Goal: Navigation & Orientation: Find specific page/section

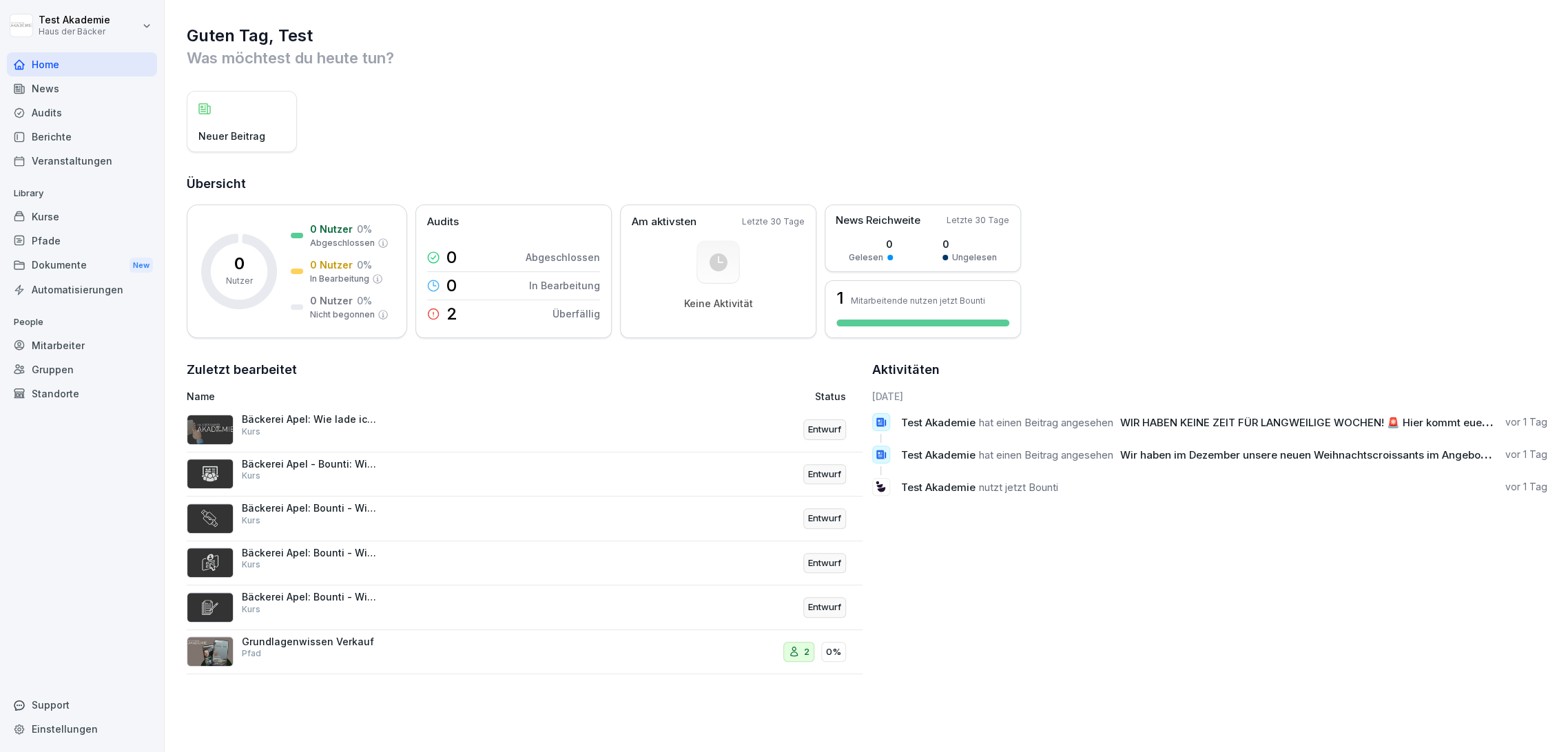
click at [83, 218] on div "Kurse" at bounding box center [82, 217] width 150 height 24
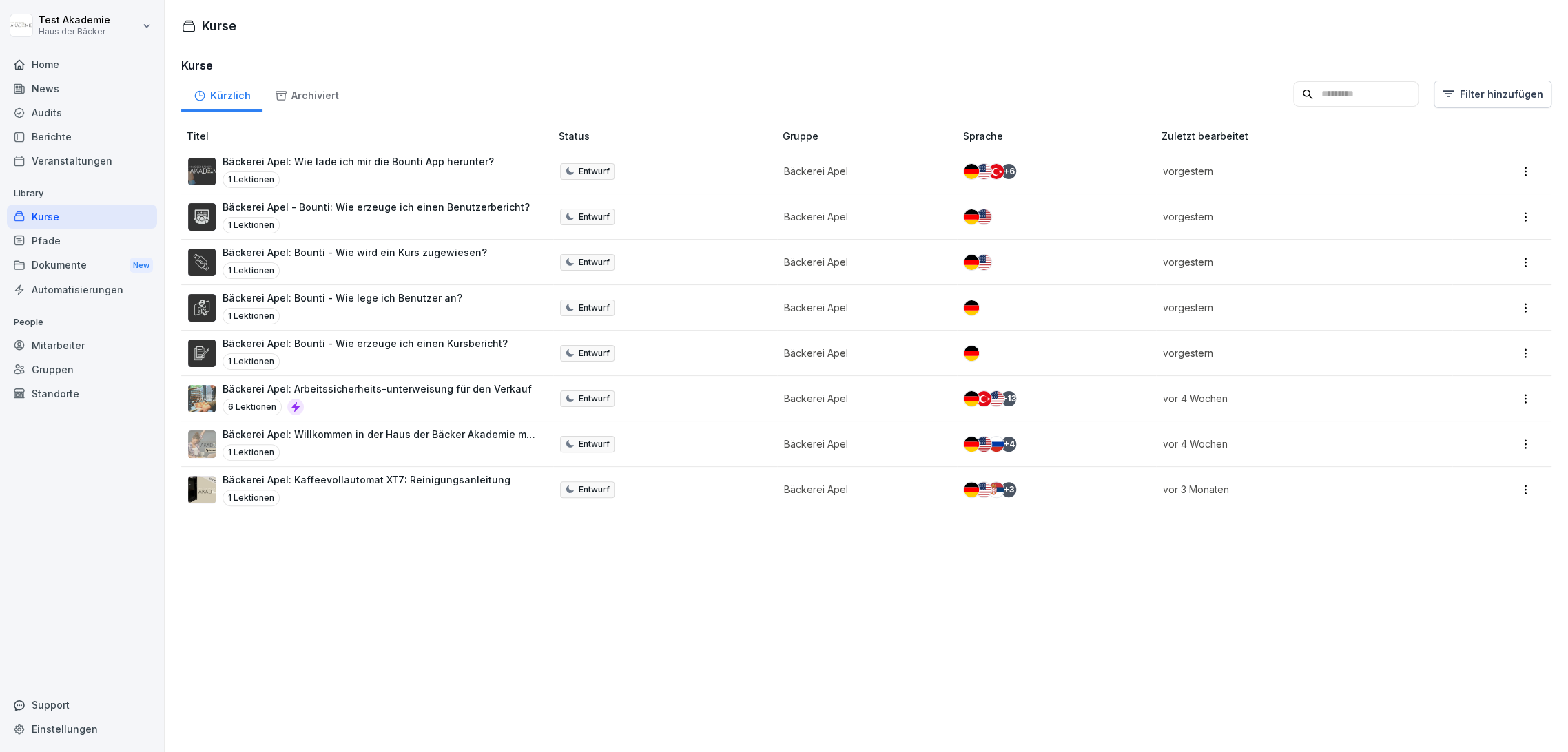
click at [343, 485] on p "Bäckerei Apel: Kaffeevollautomat XT7: Reinigungsanleitung" at bounding box center [366, 479] width 288 height 15
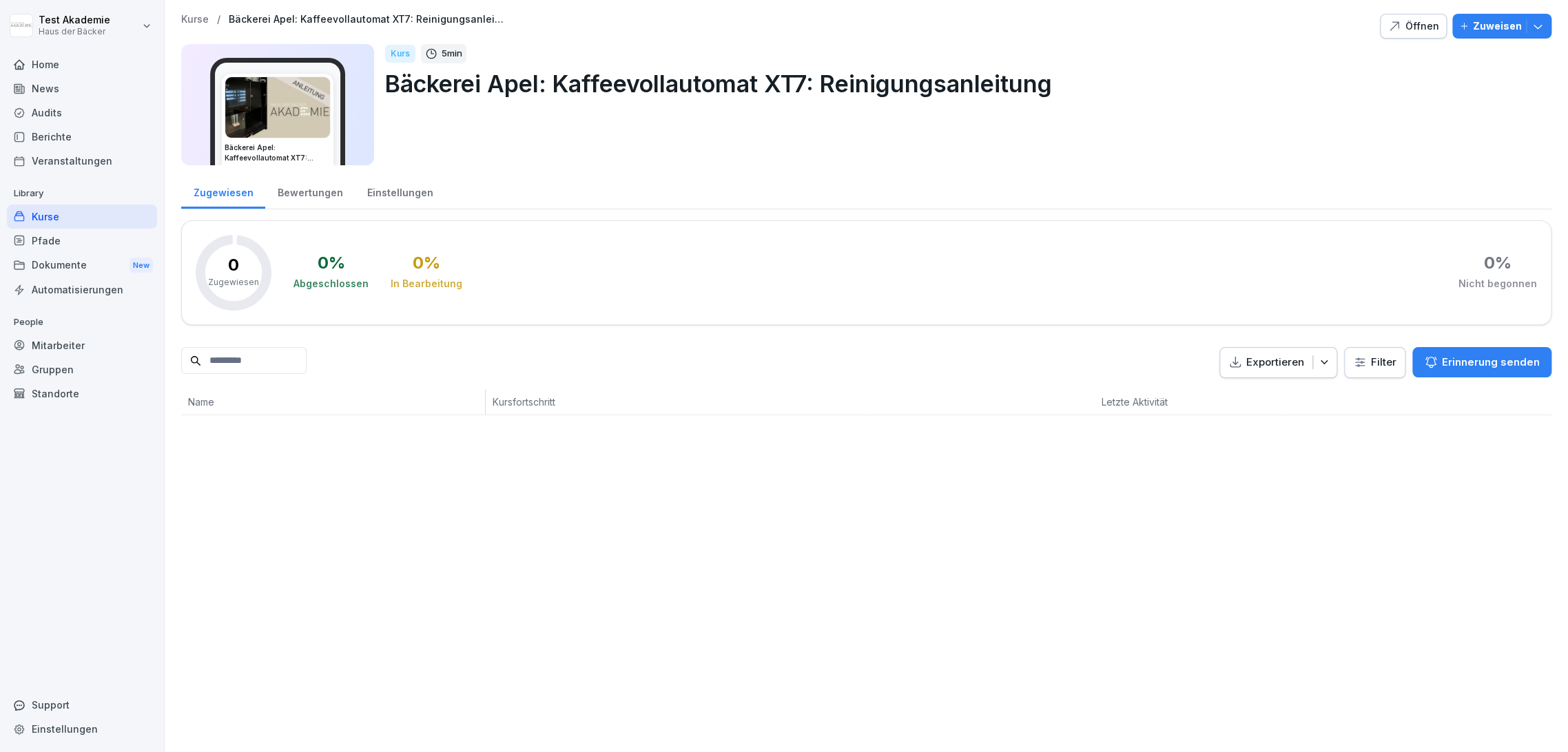
click at [1427, 27] on div "Öffnen" at bounding box center [1413, 26] width 51 height 15
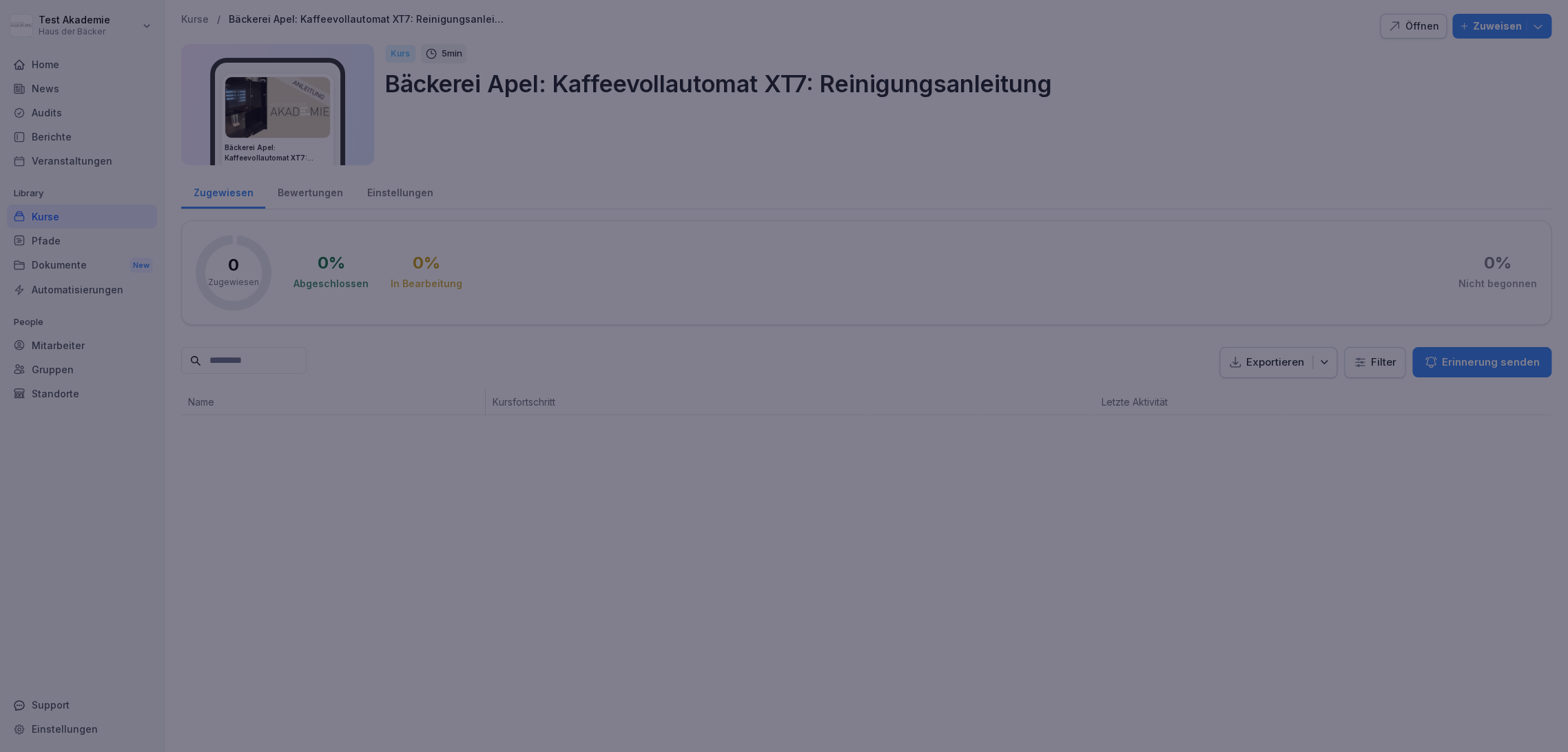
click at [457, 660] on div at bounding box center [784, 376] width 1568 height 752
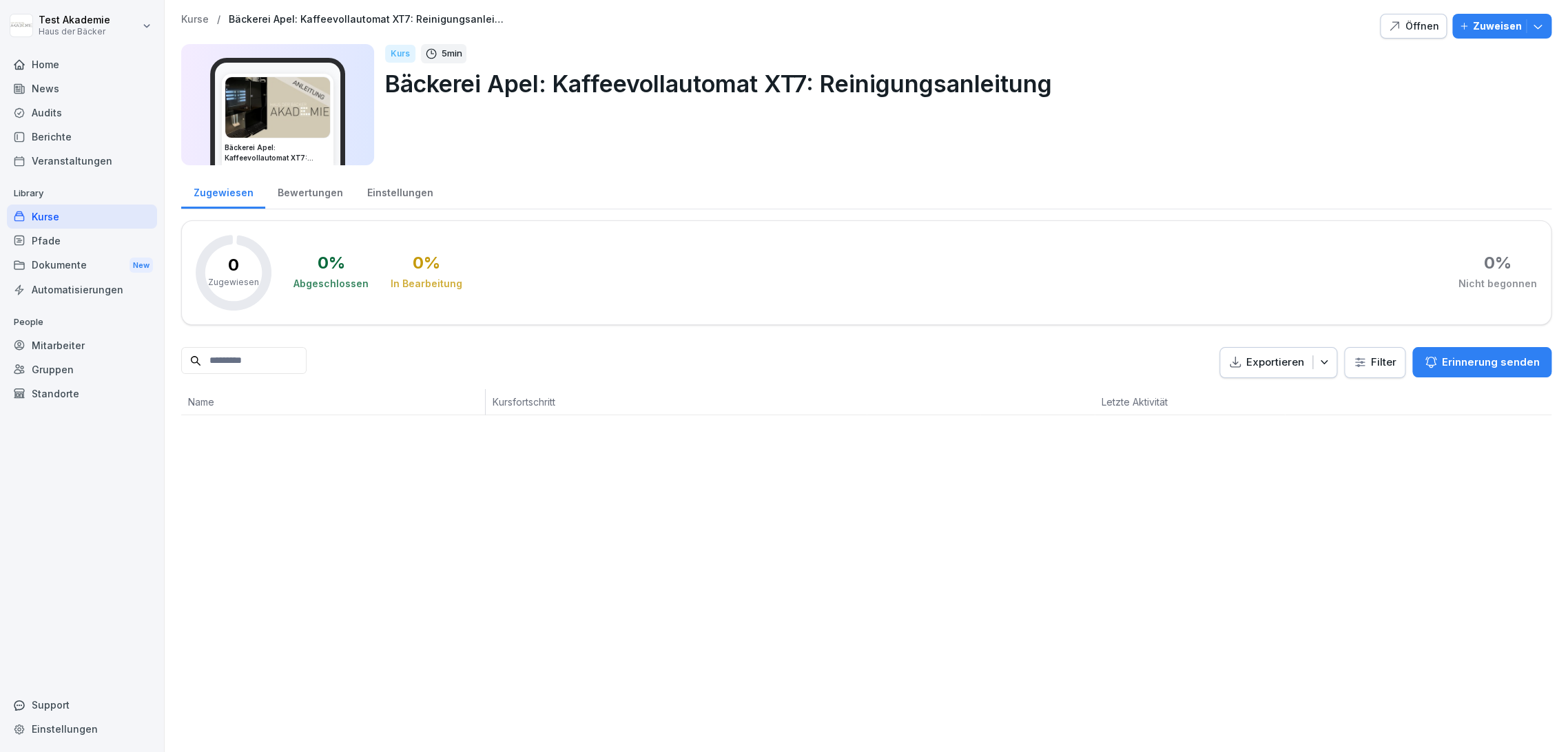
click at [323, 199] on div "Bewertungen" at bounding box center [309, 191] width 90 height 35
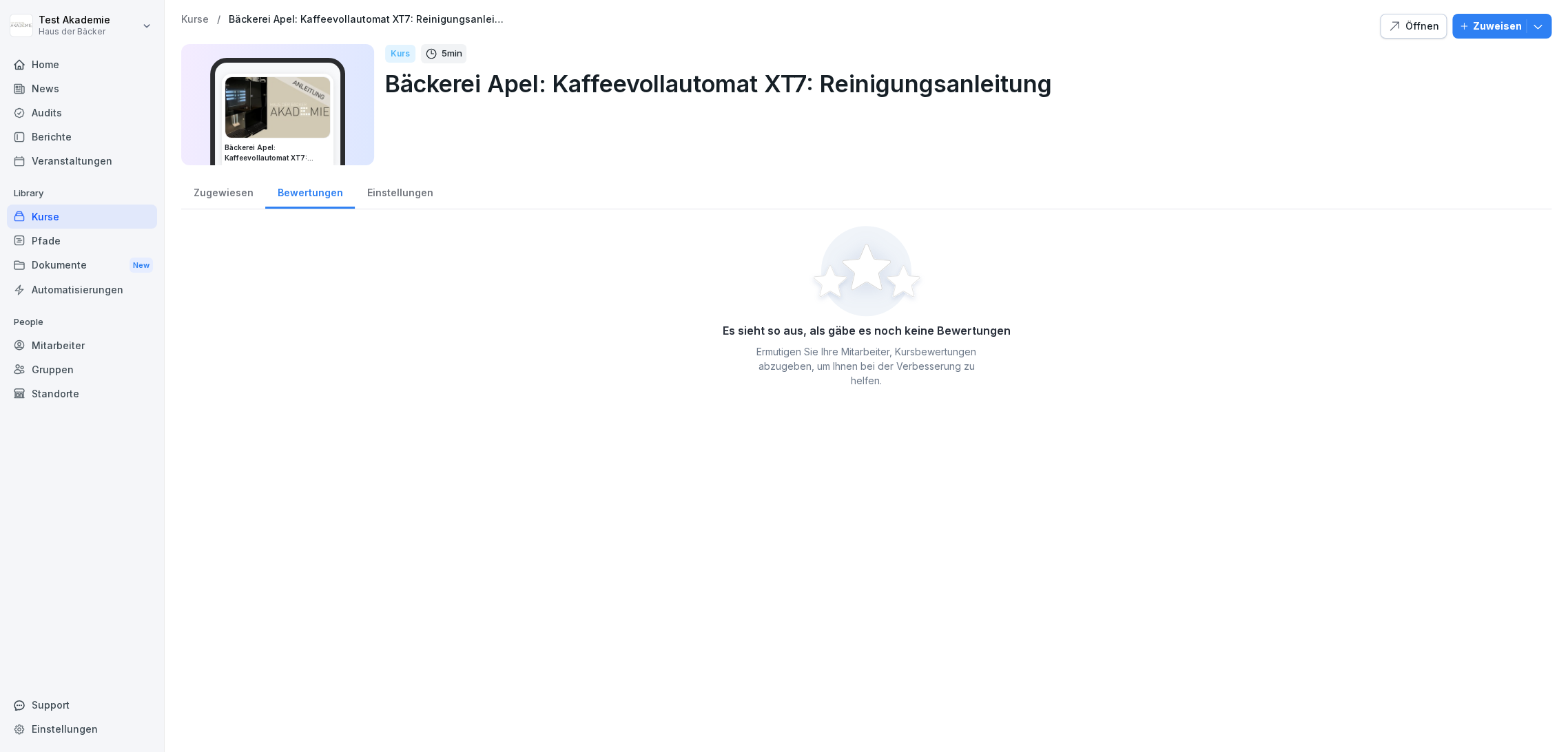
click at [226, 192] on div "Zugewiesen" at bounding box center [223, 191] width 84 height 35
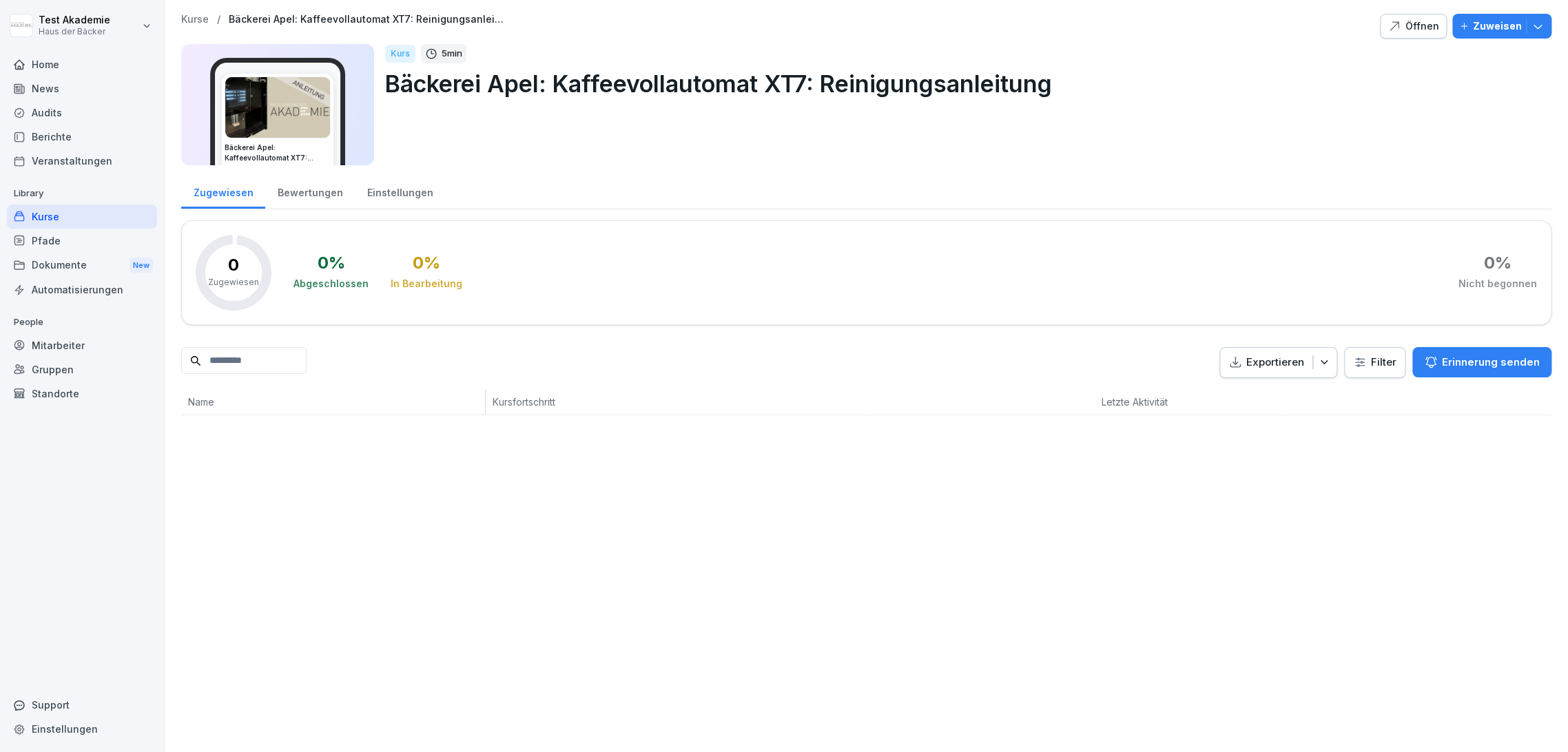
click at [321, 196] on div "Bewertungen" at bounding box center [309, 191] width 90 height 35
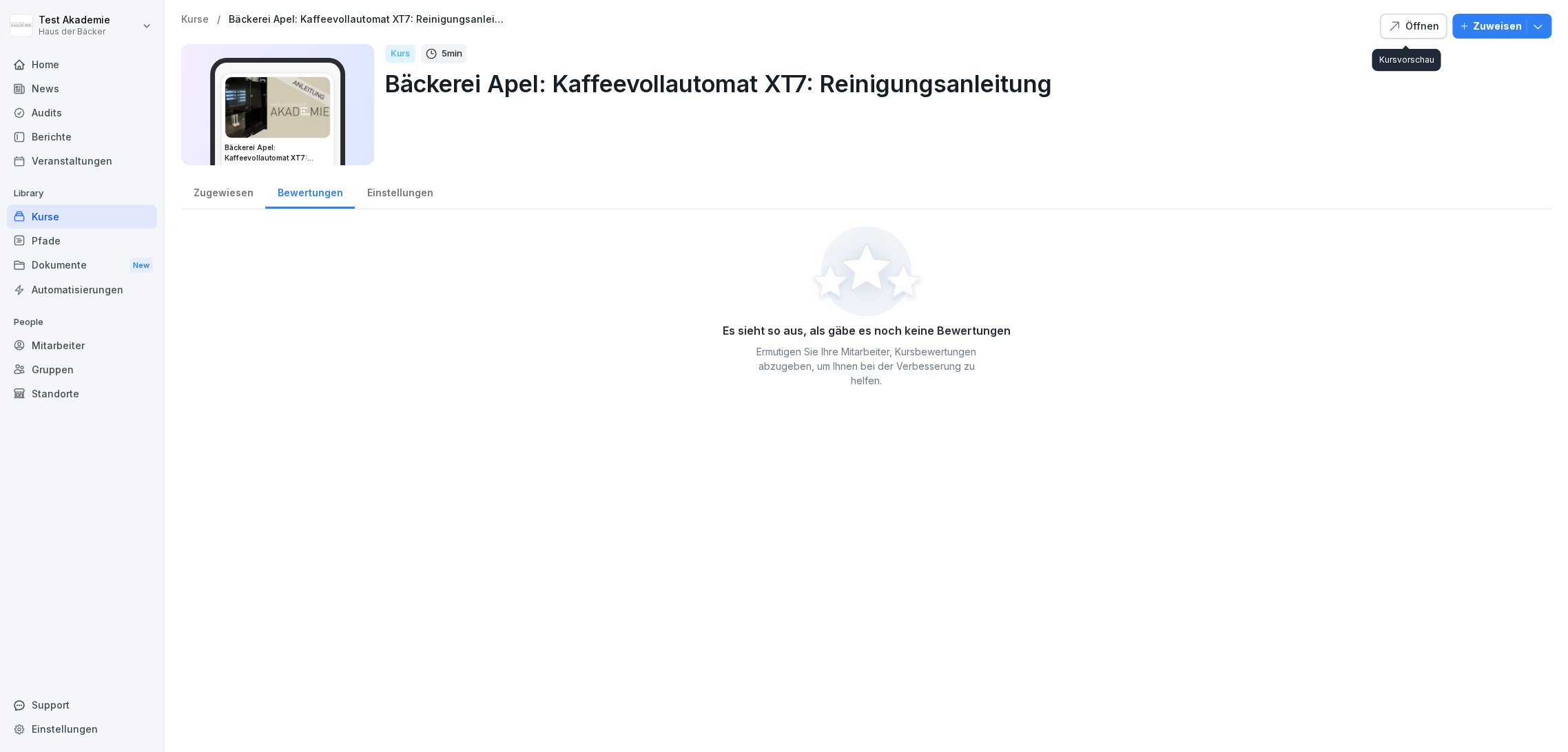
click at [1393, 19] on div "Öffnen" at bounding box center [1413, 26] width 51 height 15
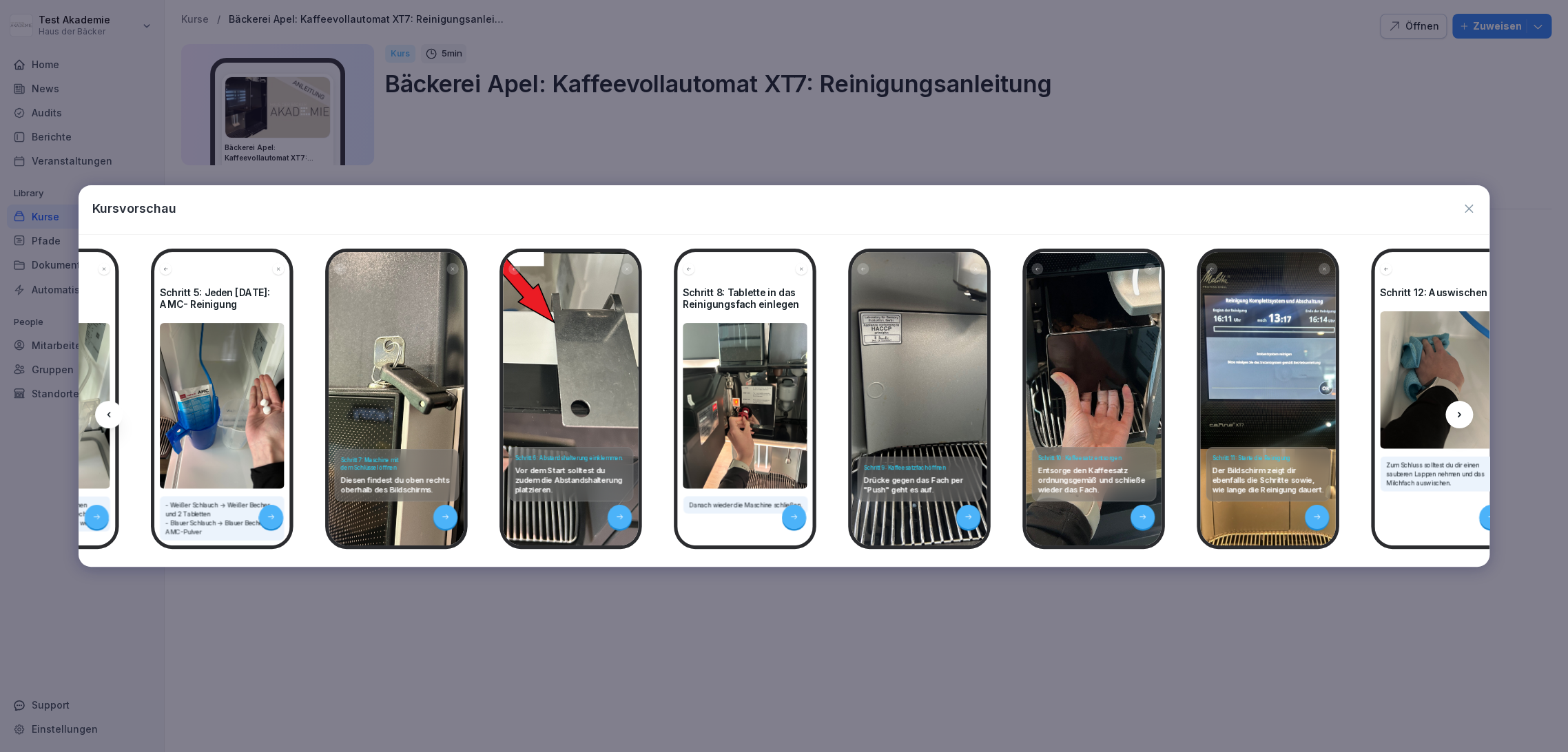
scroll to position [0, 1684]
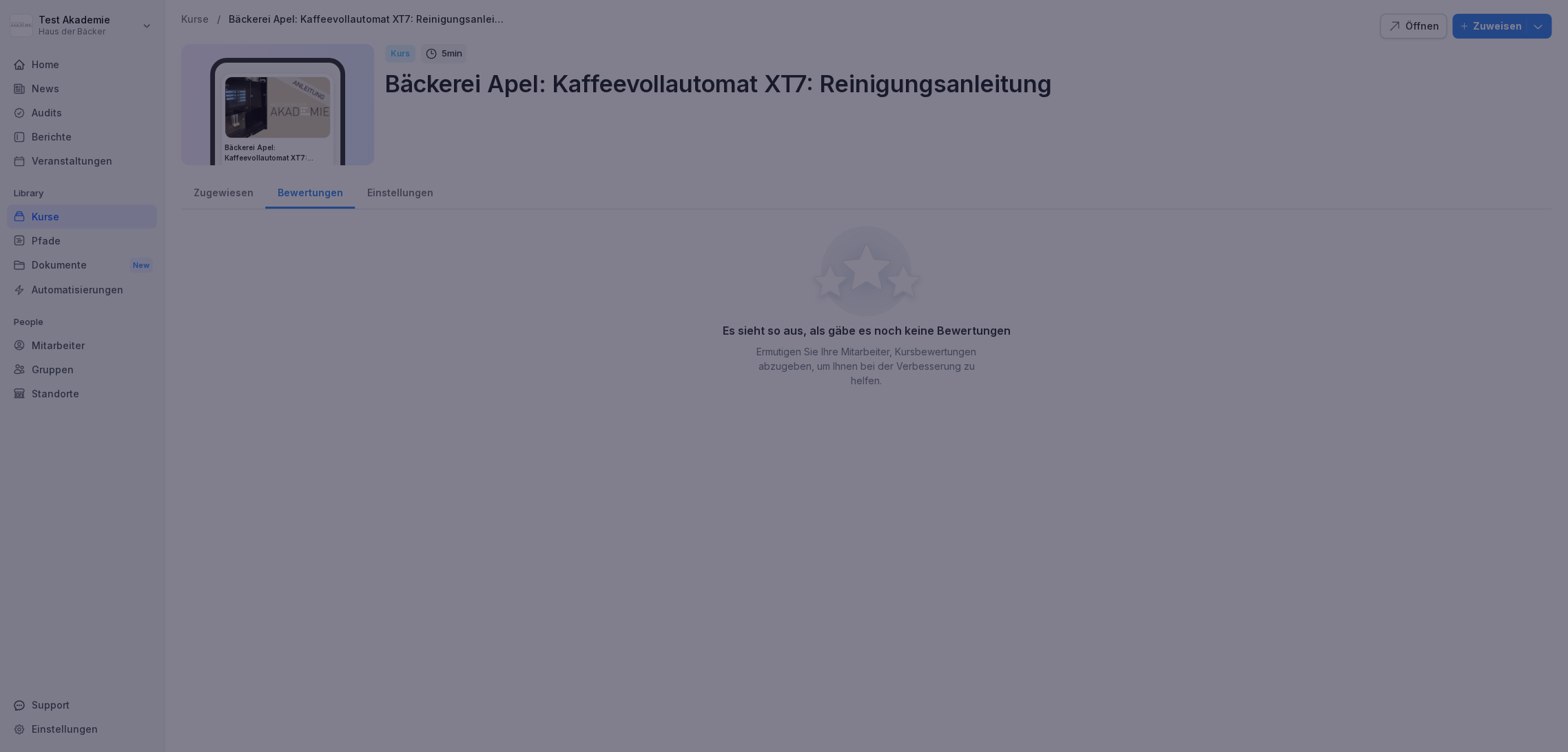
click at [1432, 627] on div at bounding box center [784, 376] width 1568 height 752
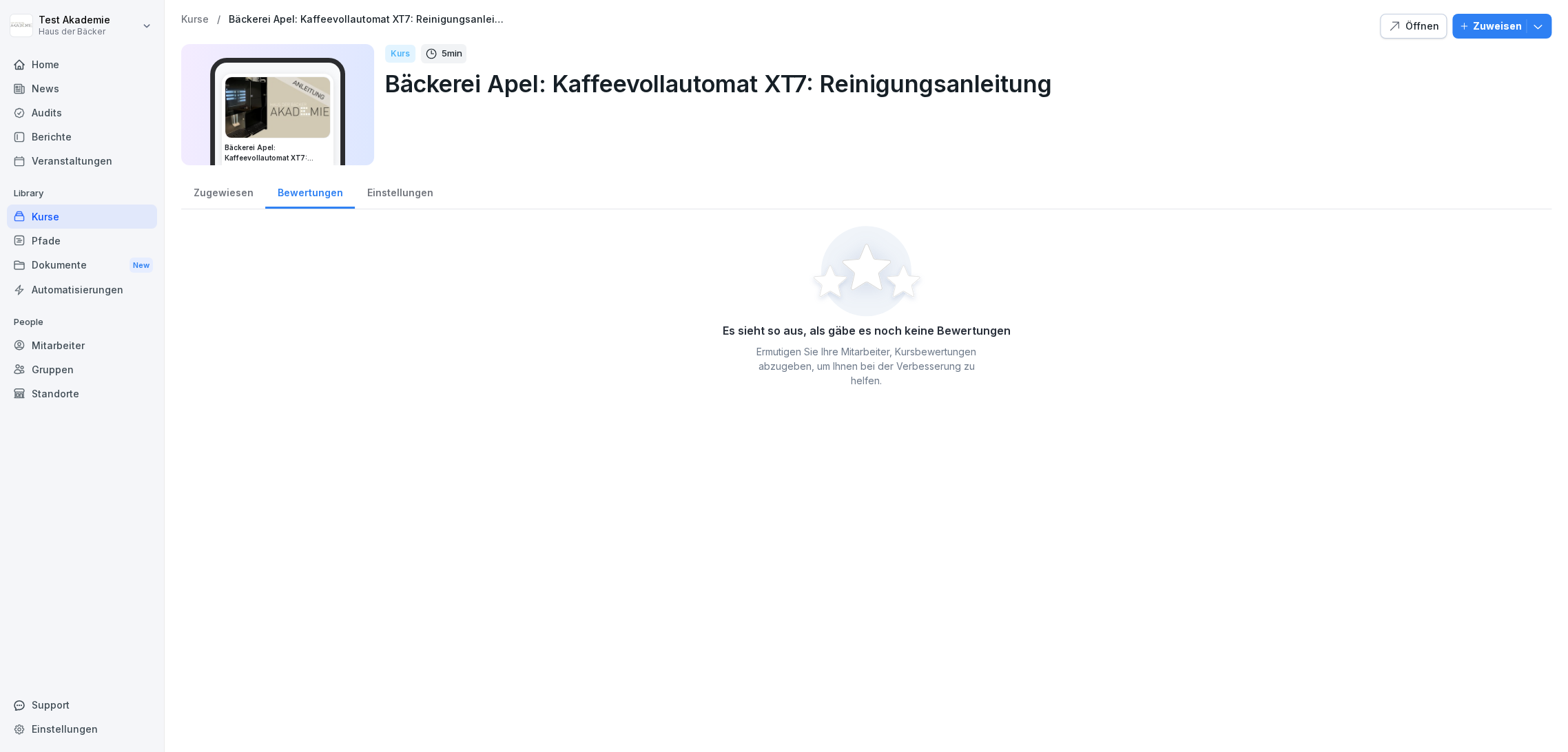
click at [124, 213] on div "Kurse" at bounding box center [82, 217] width 150 height 24
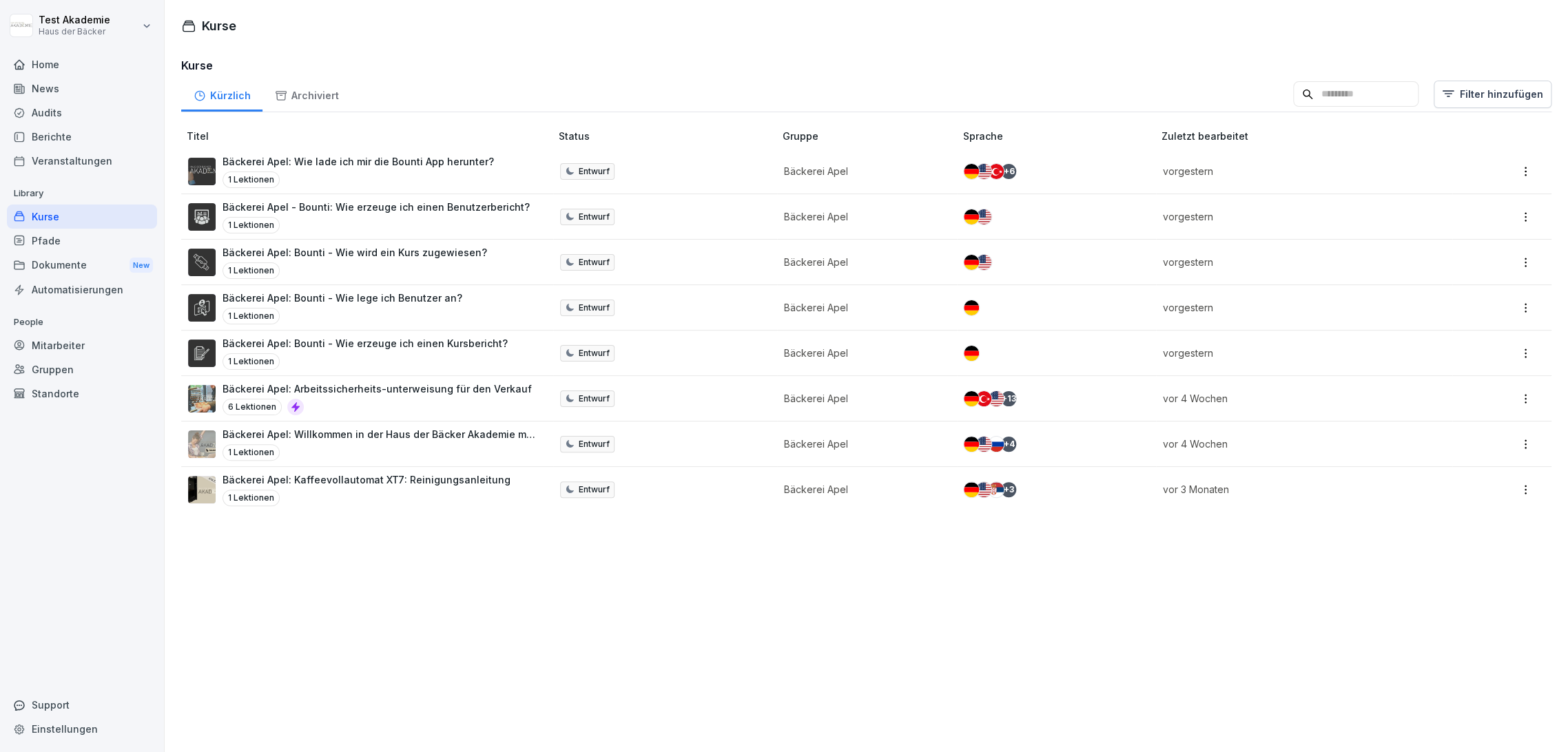
click at [417, 177] on div "1 Lektionen" at bounding box center [358, 179] width 271 height 16
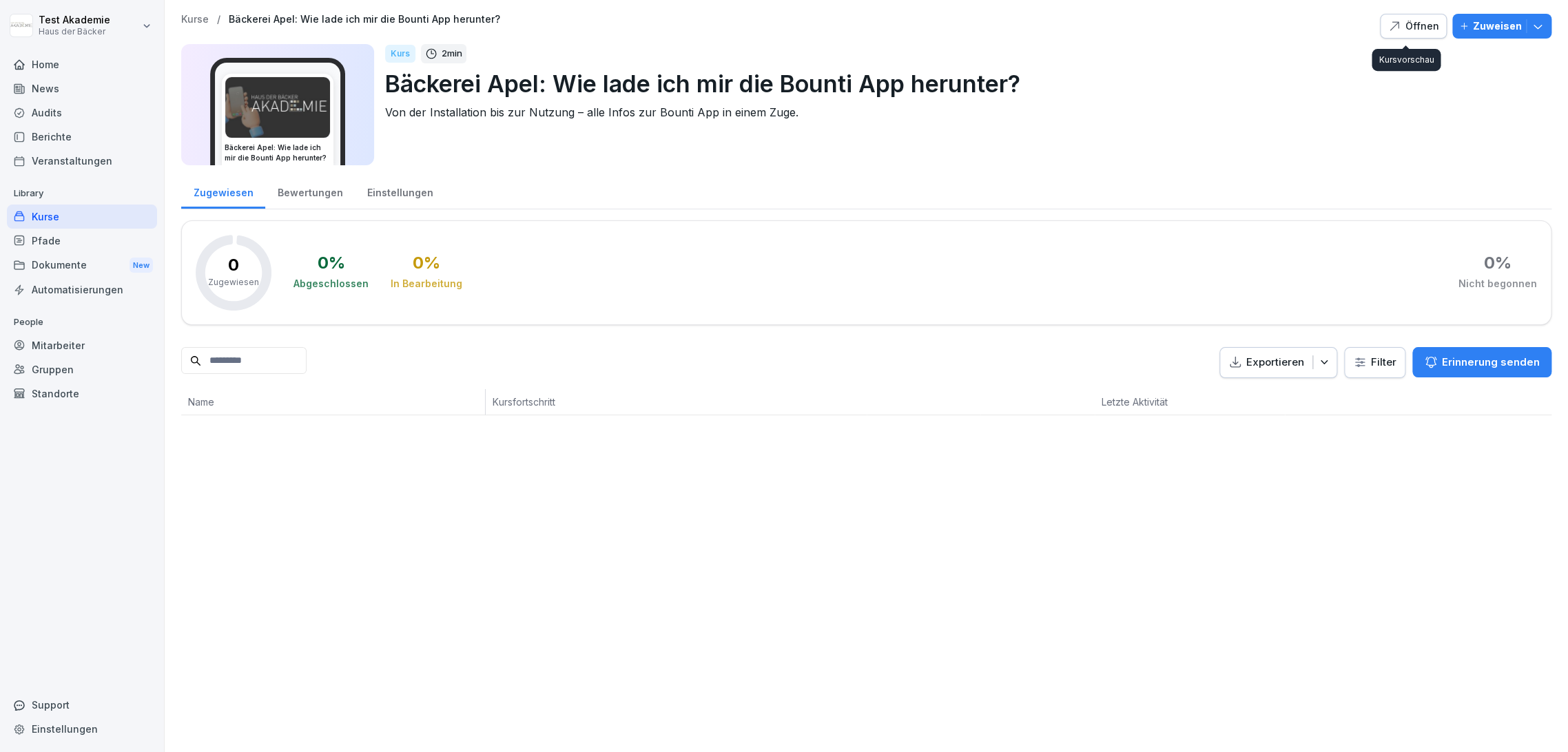
click at [1404, 31] on div "Öffnen" at bounding box center [1413, 26] width 51 height 15
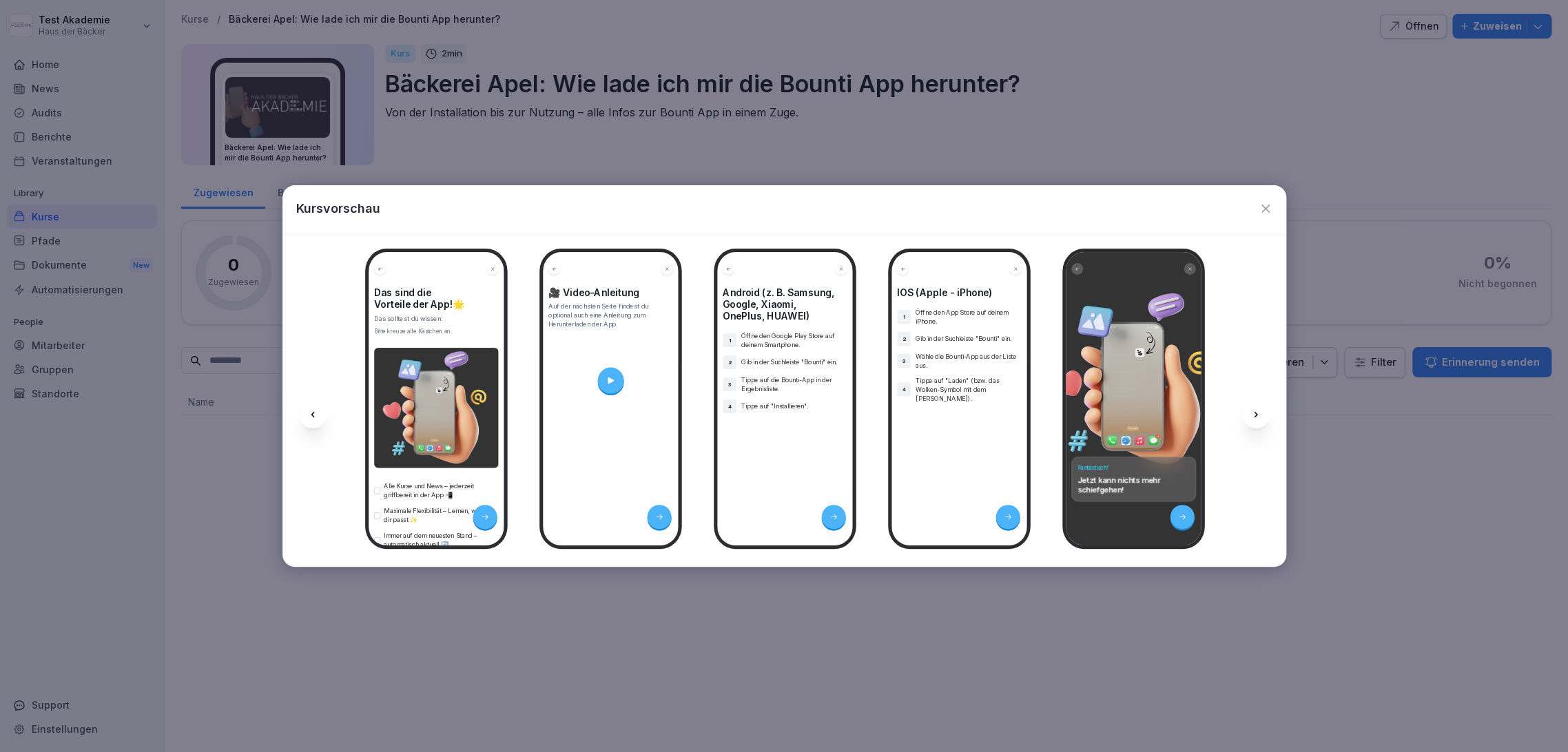
click at [1259, 408] on div at bounding box center [1255, 414] width 27 height 27
click at [1263, 196] on div "Kursvorschau" at bounding box center [784, 210] width 1004 height 49
click at [1263, 198] on div "Kursvorschau" at bounding box center [784, 210] width 1004 height 49
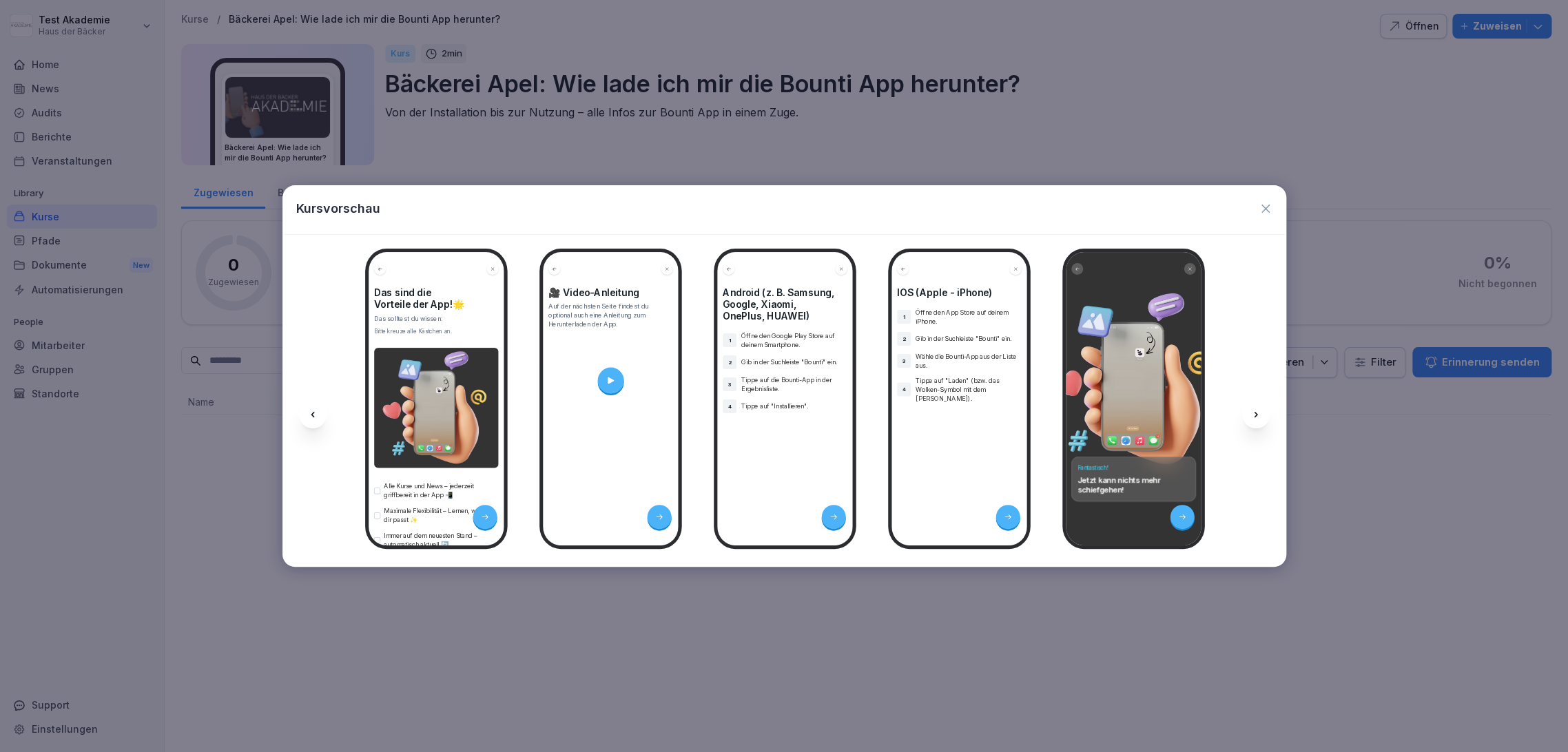
click at [1263, 213] on icon "button" at bounding box center [1266, 209] width 14 height 14
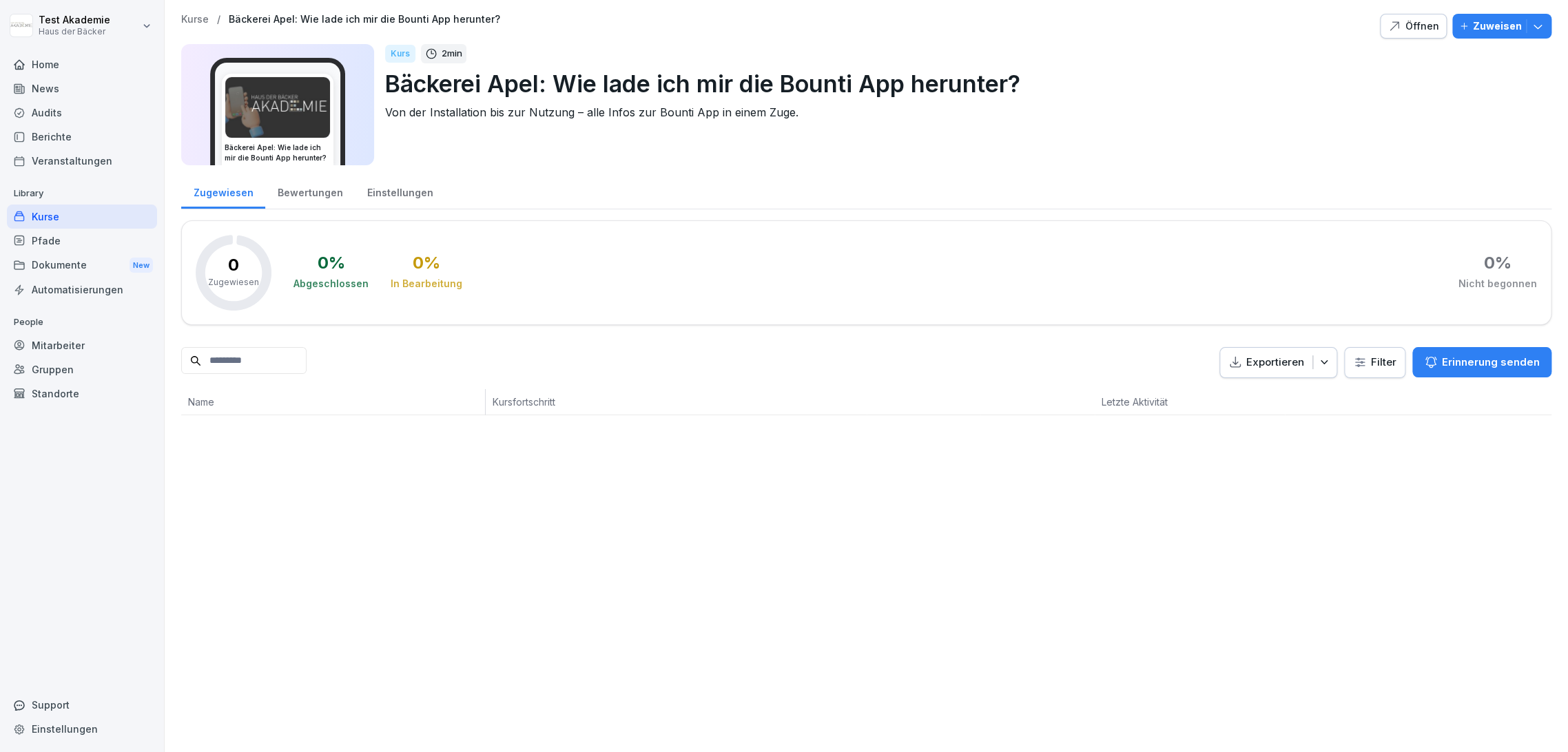
click at [122, 217] on div "Kurse" at bounding box center [82, 217] width 150 height 24
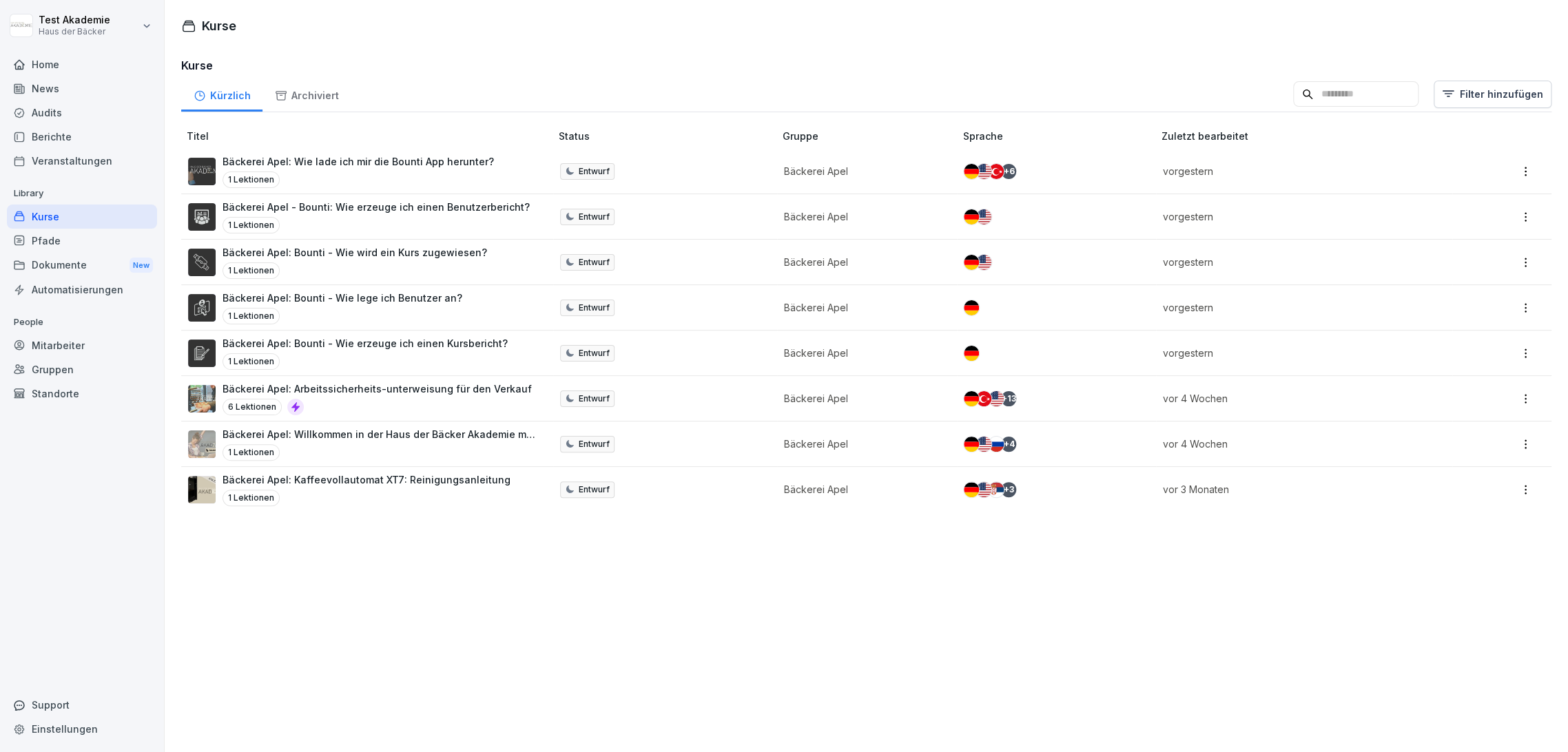
click at [315, 401] on div "6 Lektionen" at bounding box center [376, 407] width 309 height 16
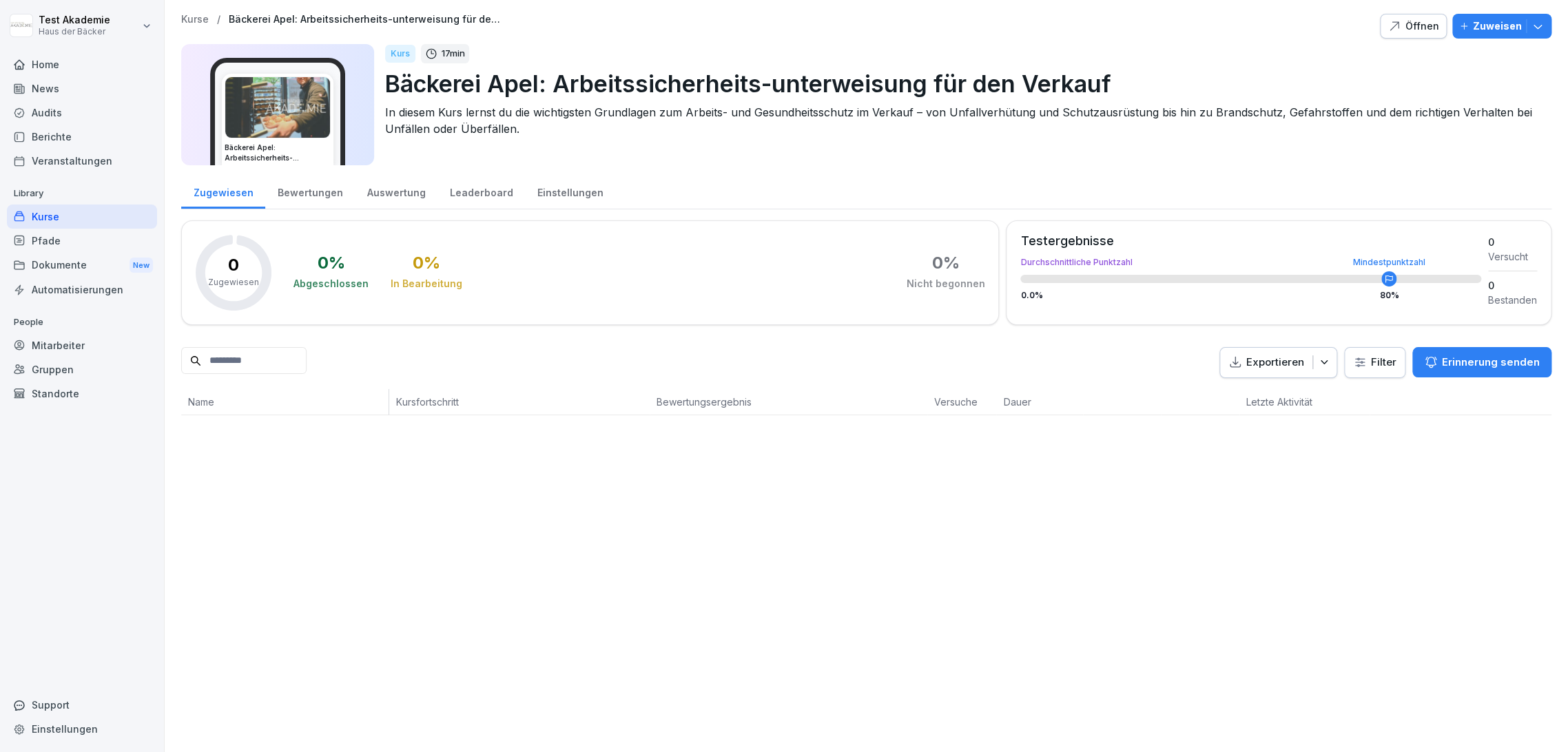
click at [288, 208] on div "Zugewiesen Bewertungen Auswertung Leaderboard Einstellungen" at bounding box center [866, 192] width 1370 height 36
click at [300, 189] on div "Bewertungen" at bounding box center [309, 191] width 90 height 35
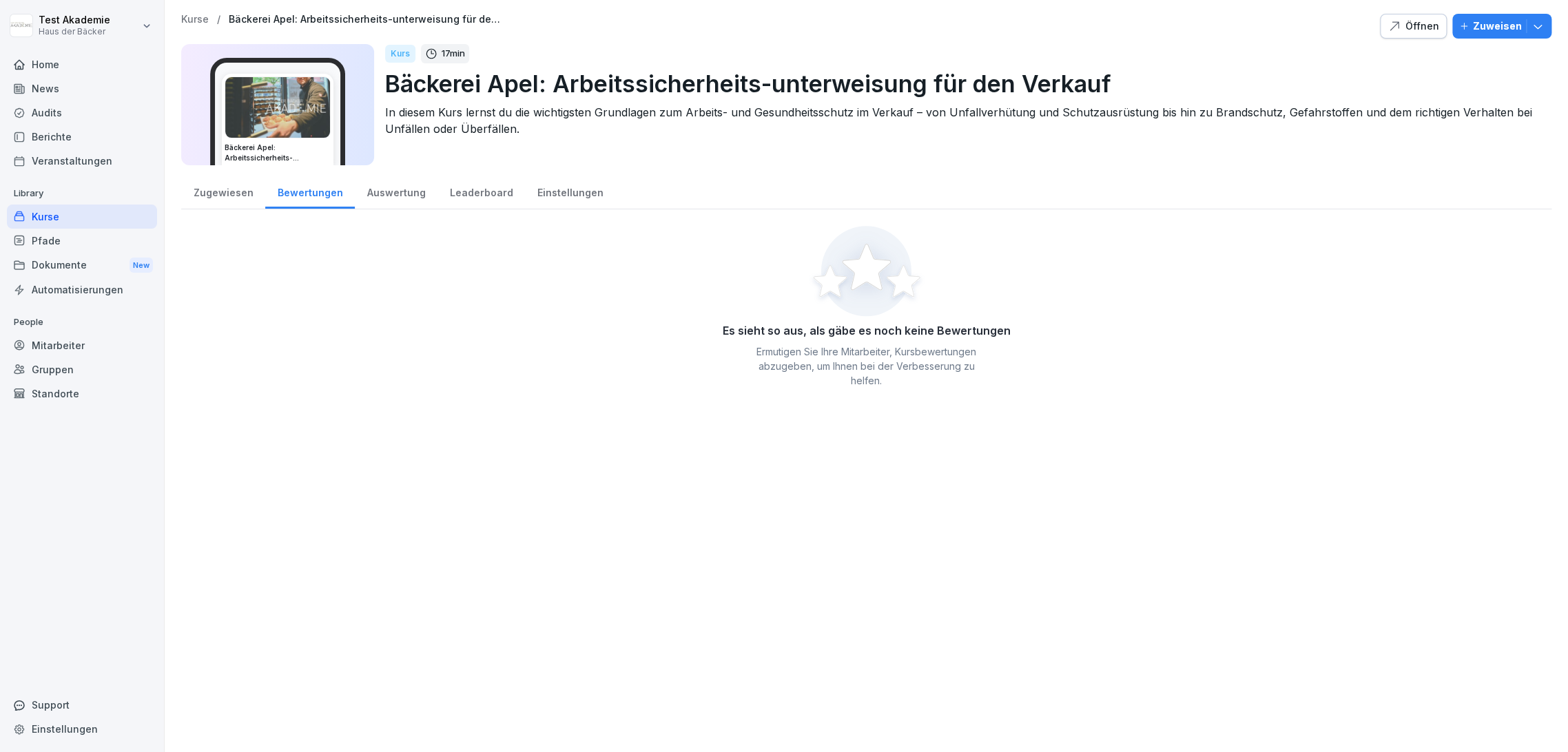
click at [362, 192] on div "Auswertung" at bounding box center [396, 191] width 83 height 35
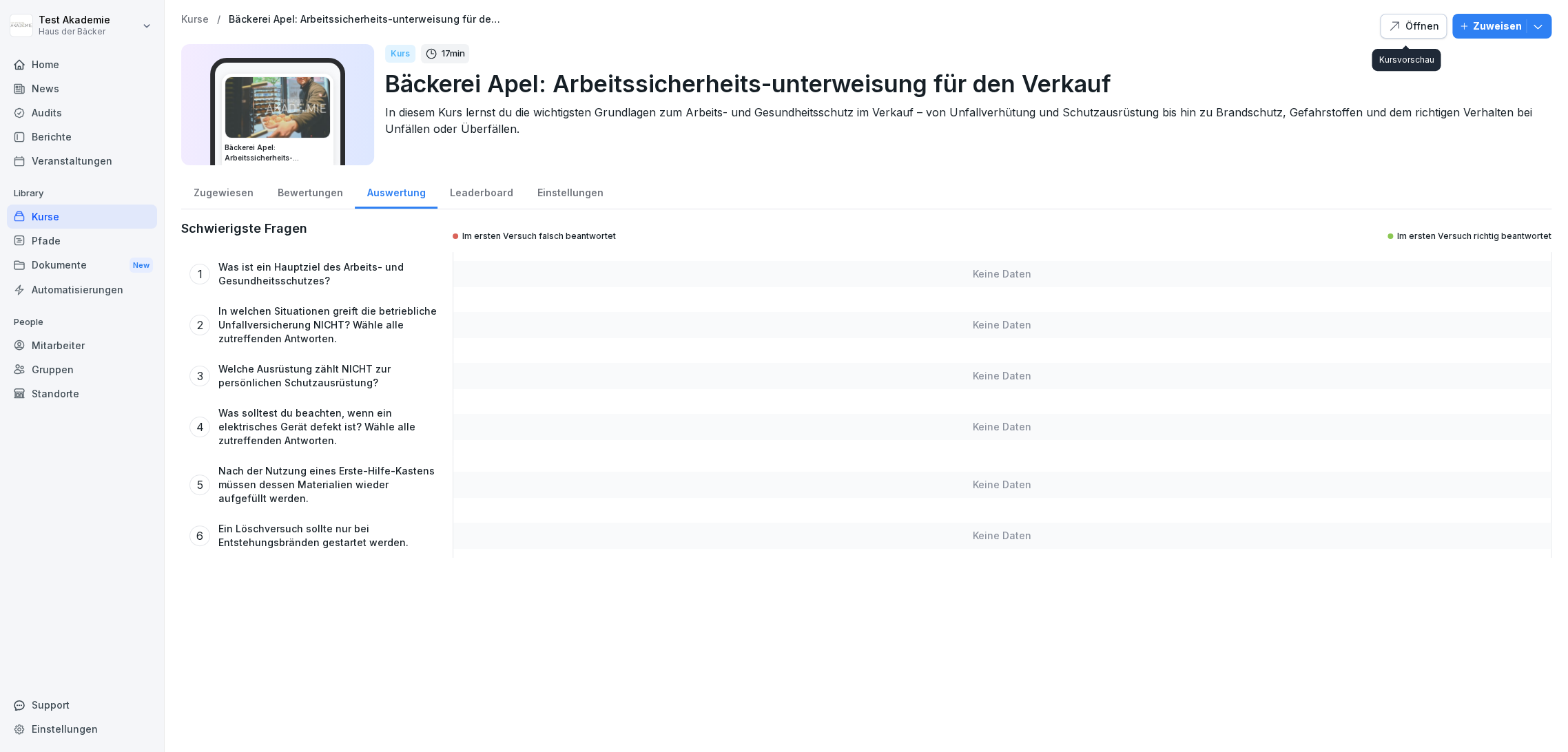
click at [1393, 21] on icon "button" at bounding box center [1394, 26] width 14 height 14
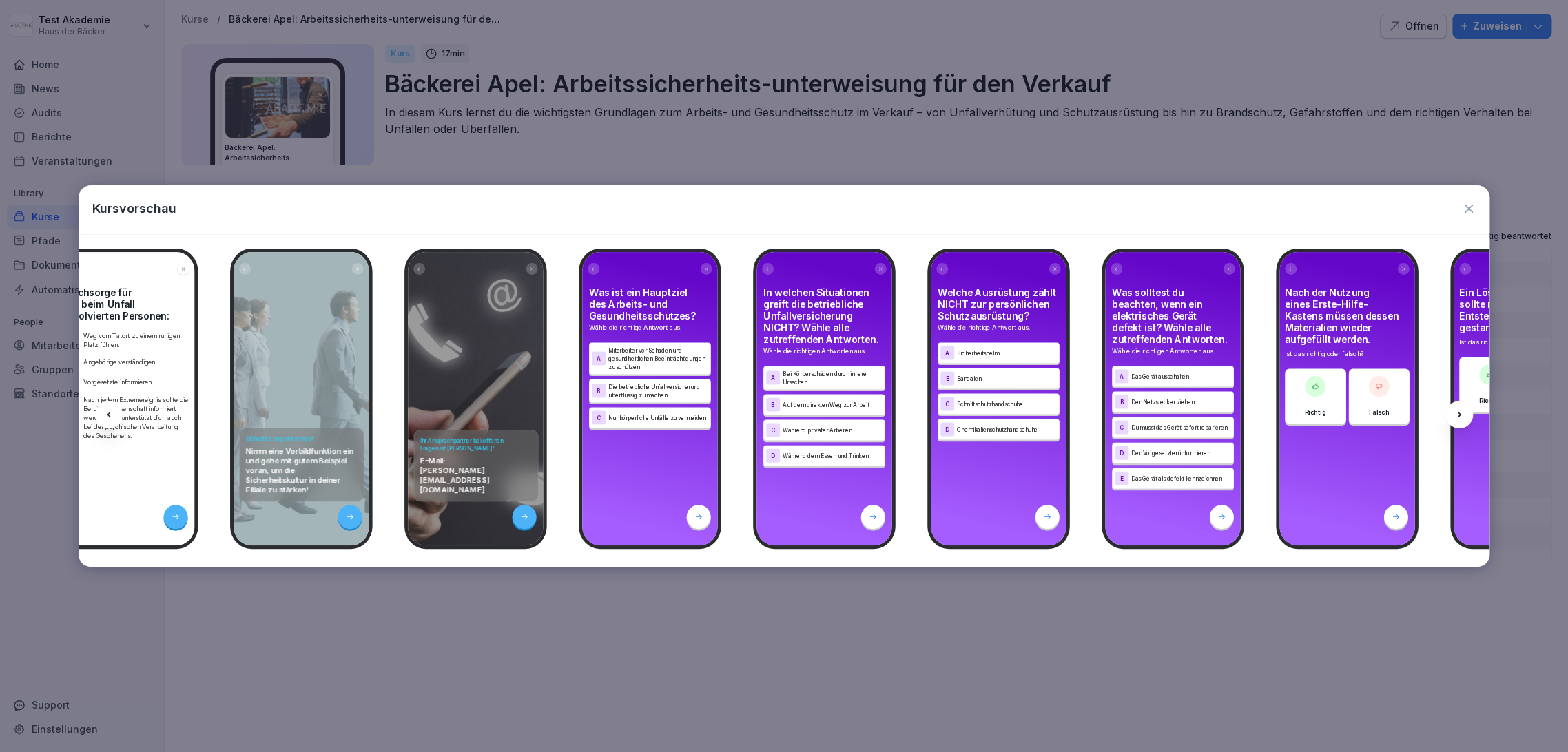
scroll to position [0, 9004]
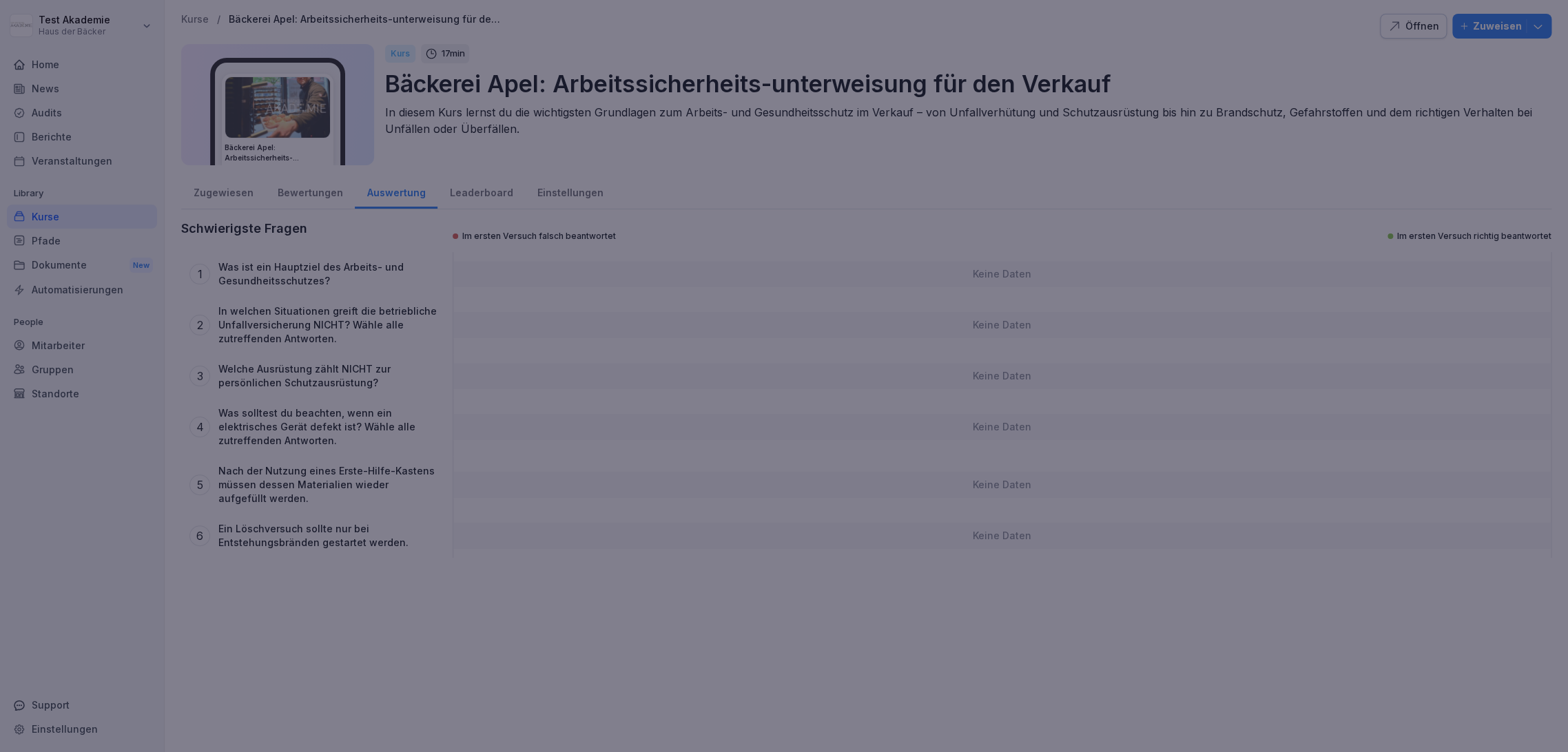
click at [1307, 683] on div at bounding box center [784, 376] width 1568 height 752
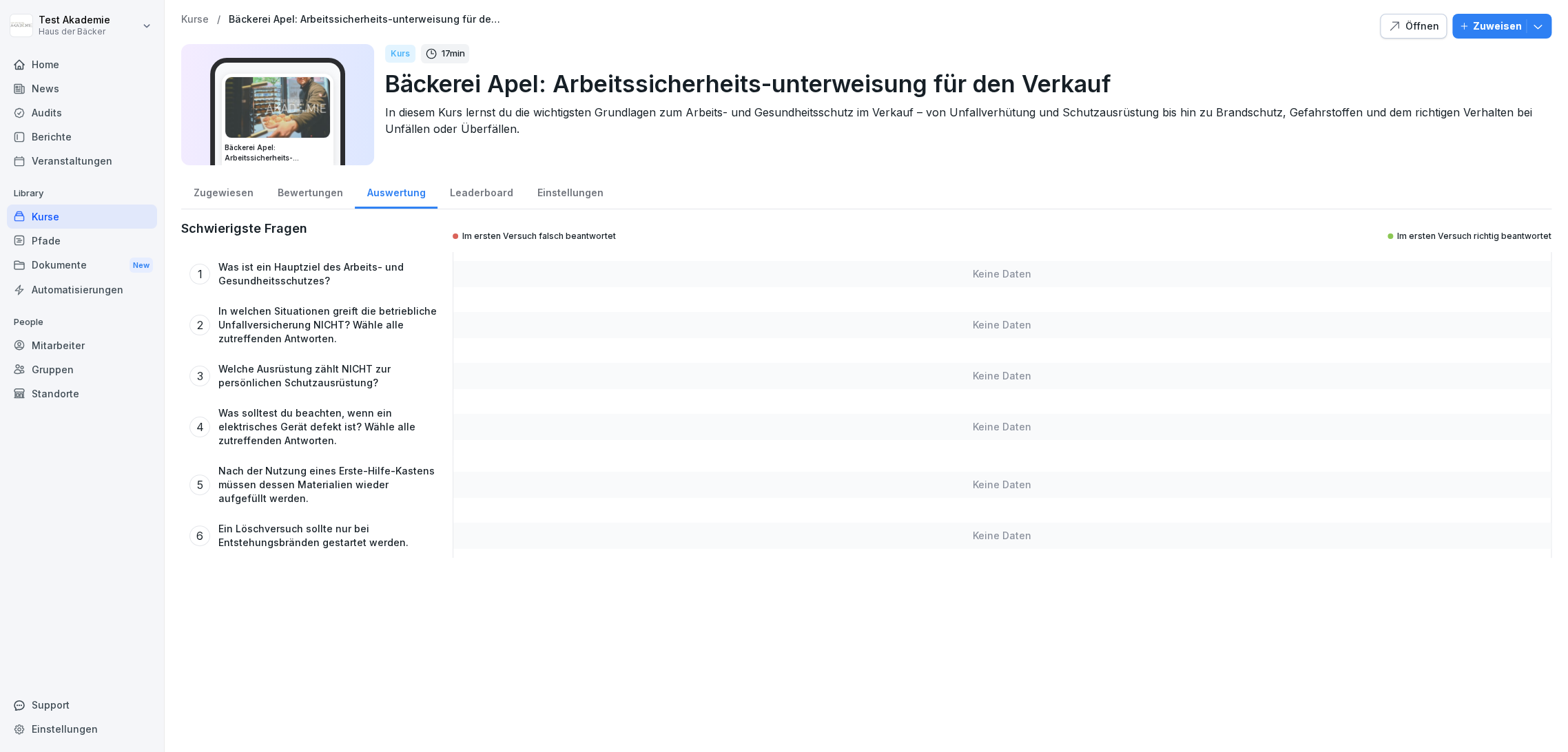
click at [98, 216] on div "Kurse" at bounding box center [82, 217] width 150 height 24
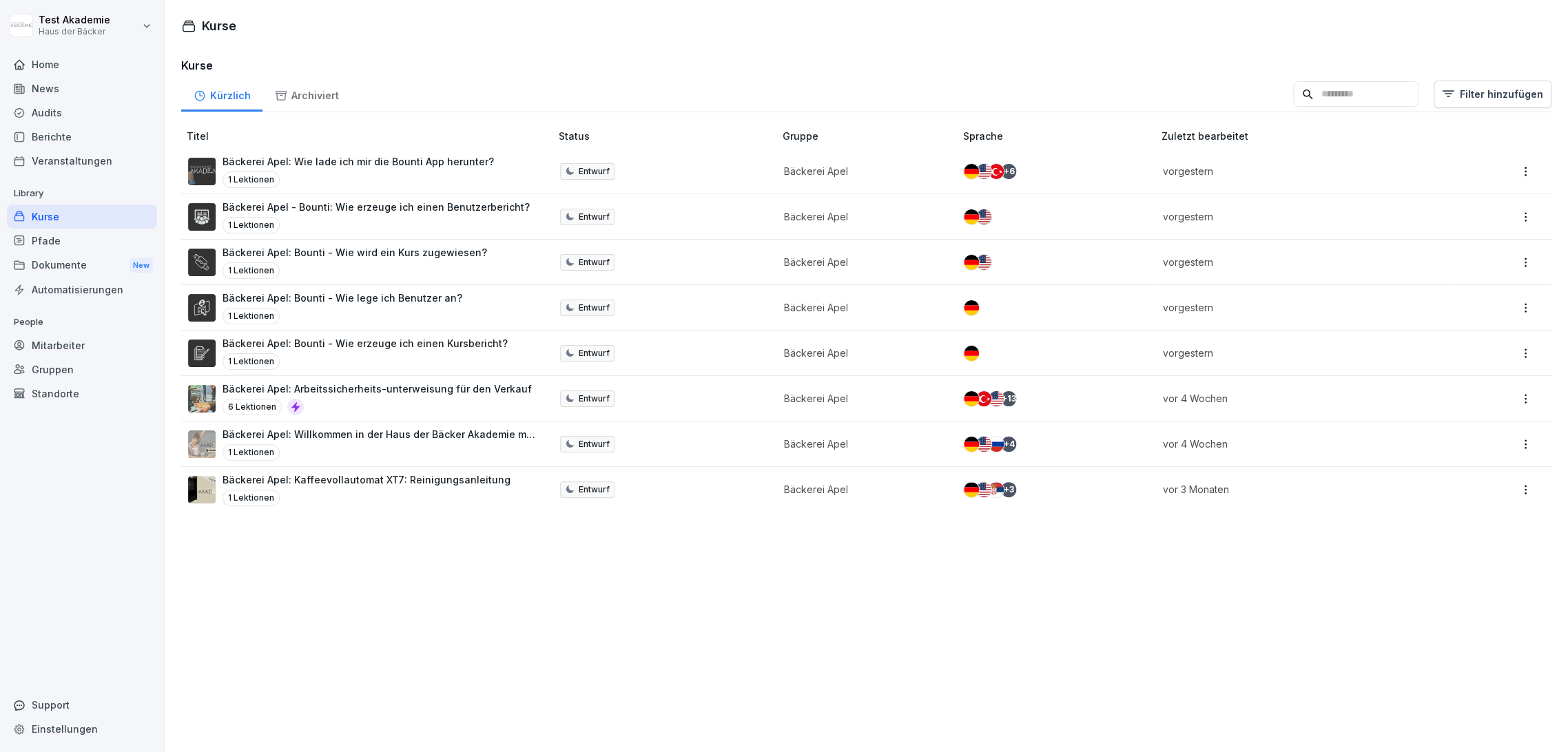
click at [323, 97] on div "Archiviert" at bounding box center [306, 94] width 88 height 35
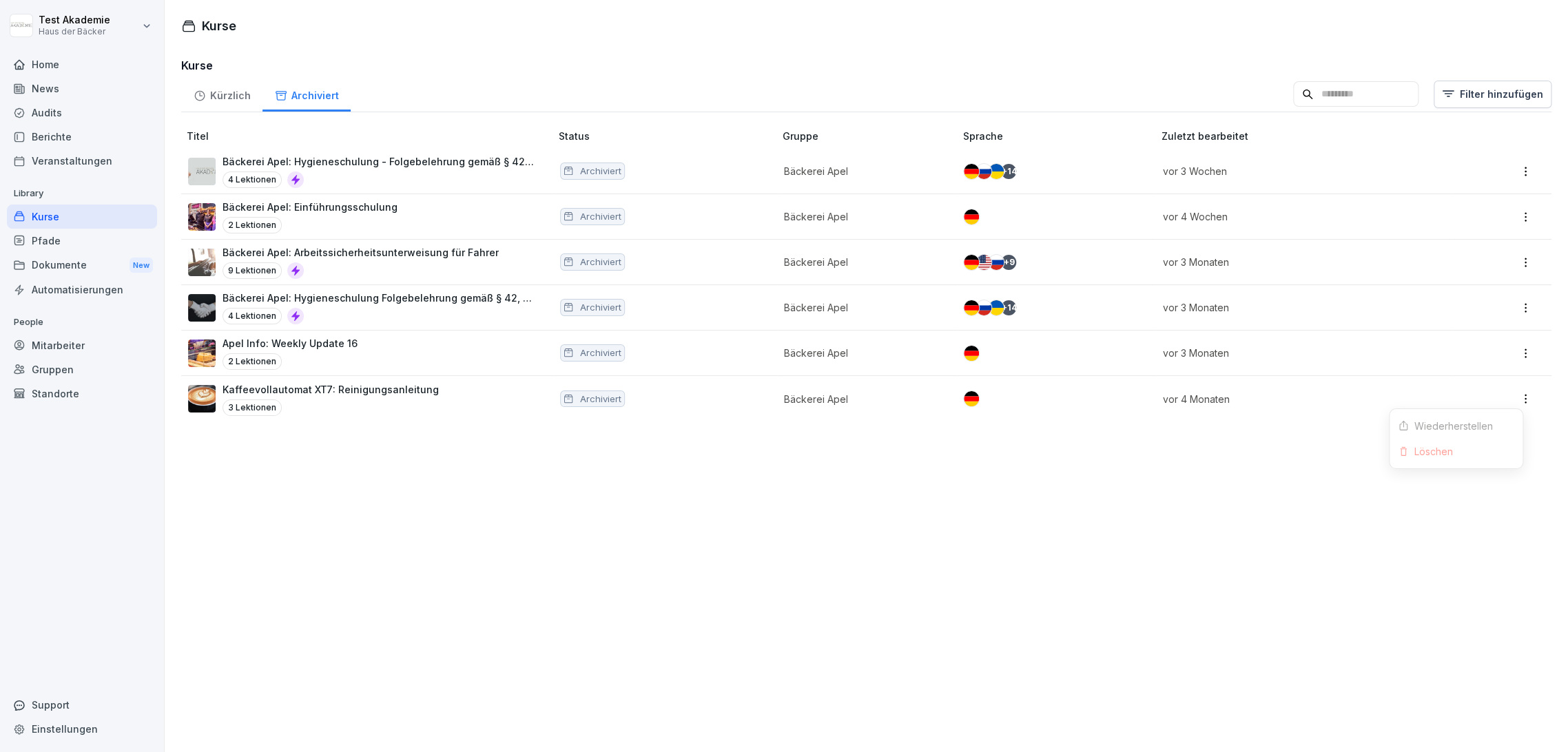
click at [1519, 403] on html "Test Akademie Haus der Bäcker Home News Audits Berichte Veranstaltungen Library…" at bounding box center [784, 376] width 1568 height 752
click at [1447, 403] on html "Test Akademie Haus der Bäcker Home News Audits Berichte Veranstaltungen Library…" at bounding box center [784, 376] width 1568 height 752
click at [1284, 388] on td "vor 4 Monaten" at bounding box center [1304, 399] width 296 height 45
click at [233, 98] on div "Kürzlich" at bounding box center [221, 94] width 81 height 35
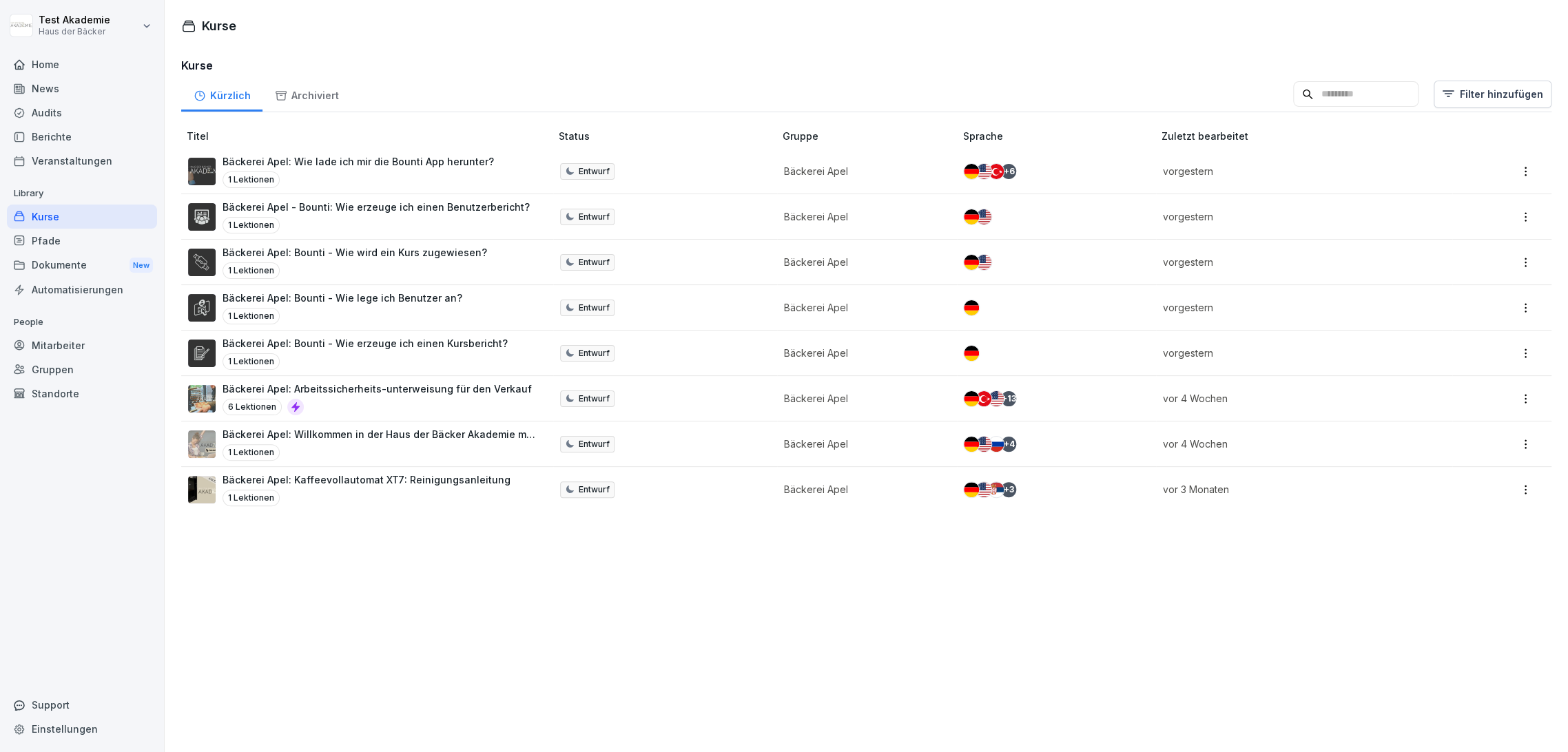
click at [96, 249] on div "Pfade" at bounding box center [82, 240] width 150 height 24
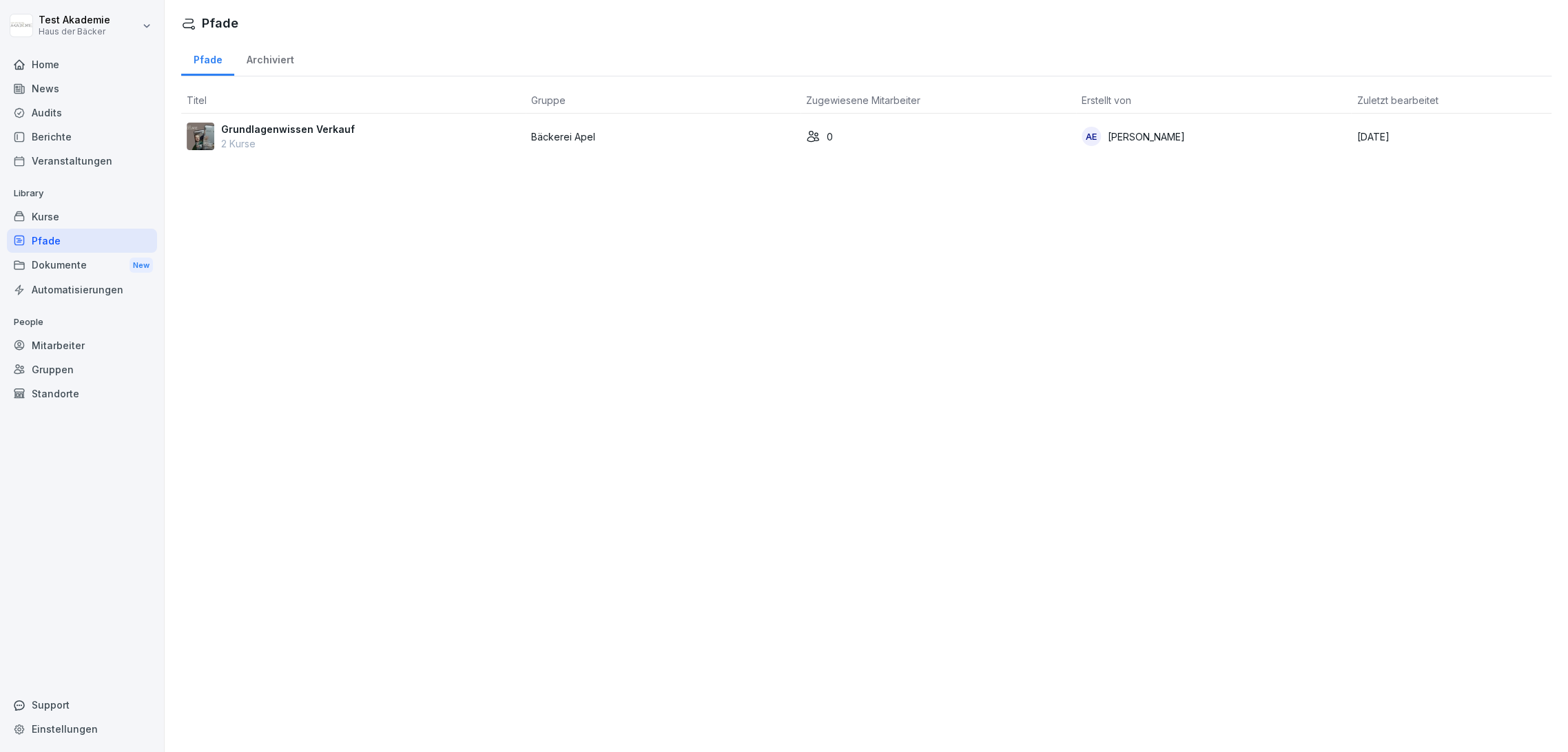
click at [444, 122] on div "Grundlagenwissen Verkauf 2 Kurse" at bounding box center [354, 136] width 334 height 29
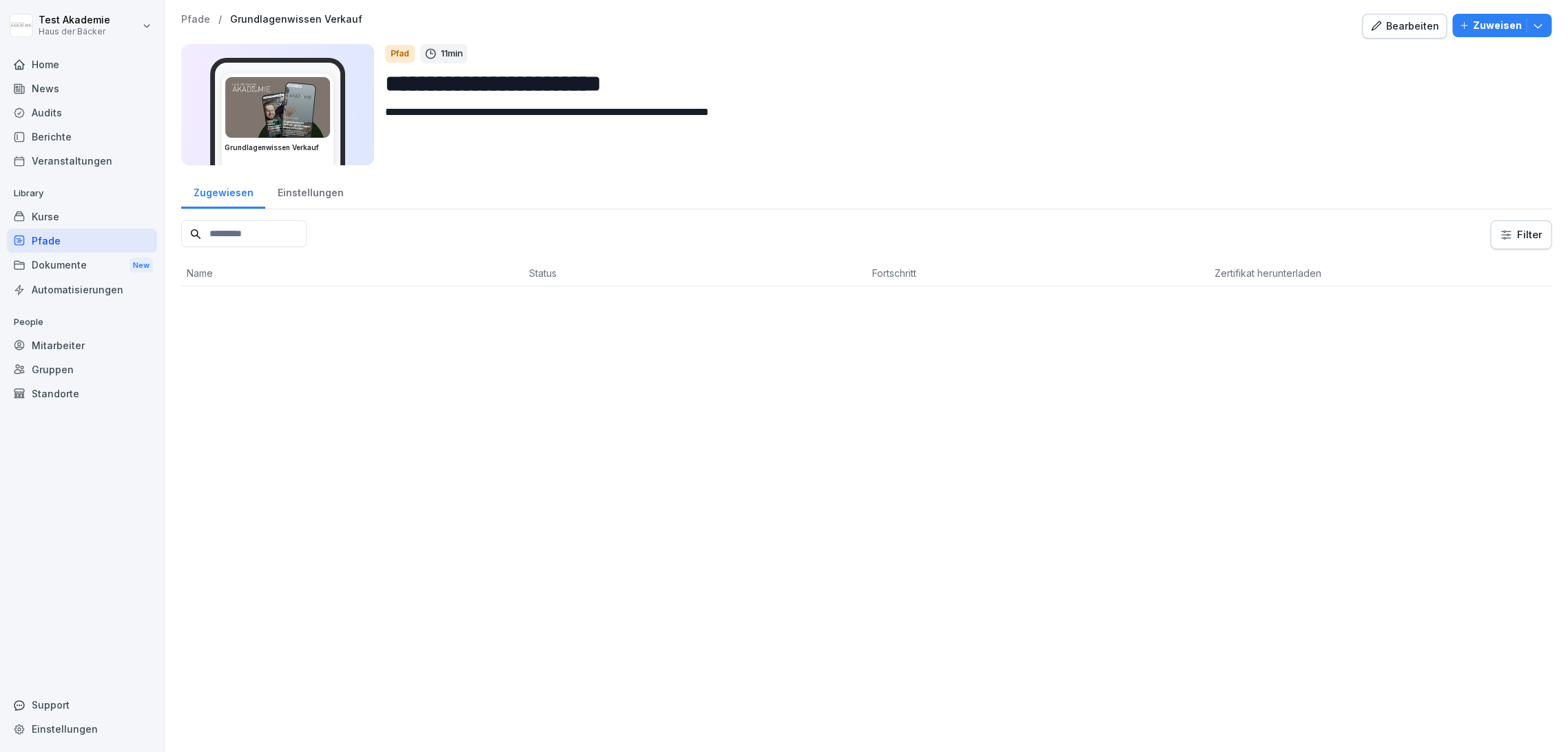
click at [1392, 26] on div "Bearbeiten" at bounding box center [1404, 26] width 69 height 15
click at [69, 294] on div "Automatisierungen" at bounding box center [82, 289] width 150 height 24
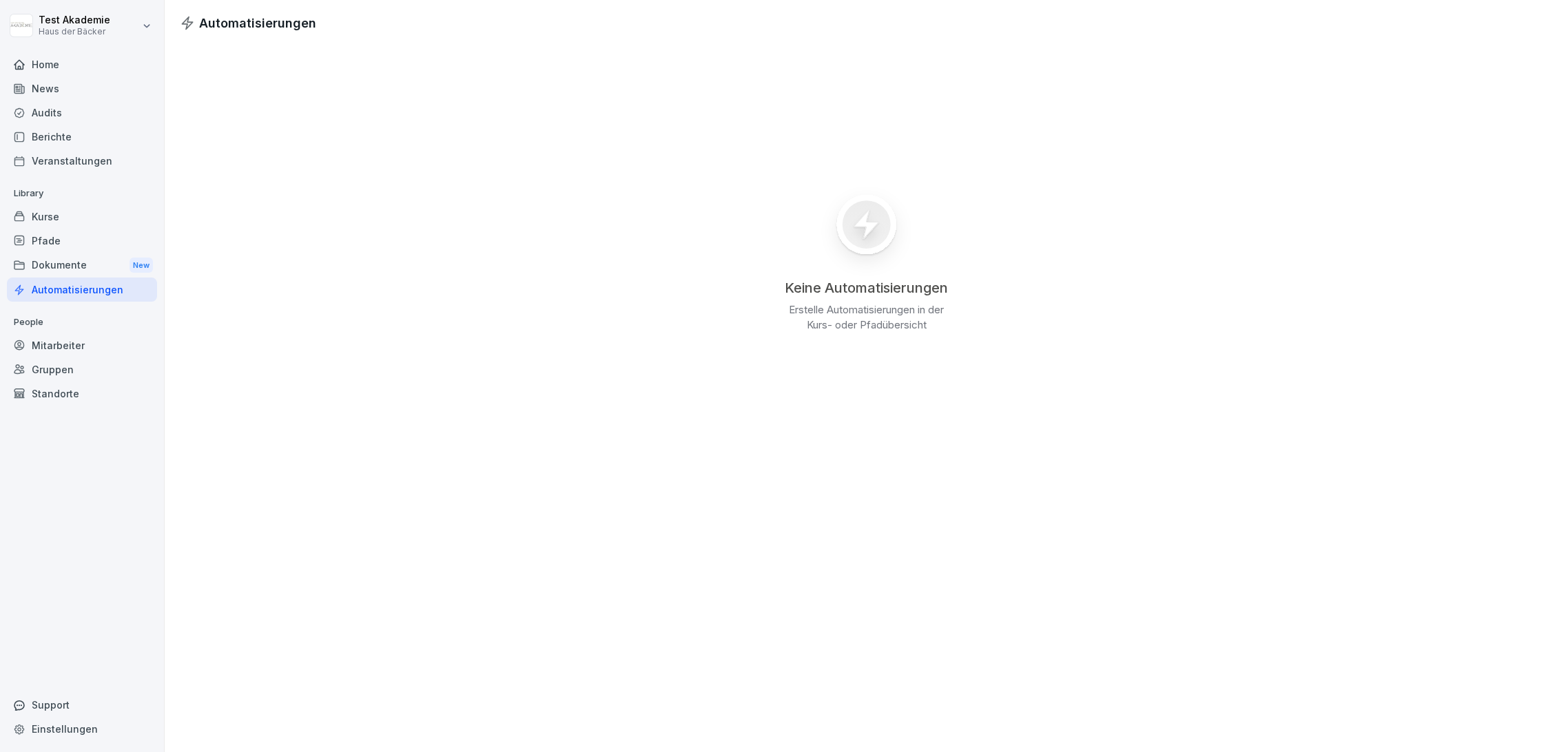
click at [722, 260] on div "Keine Automatisierungen Erstelle Automatisierungen in der Kurs- oder Pfadübersi…" at bounding box center [866, 258] width 1403 height 451
click at [926, 260] on div at bounding box center [866, 231] width 172 height 96
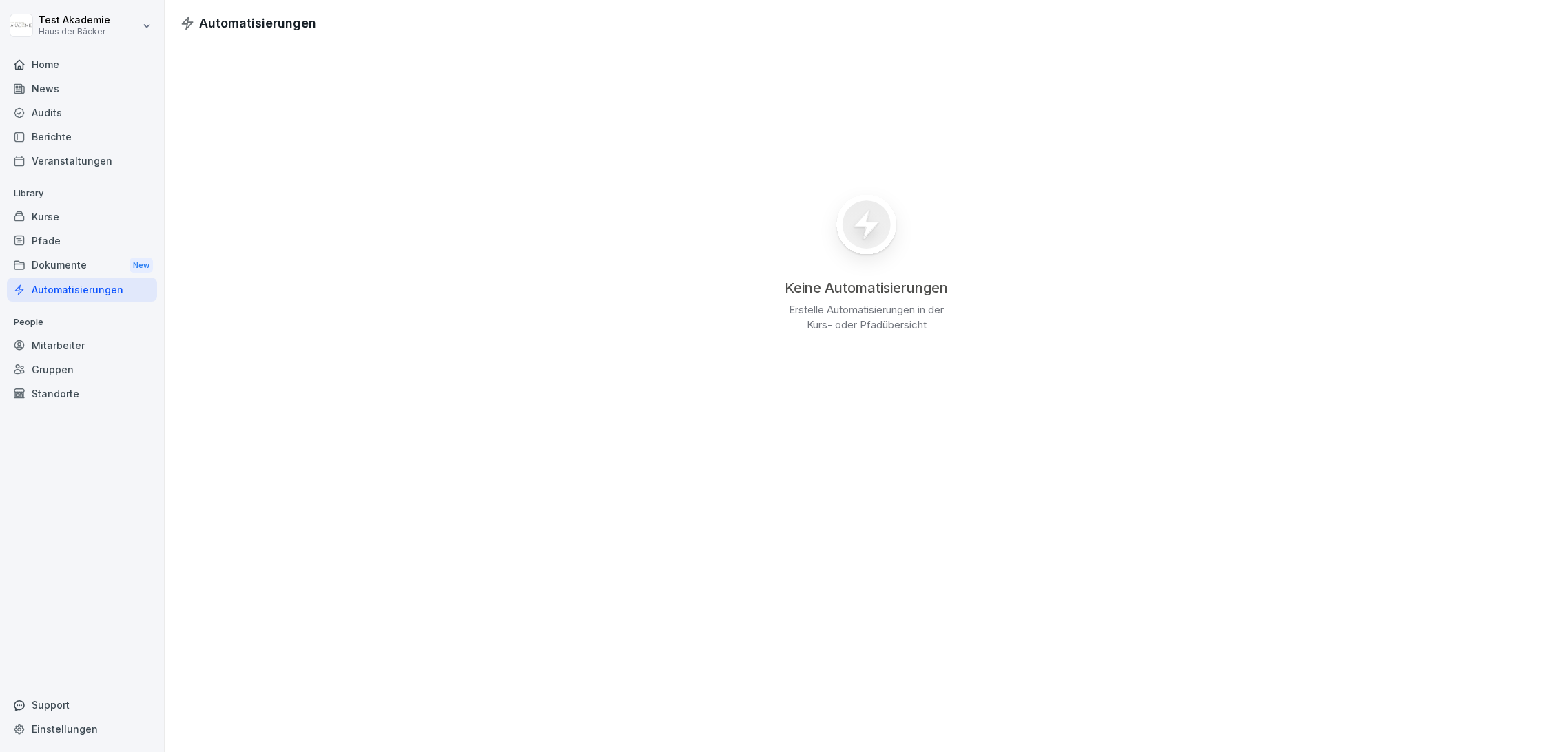
click at [945, 214] on div at bounding box center [866, 231] width 172 height 96
click at [58, 214] on div "Kurse" at bounding box center [82, 217] width 150 height 24
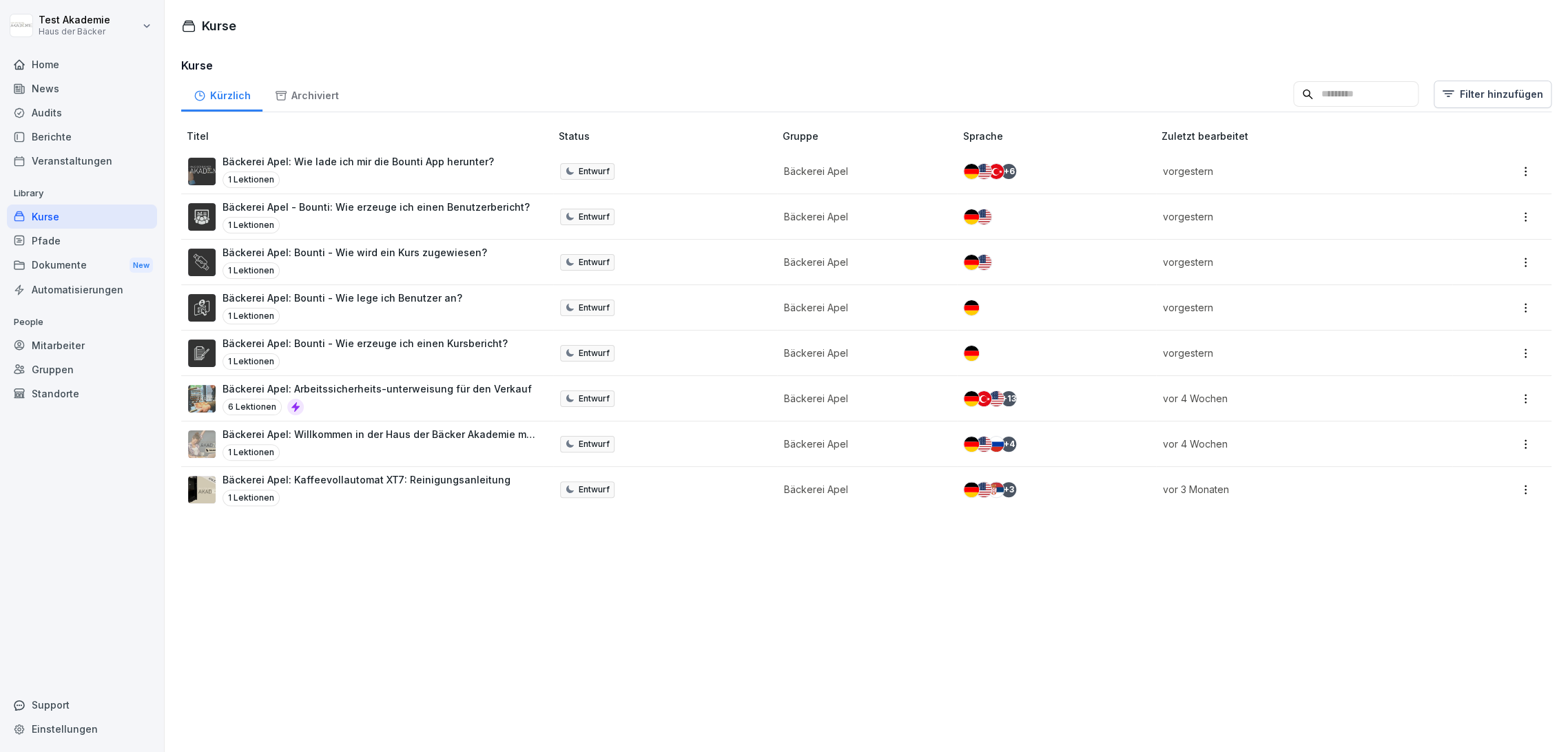
click at [299, 169] on div "Bäckerei Apel: Wie lade ich mir die Bounti App herunter? 1 Lektionen" at bounding box center [358, 171] width 271 height 34
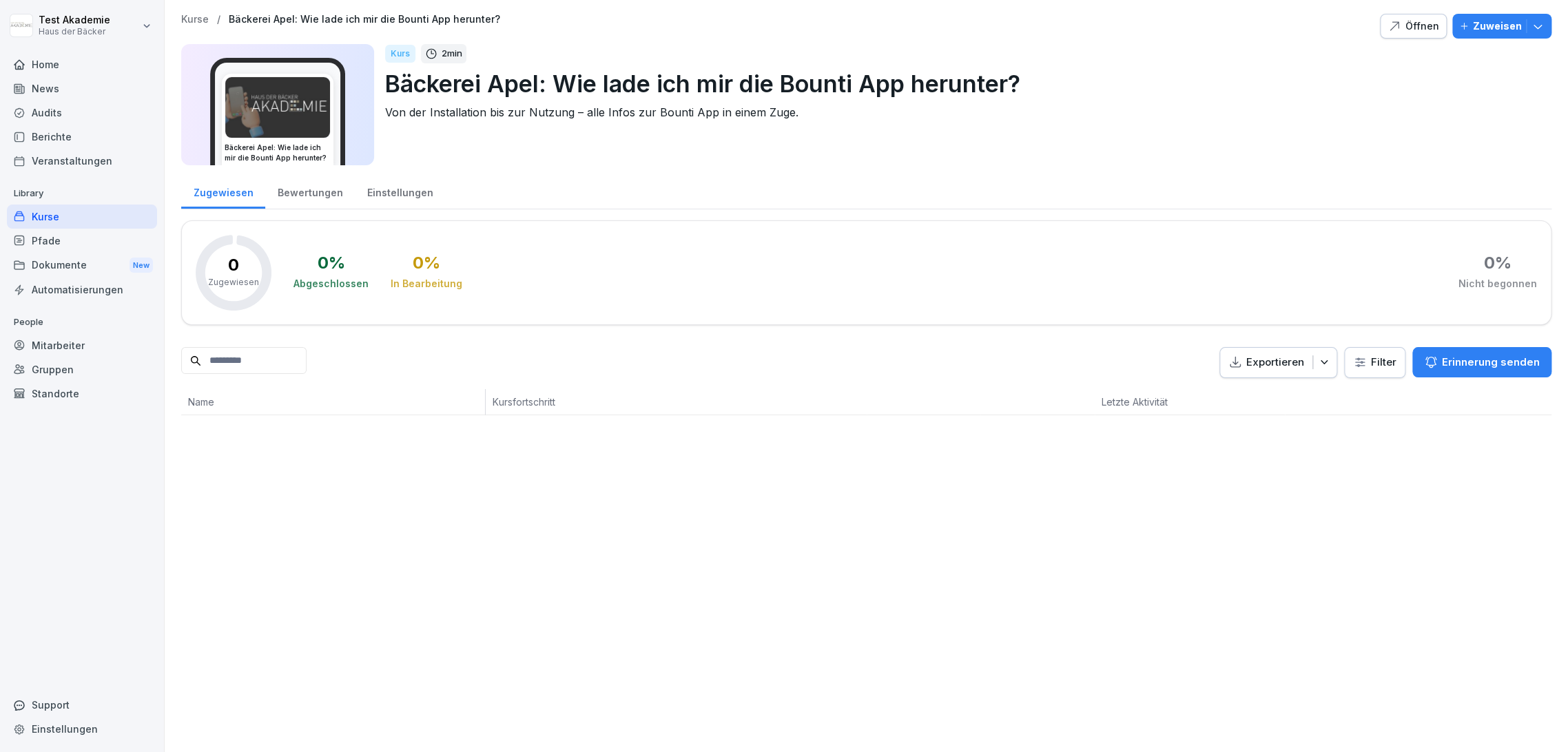
click at [1478, 26] on p "Zuweisen" at bounding box center [1497, 26] width 49 height 15
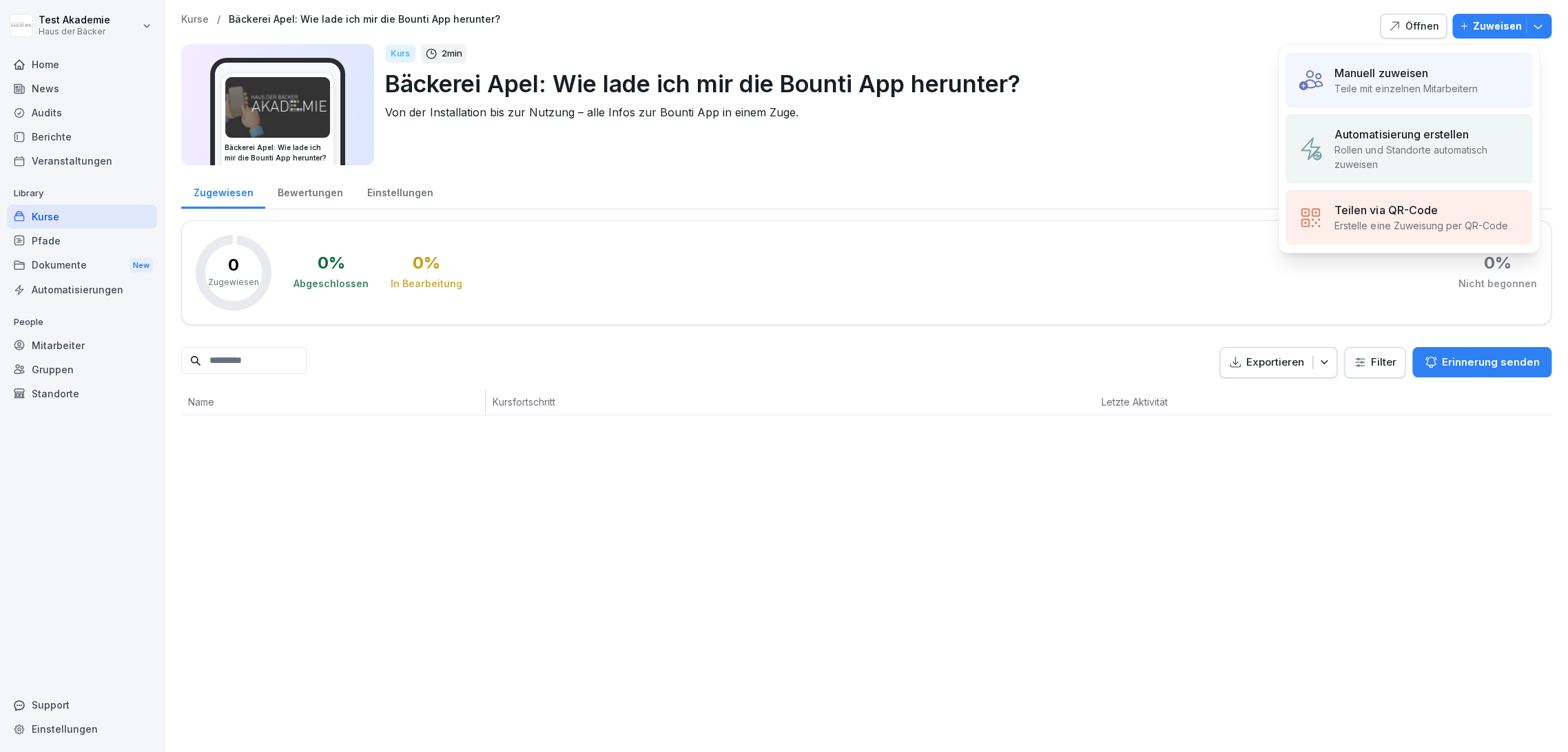
click at [1415, 169] on p "Rollen und Standorte automatisch zuweisen" at bounding box center [1427, 157] width 186 height 29
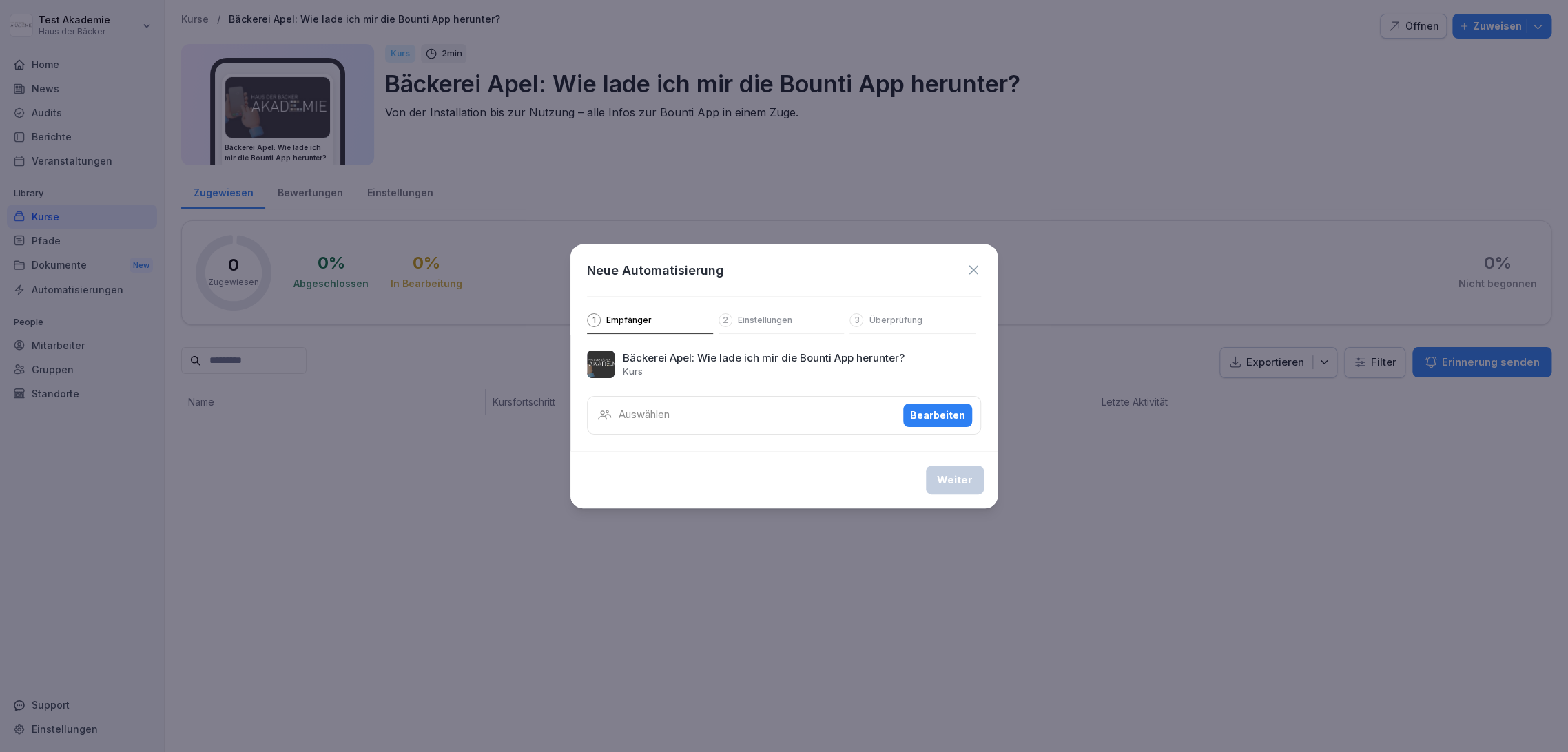
click at [922, 410] on div "Bearbeiten" at bounding box center [938, 415] width 55 height 15
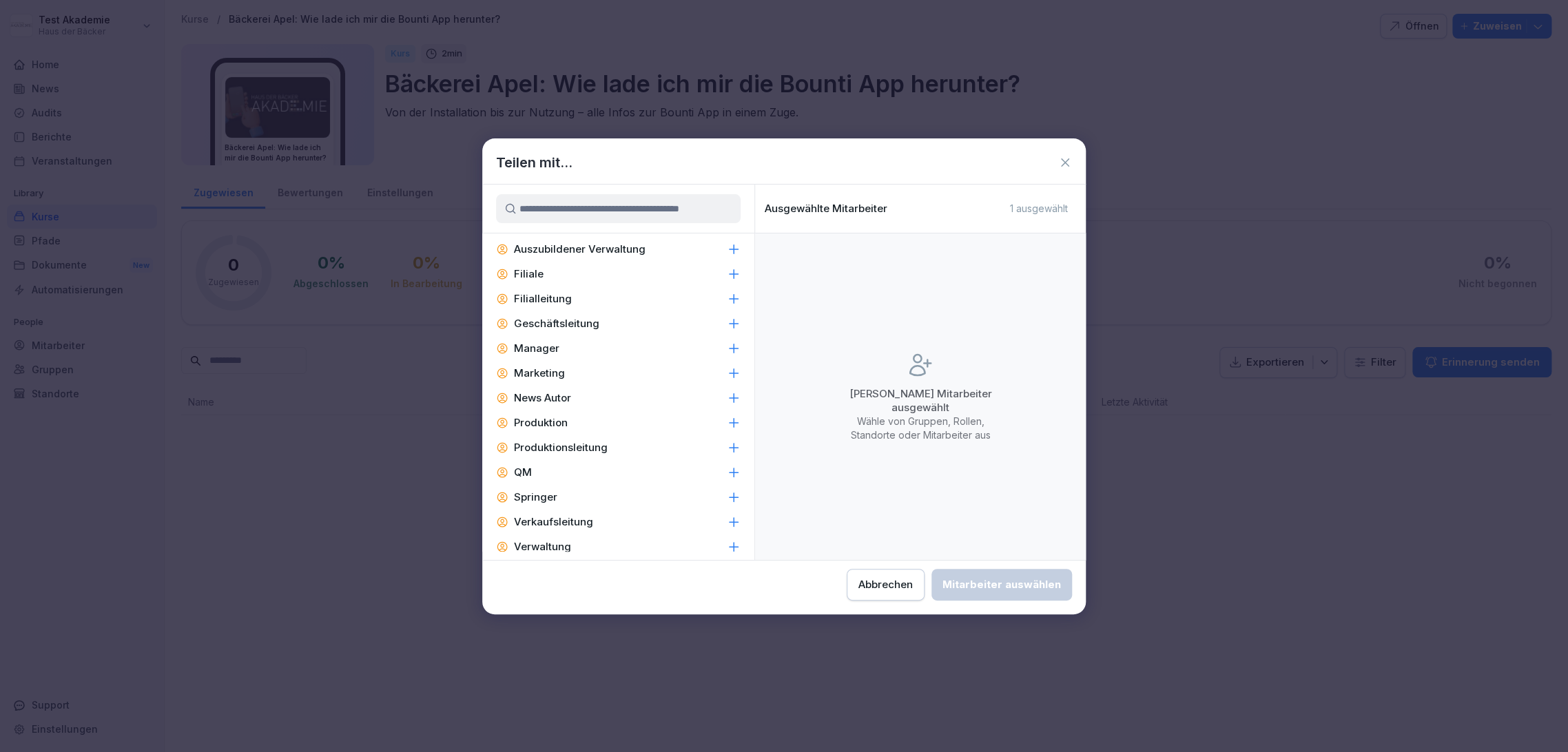
scroll to position [733, 0]
click at [616, 538] on div "Verwaltung" at bounding box center [618, 534] width 272 height 25
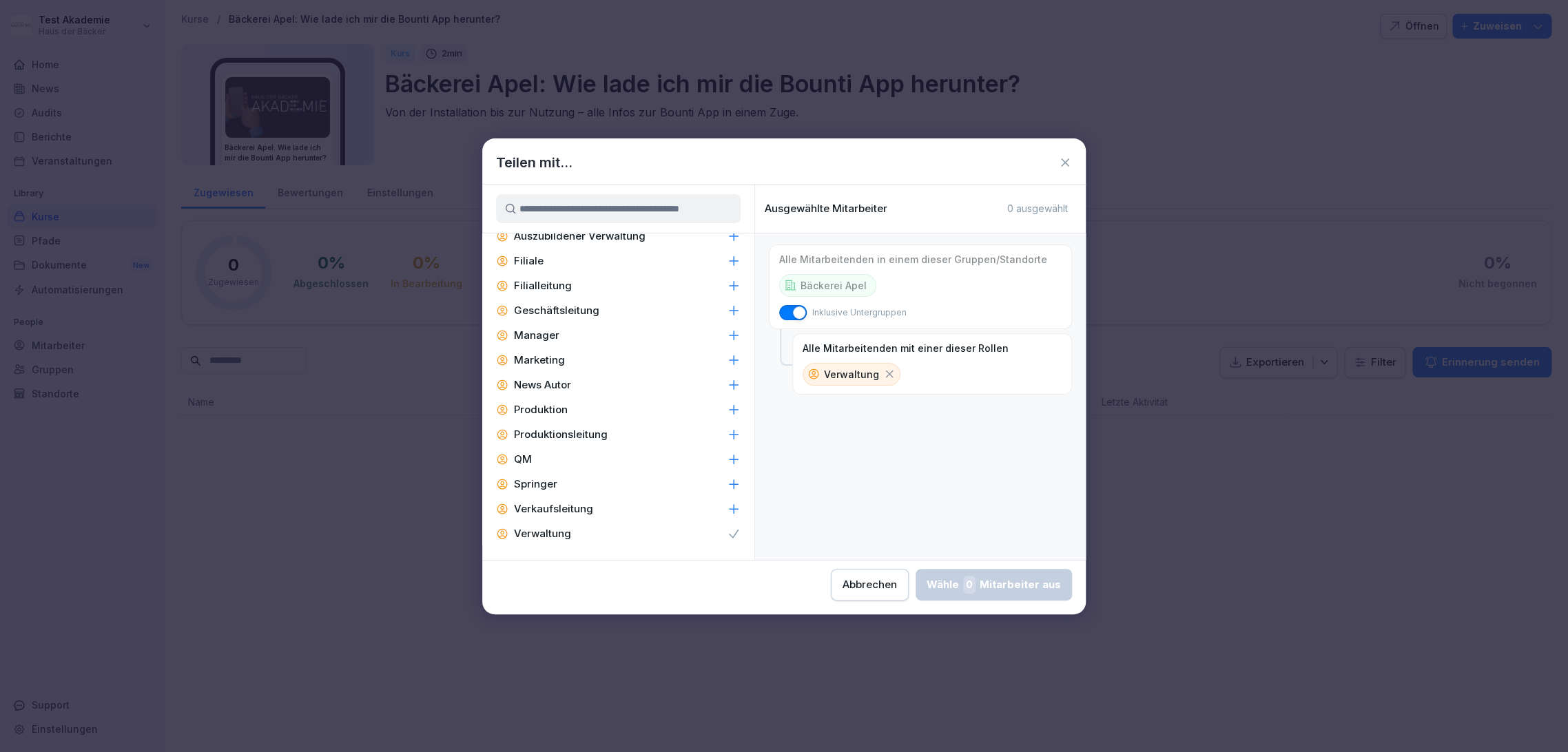
click at [796, 305] on div "Inklusive Untergruppen" at bounding box center [843, 312] width 128 height 15
click at [796, 310] on span "button" at bounding box center [799, 312] width 14 height 14
click at [796, 310] on button "button" at bounding box center [793, 312] width 27 height 15
click at [1060, 168] on icon at bounding box center [1065, 163] width 14 height 14
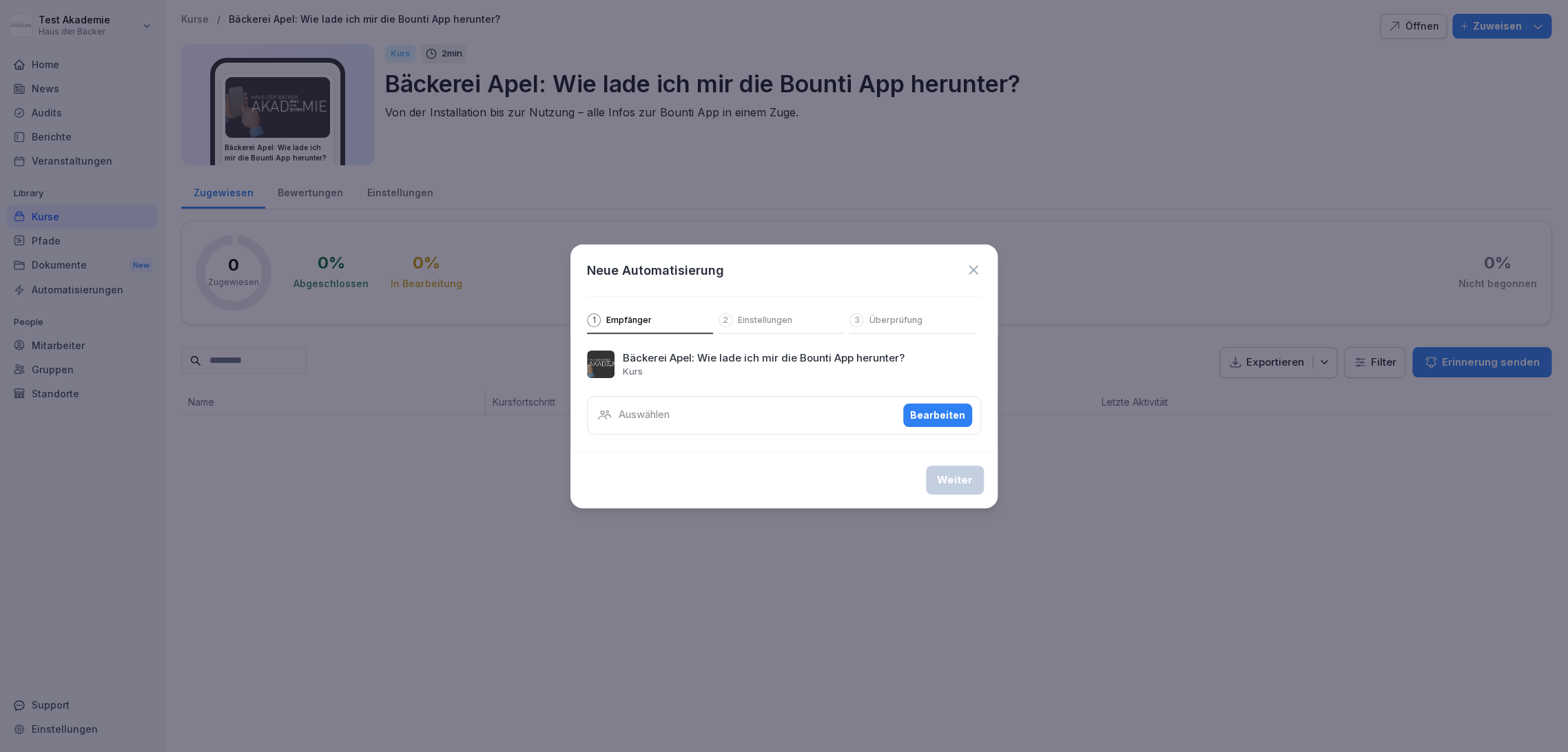
click at [967, 270] on icon at bounding box center [973, 270] width 15 height 15
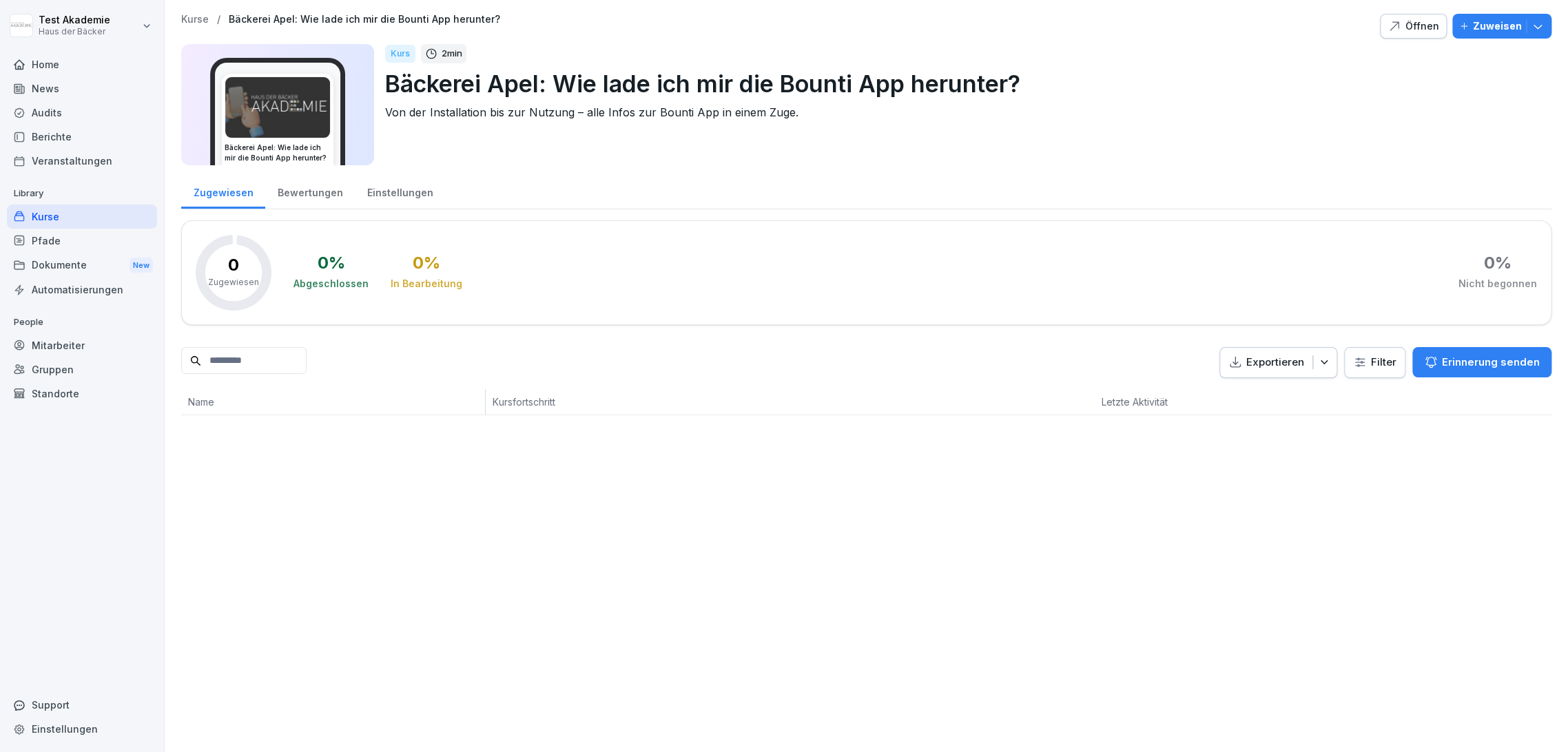
click at [84, 65] on div "Home" at bounding box center [82, 64] width 150 height 24
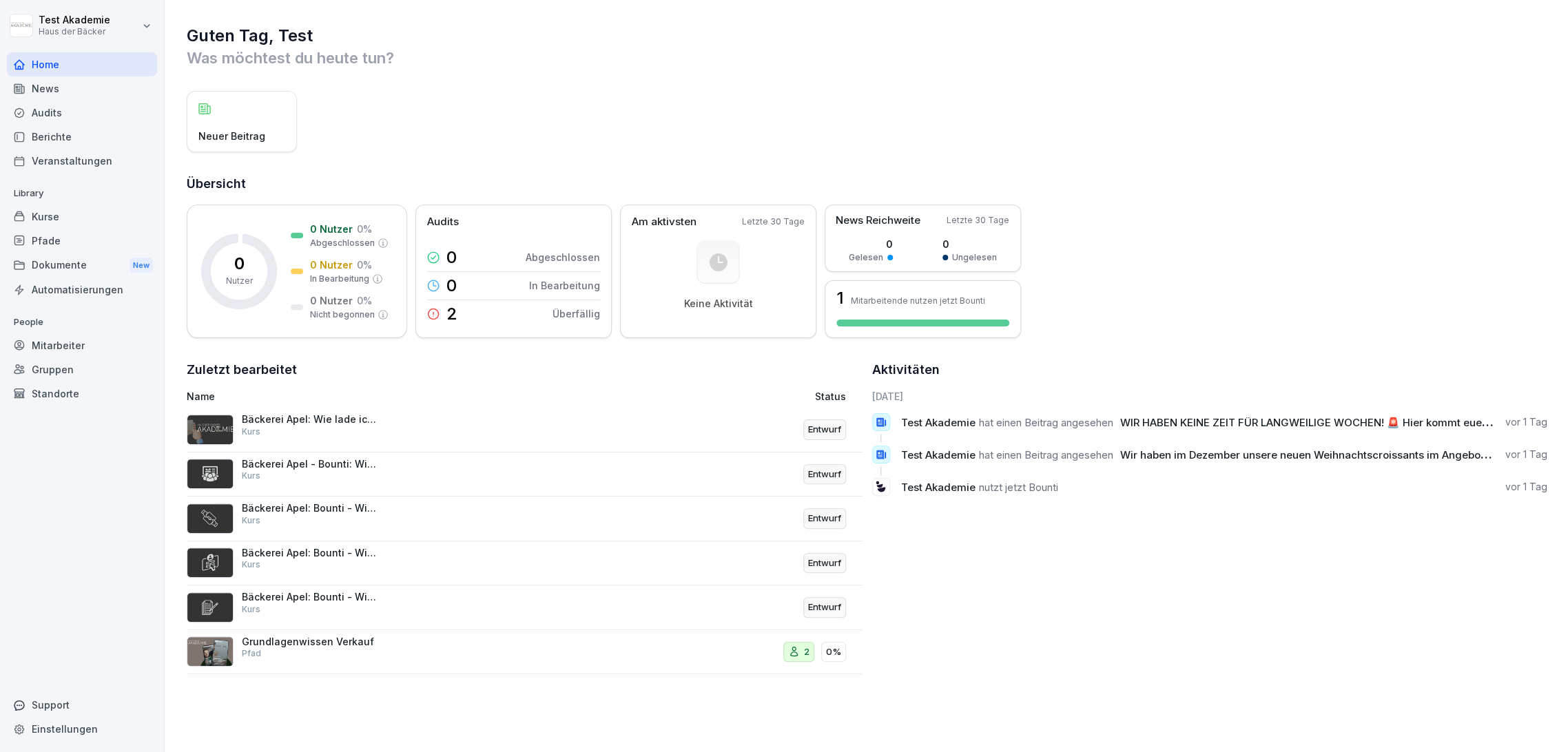
click at [66, 98] on div "News" at bounding box center [82, 88] width 150 height 24
click at [62, 37] on html "Test Akademie Haus der Bäcker Home News Audits Berichte Veranstaltungen Library…" at bounding box center [784, 376] width 1568 height 752
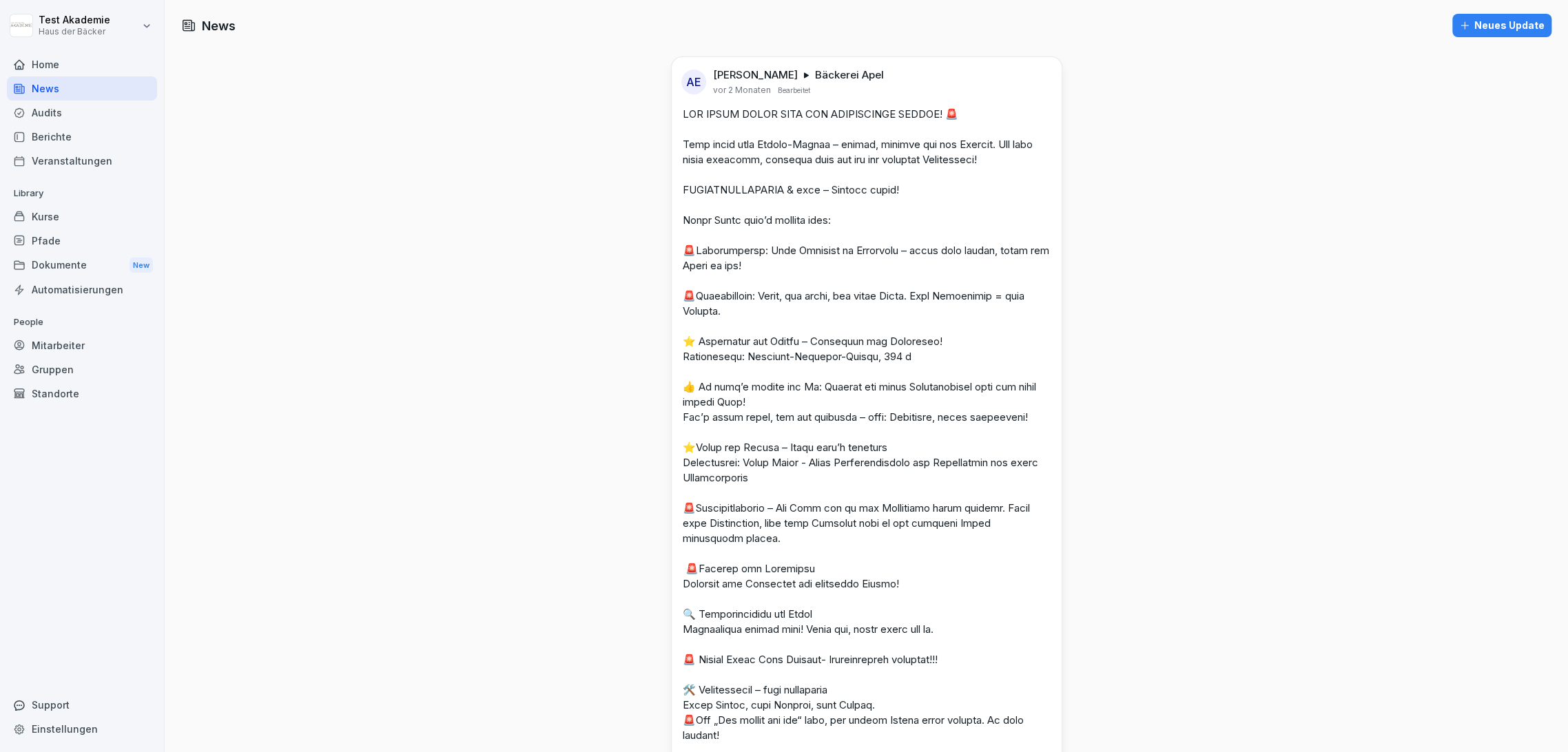
click at [68, 34] on html "Test Akademie Haus der Bäcker Home News Audits Berichte Veranstaltungen Library…" at bounding box center [784, 376] width 1568 height 752
click at [65, 86] on div "Abmelden" at bounding box center [88, 86] width 136 height 26
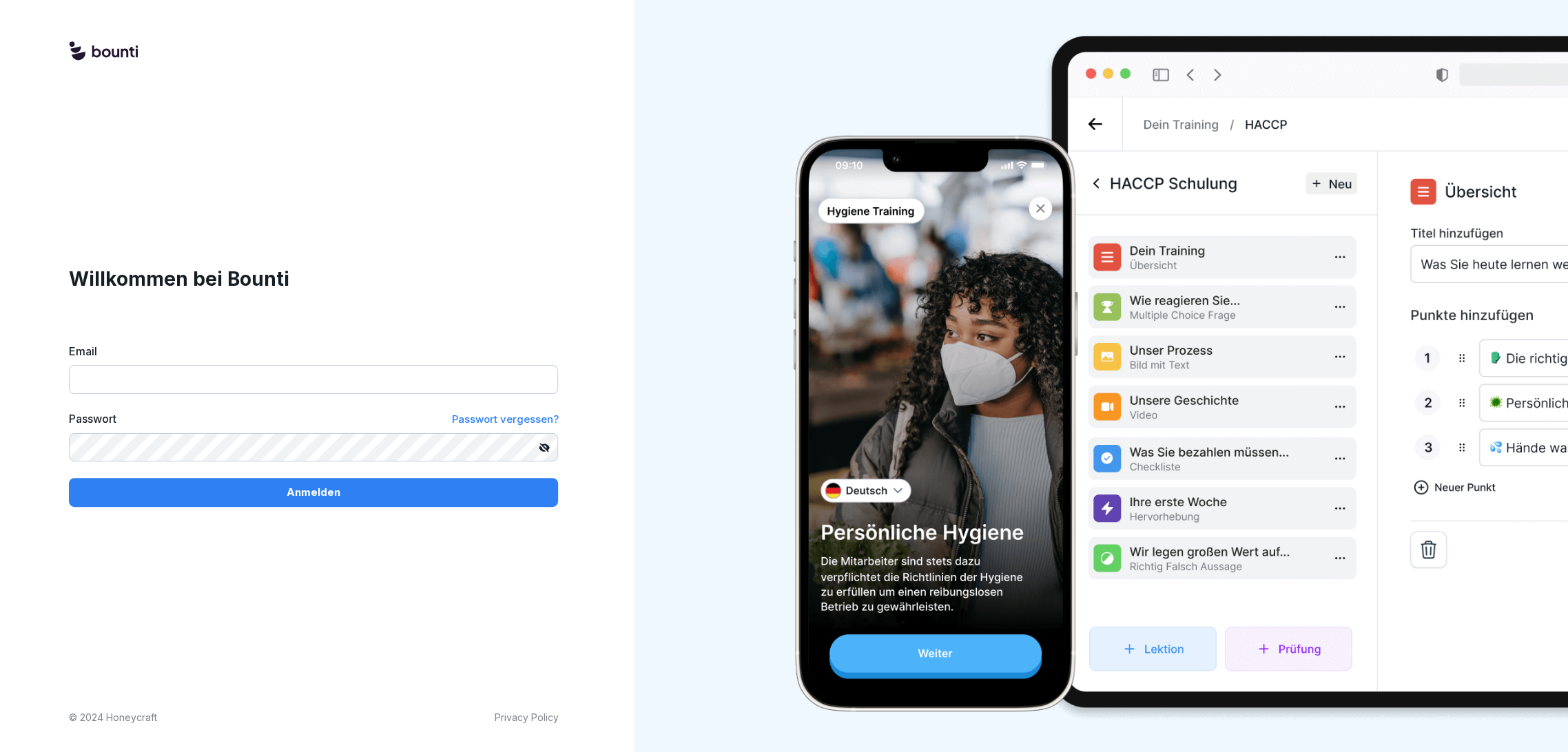
click at [173, 382] on input "Email" at bounding box center [313, 379] width 489 height 29
type input "**********"
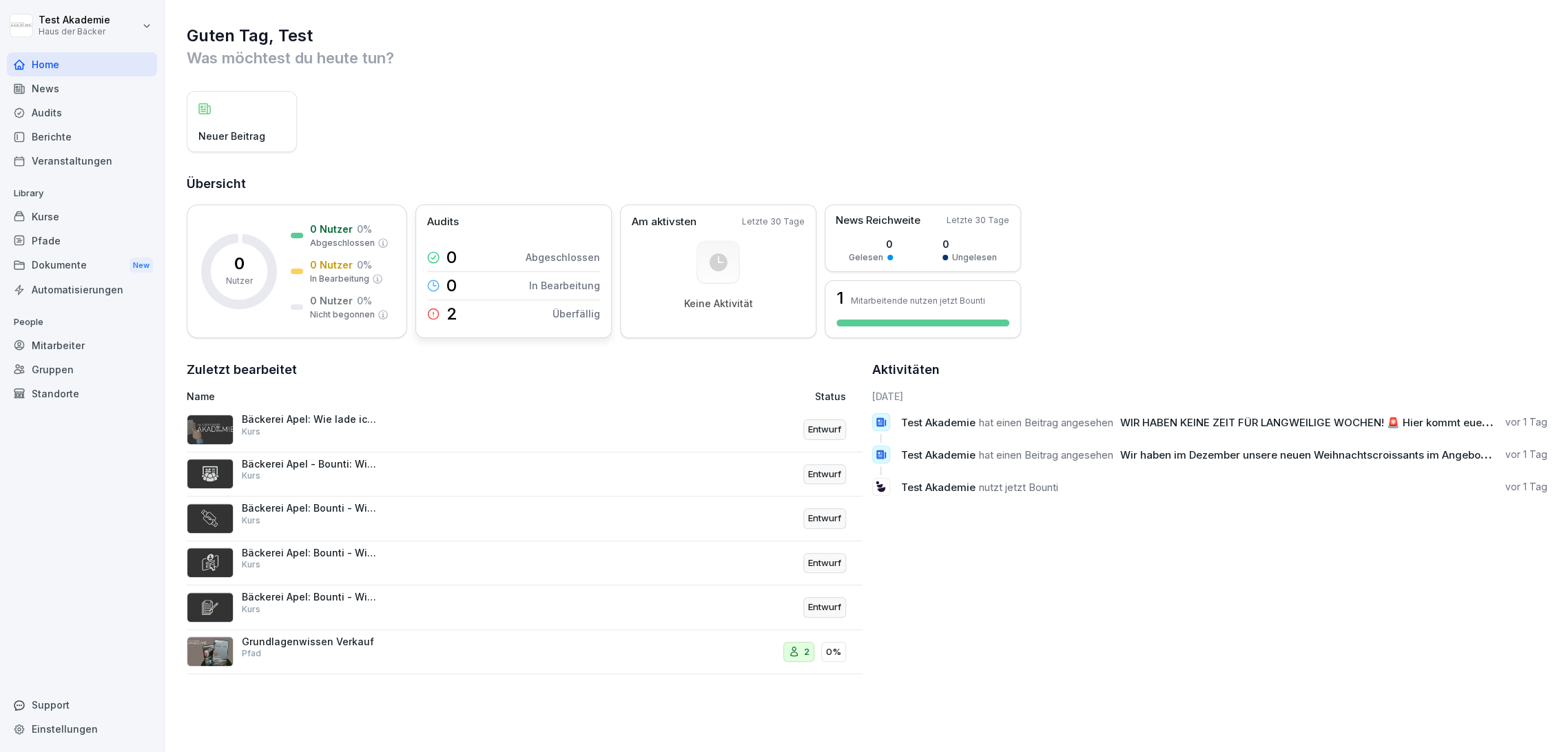
click at [524, 302] on div "2 Überfällig" at bounding box center [514, 313] width 173 height 27
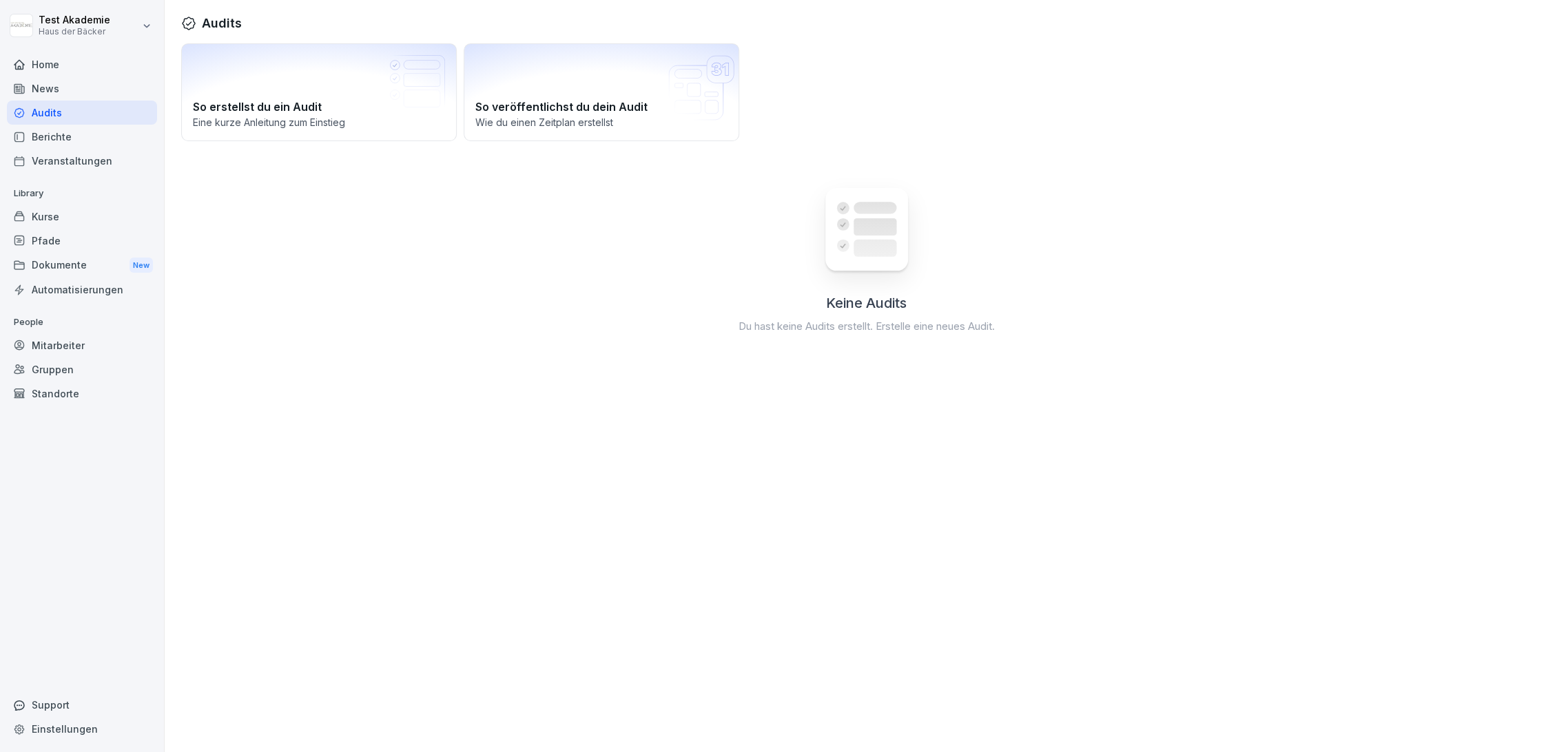
click at [72, 115] on div "Audits" at bounding box center [82, 112] width 150 height 24
click at [66, 69] on div "Home" at bounding box center [82, 64] width 150 height 24
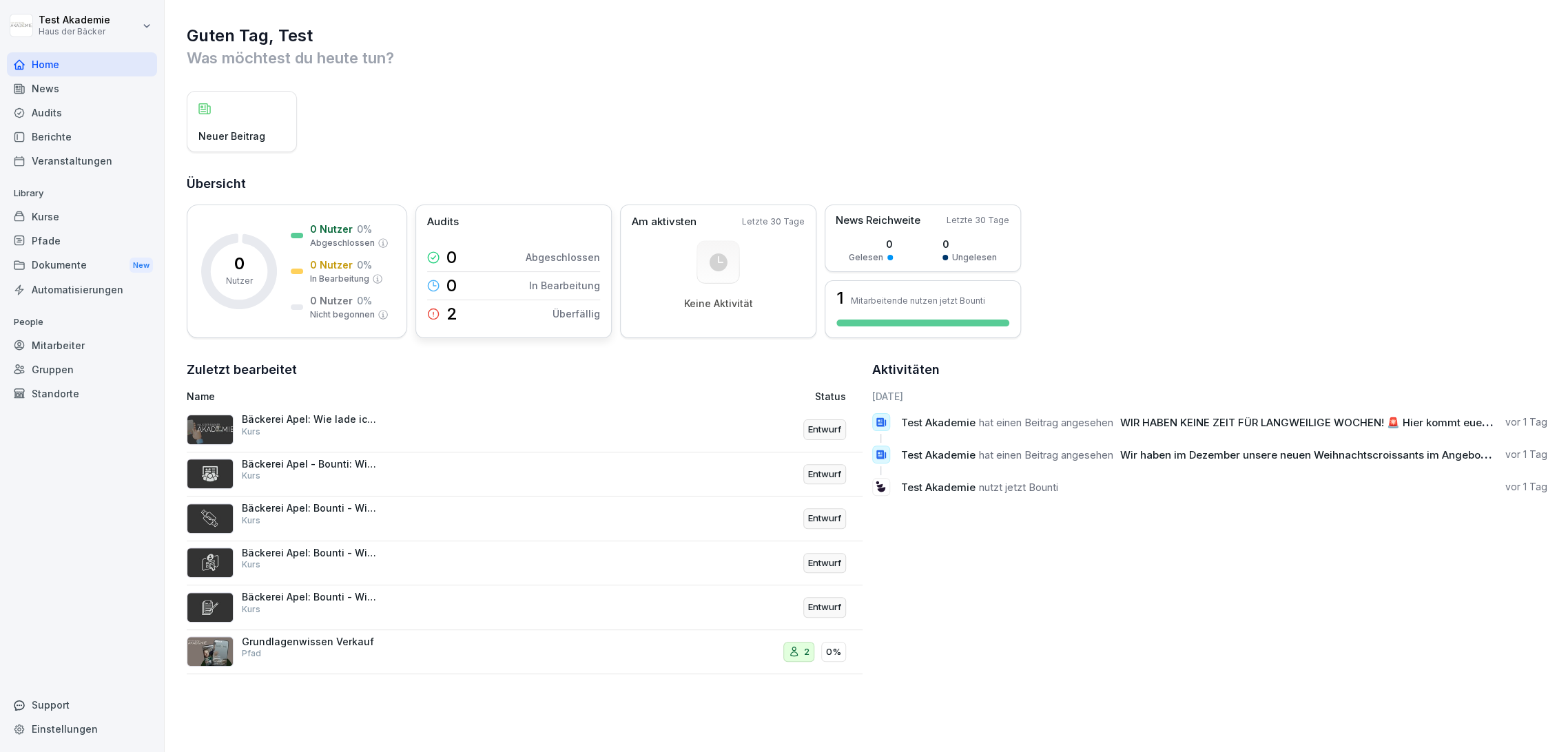
click at [432, 315] on icon at bounding box center [433, 314] width 12 height 12
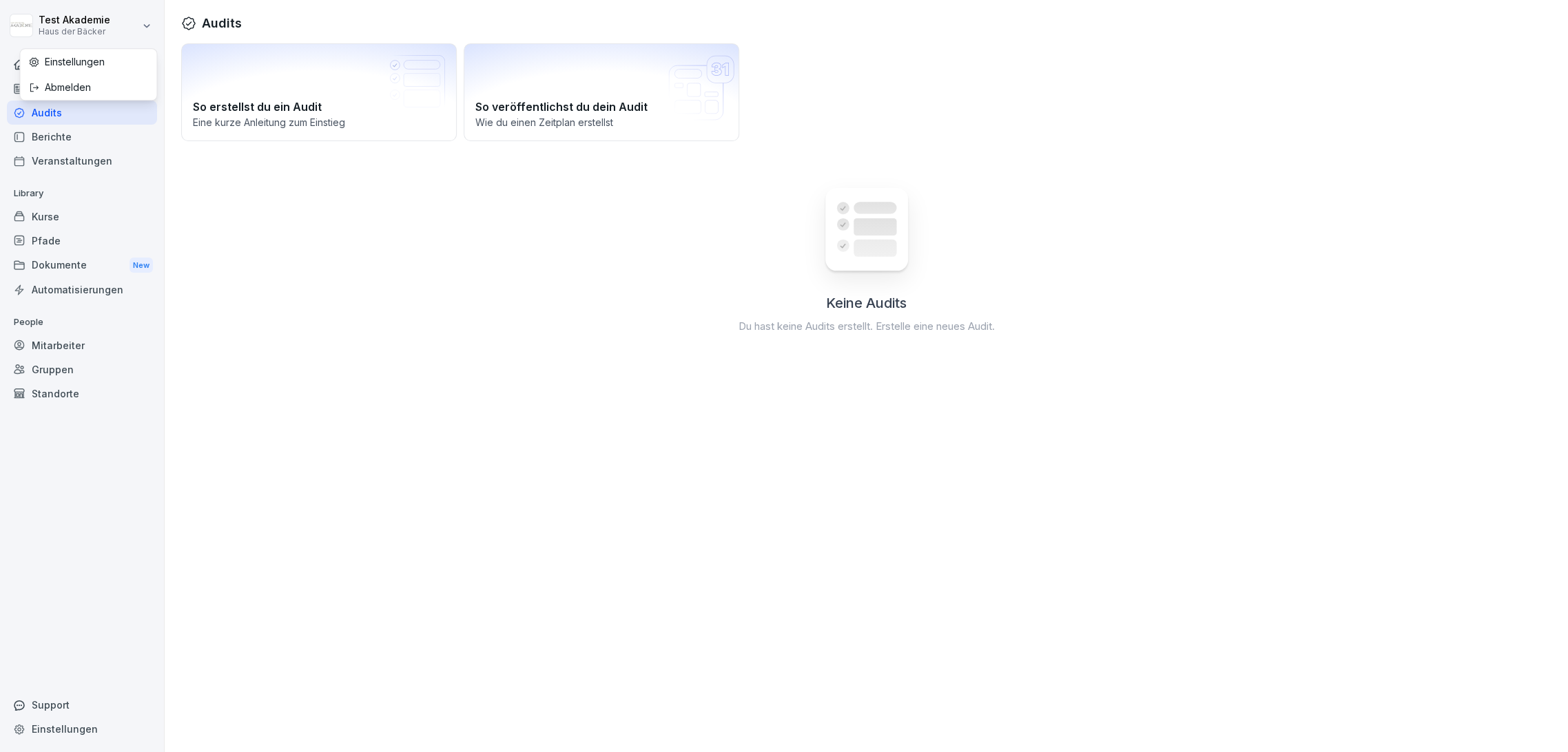
click at [65, 22] on html "Test Akademie Haus der Bäcker Home News Audits Berichte Veranstaltungen Library…" at bounding box center [784, 376] width 1568 height 752
click at [68, 89] on div "Abmelden" at bounding box center [88, 86] width 136 height 26
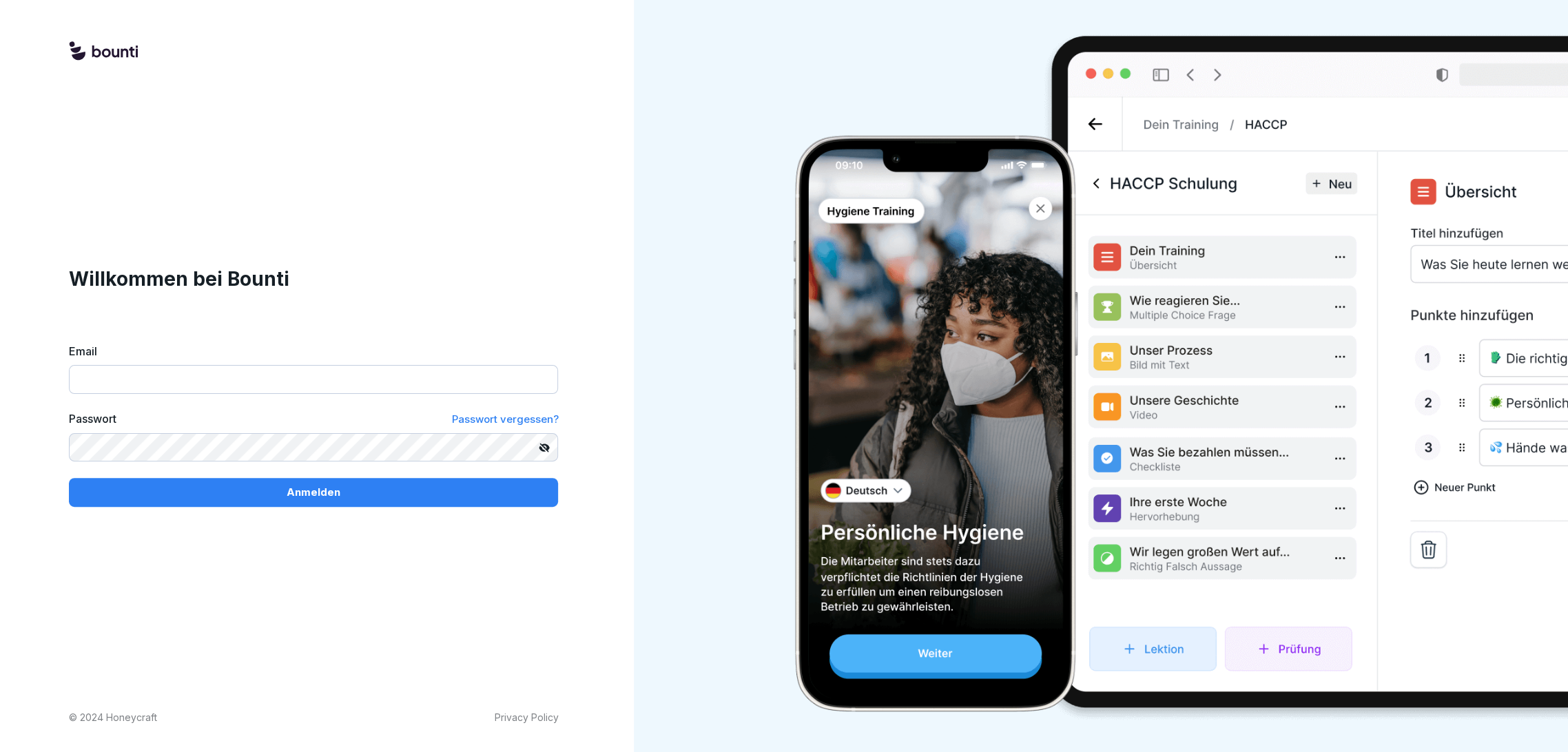
click at [221, 389] on input "Email" at bounding box center [313, 379] width 489 height 29
type input "**********"
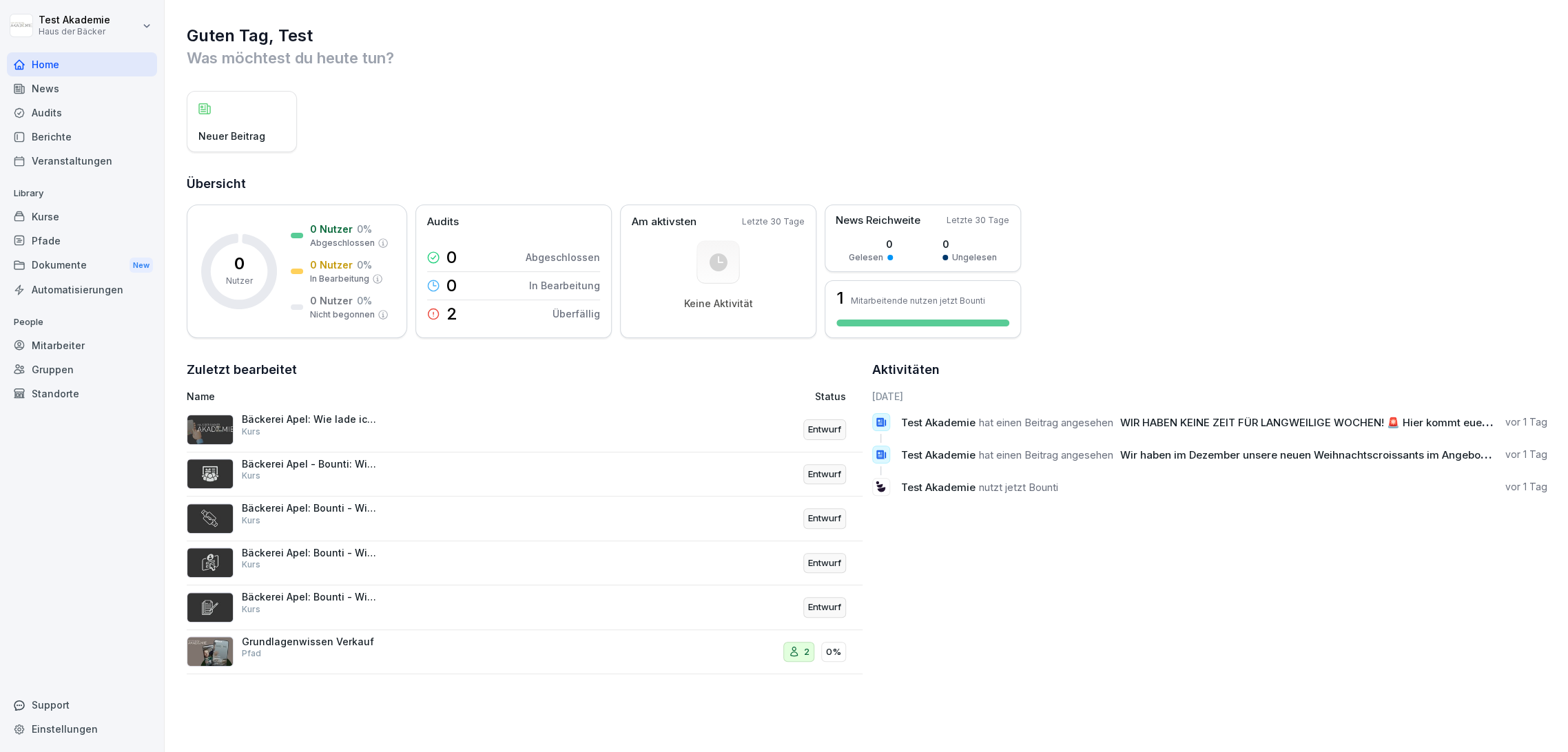
click at [85, 94] on div "News" at bounding box center [82, 88] width 150 height 24
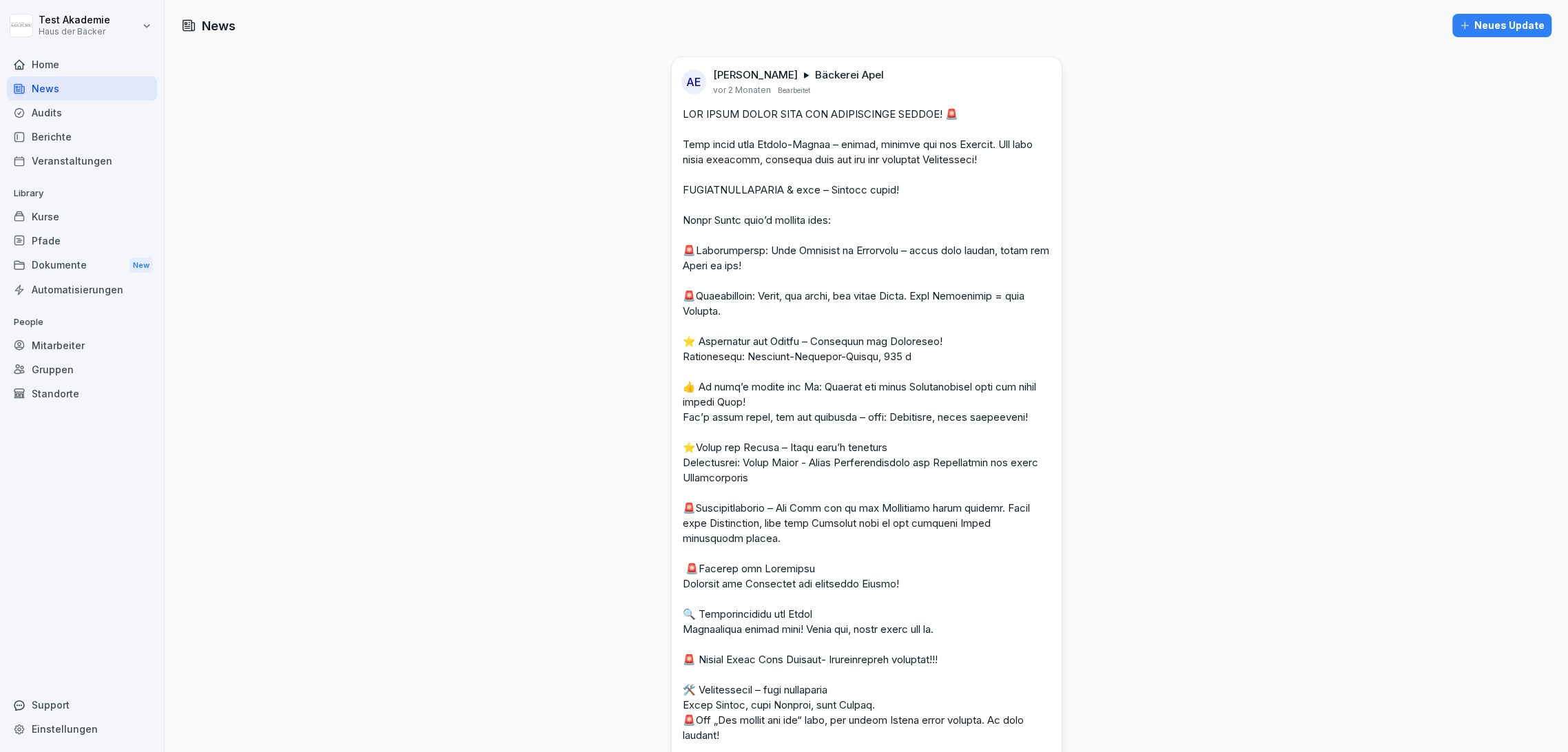
click at [85, 125] on div "Berichte" at bounding box center [82, 136] width 150 height 24
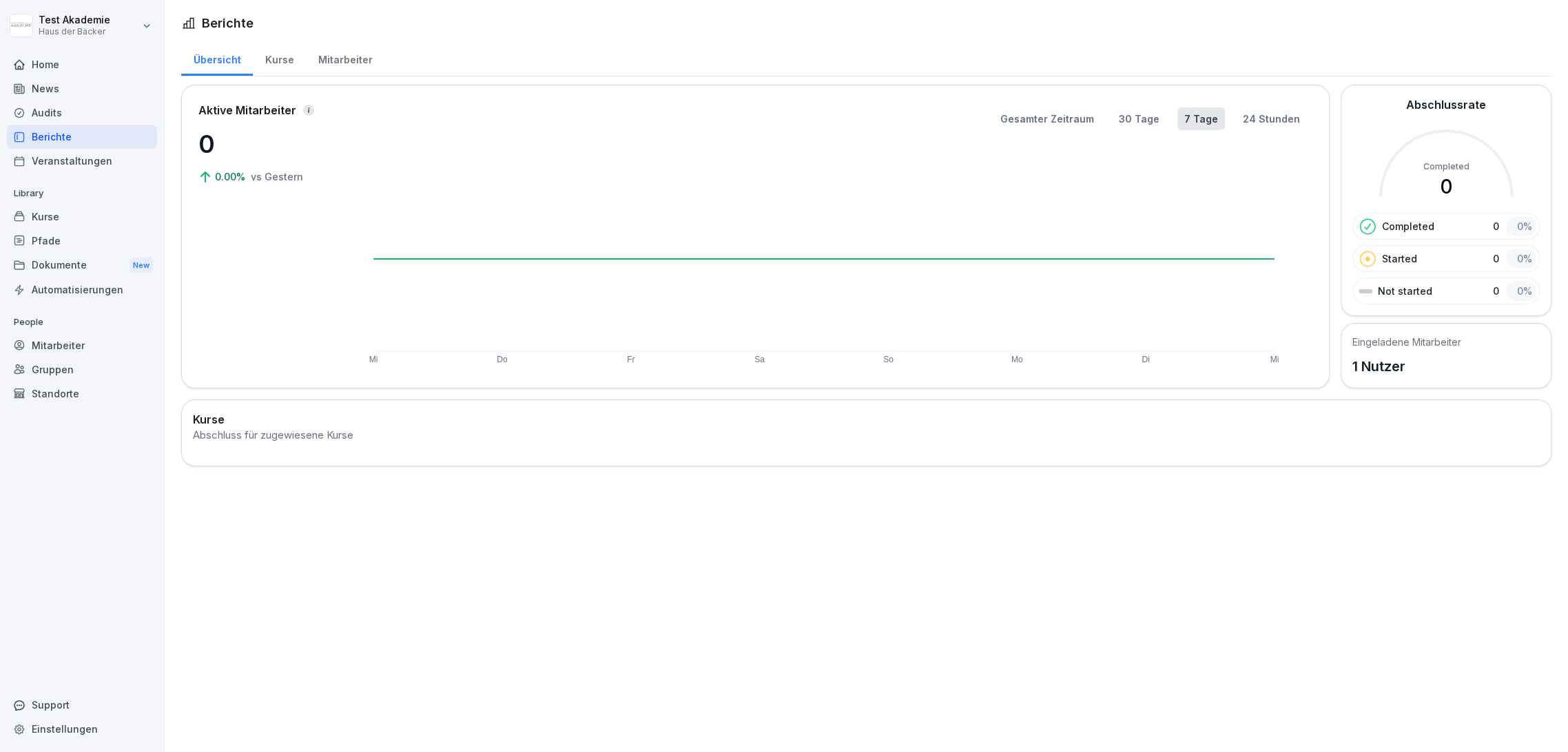
click at [87, 164] on div "Veranstaltungen" at bounding box center [82, 161] width 150 height 24
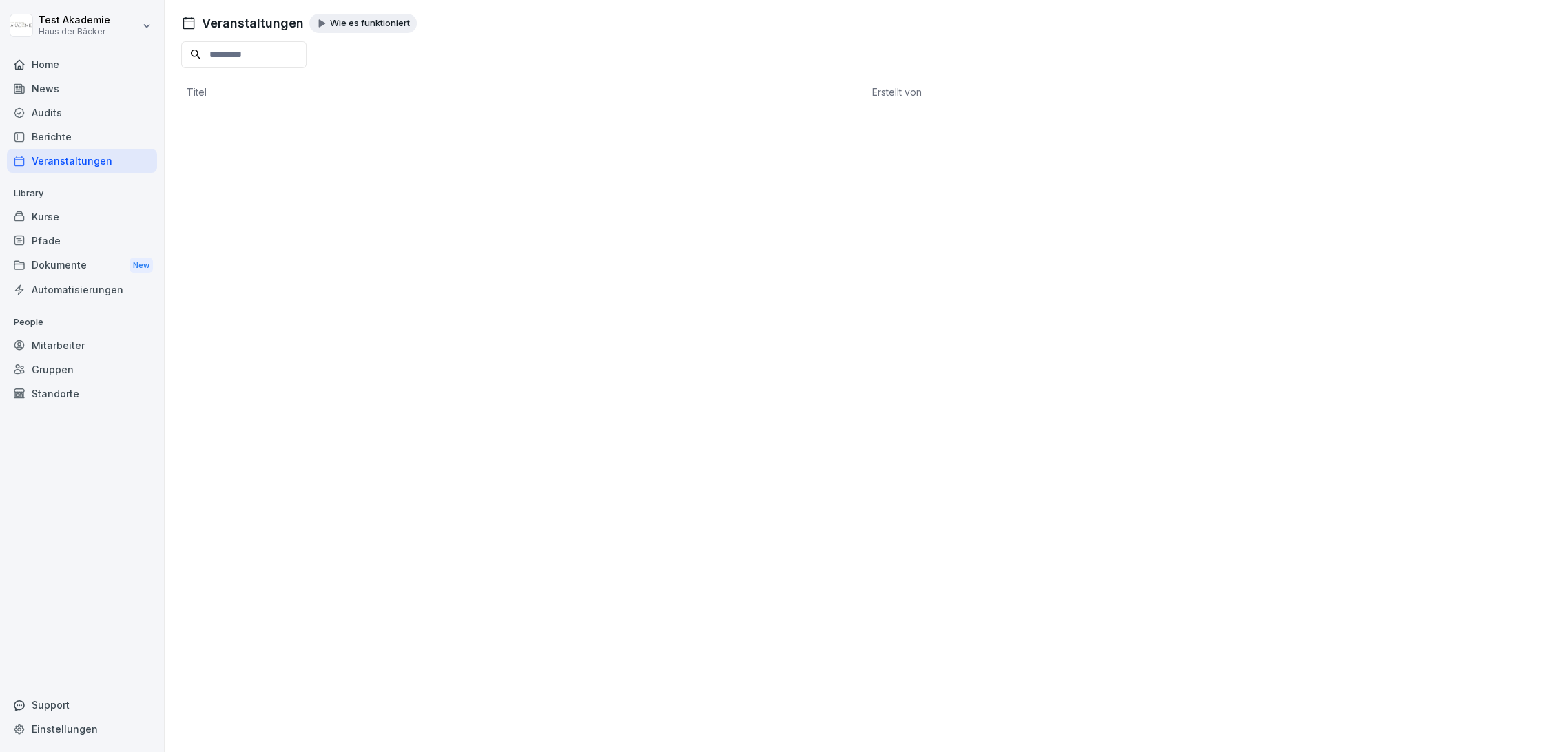
click at [88, 196] on p "Library" at bounding box center [82, 193] width 150 height 22
click at [83, 215] on div "Kurse" at bounding box center [82, 217] width 150 height 24
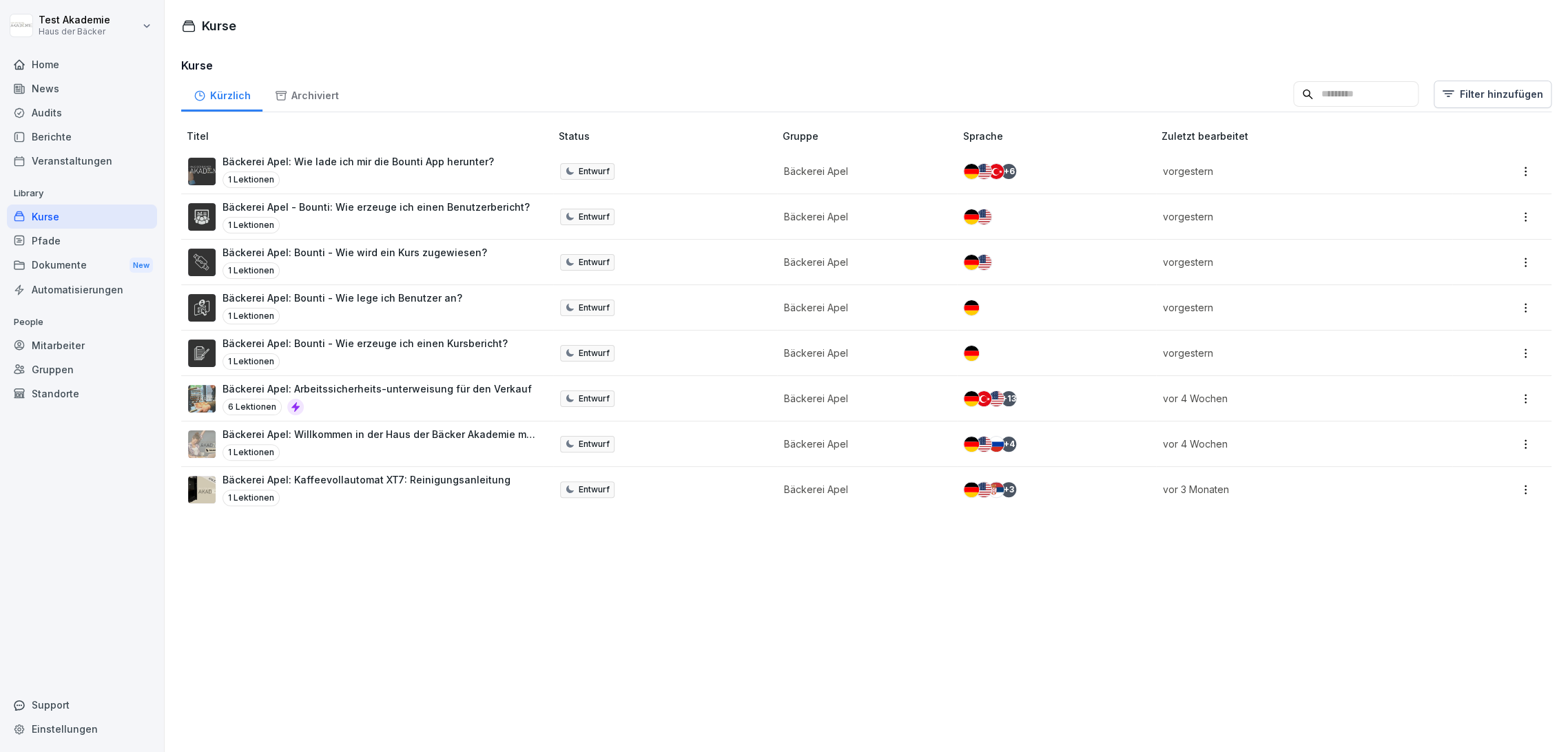
click at [84, 241] on div "Pfade" at bounding box center [82, 240] width 150 height 24
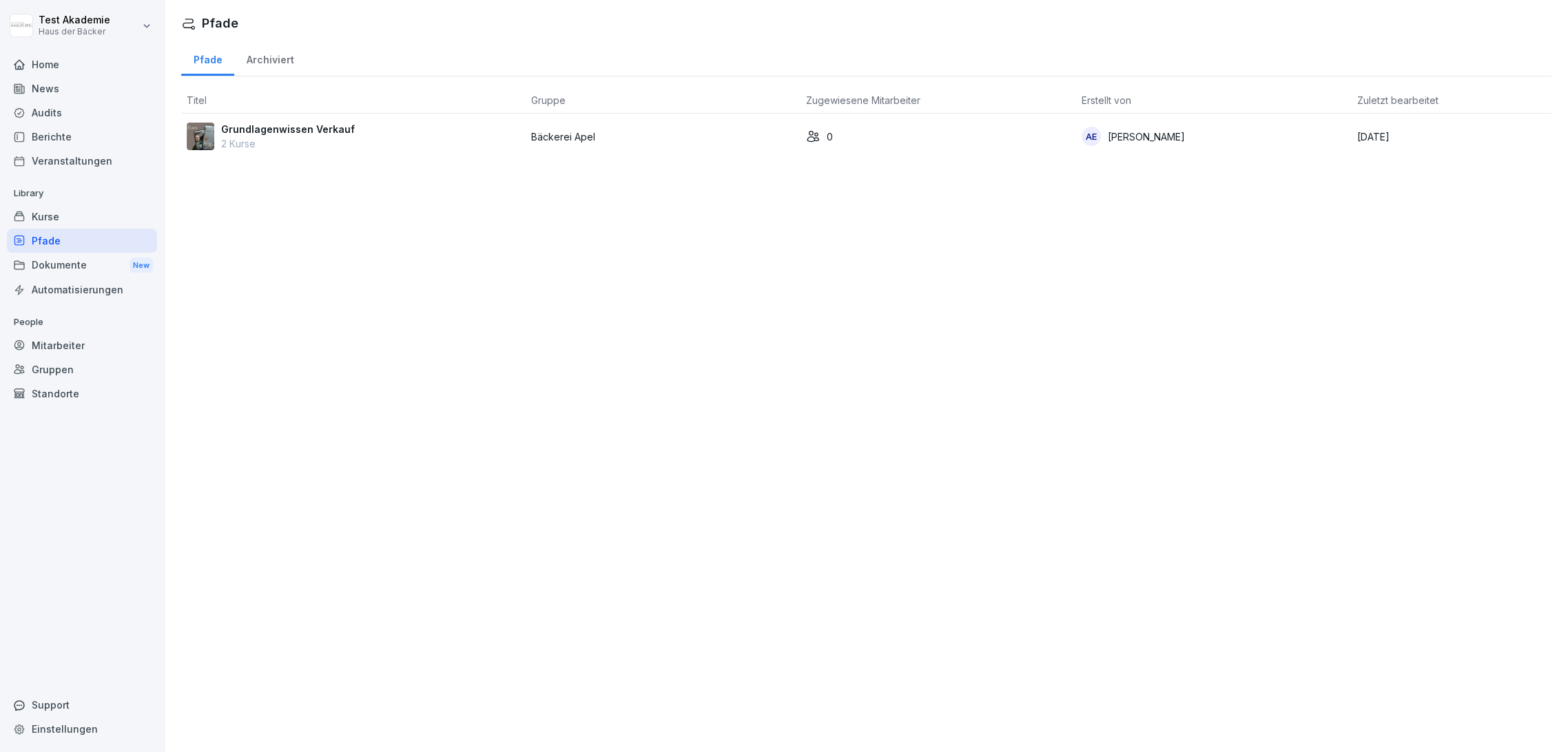
click at [84, 258] on div "Dokumente New" at bounding box center [82, 265] width 150 height 26
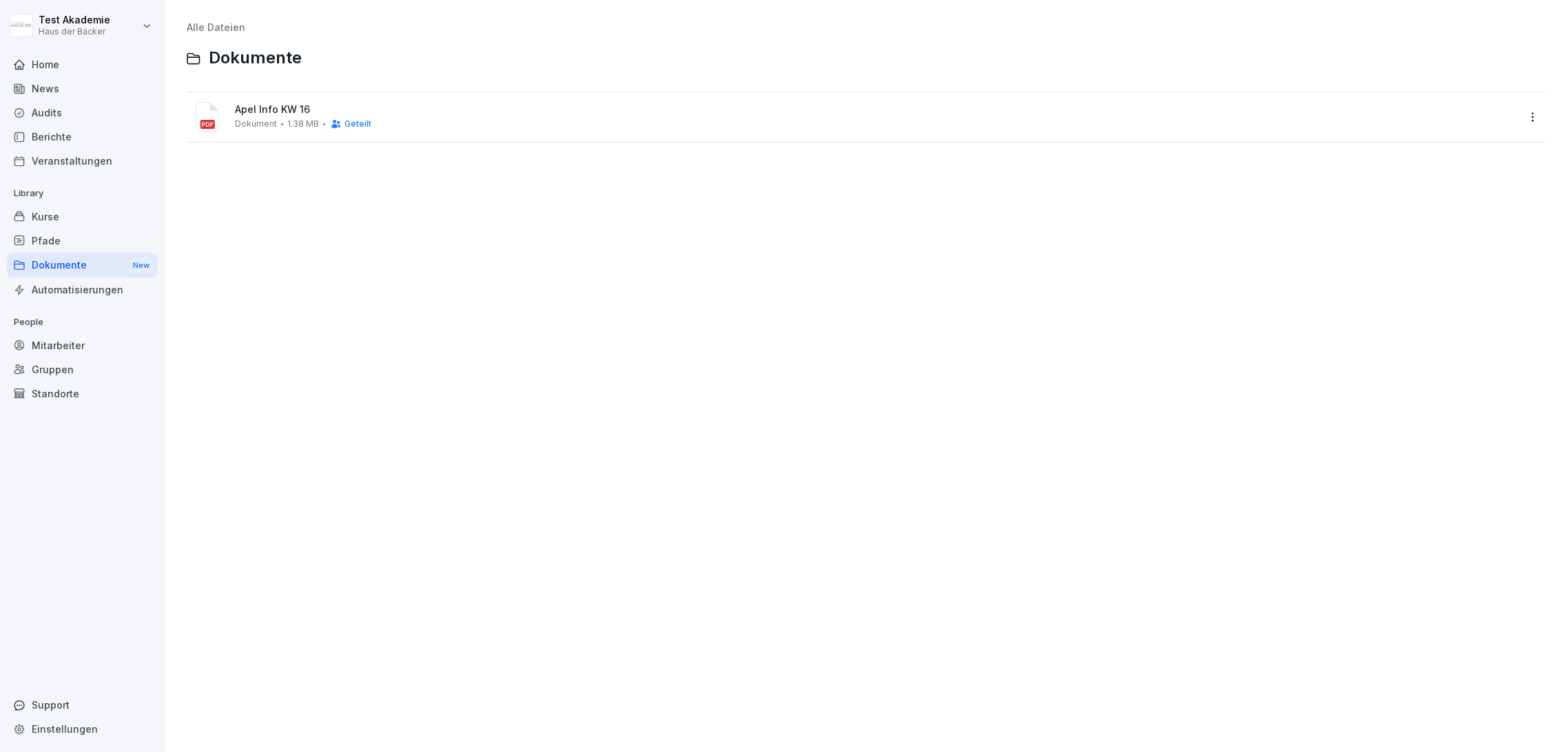
click at [325, 115] on span "Apel Info KW 16" at bounding box center [875, 109] width 1282 height 12
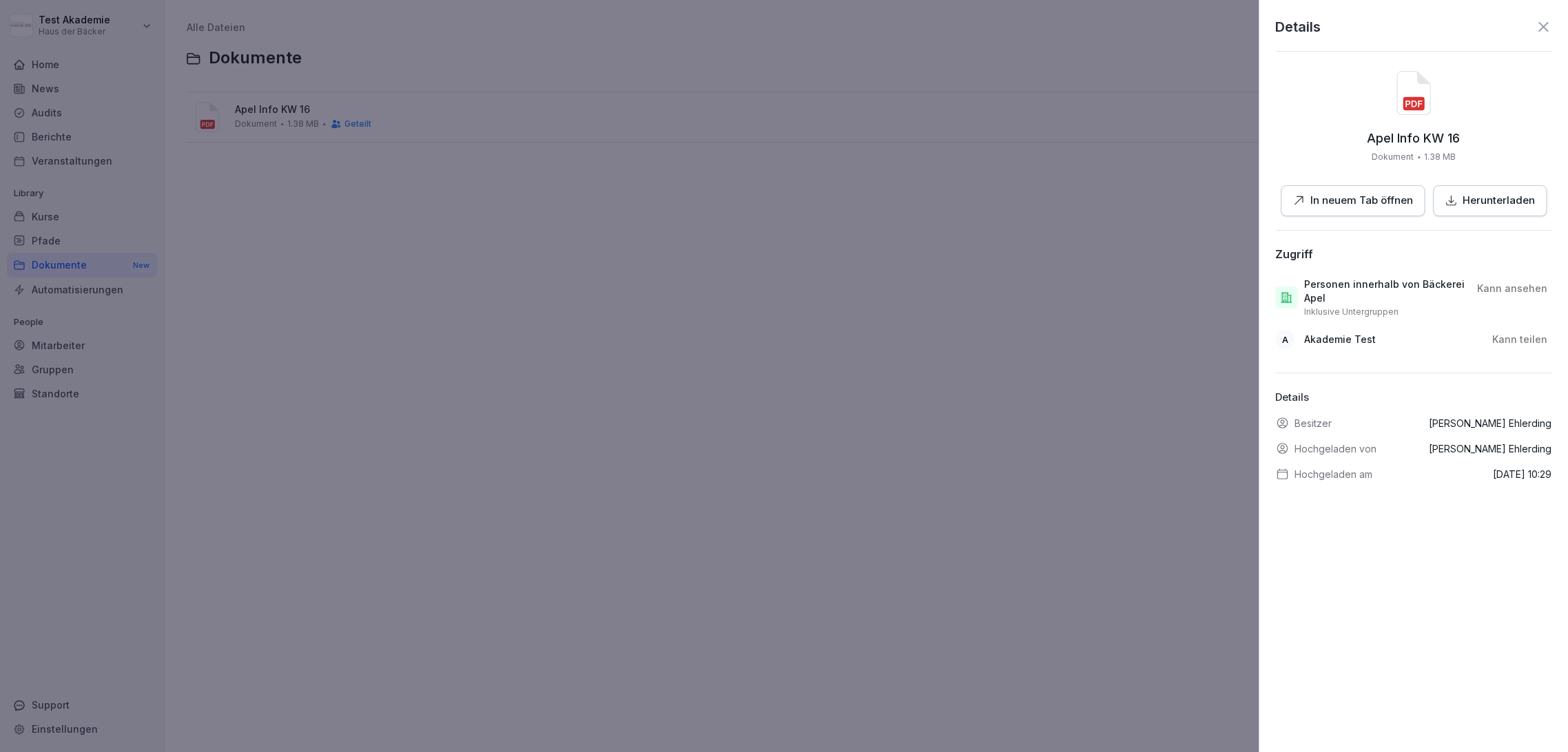
click at [1014, 348] on div at bounding box center [784, 376] width 1568 height 752
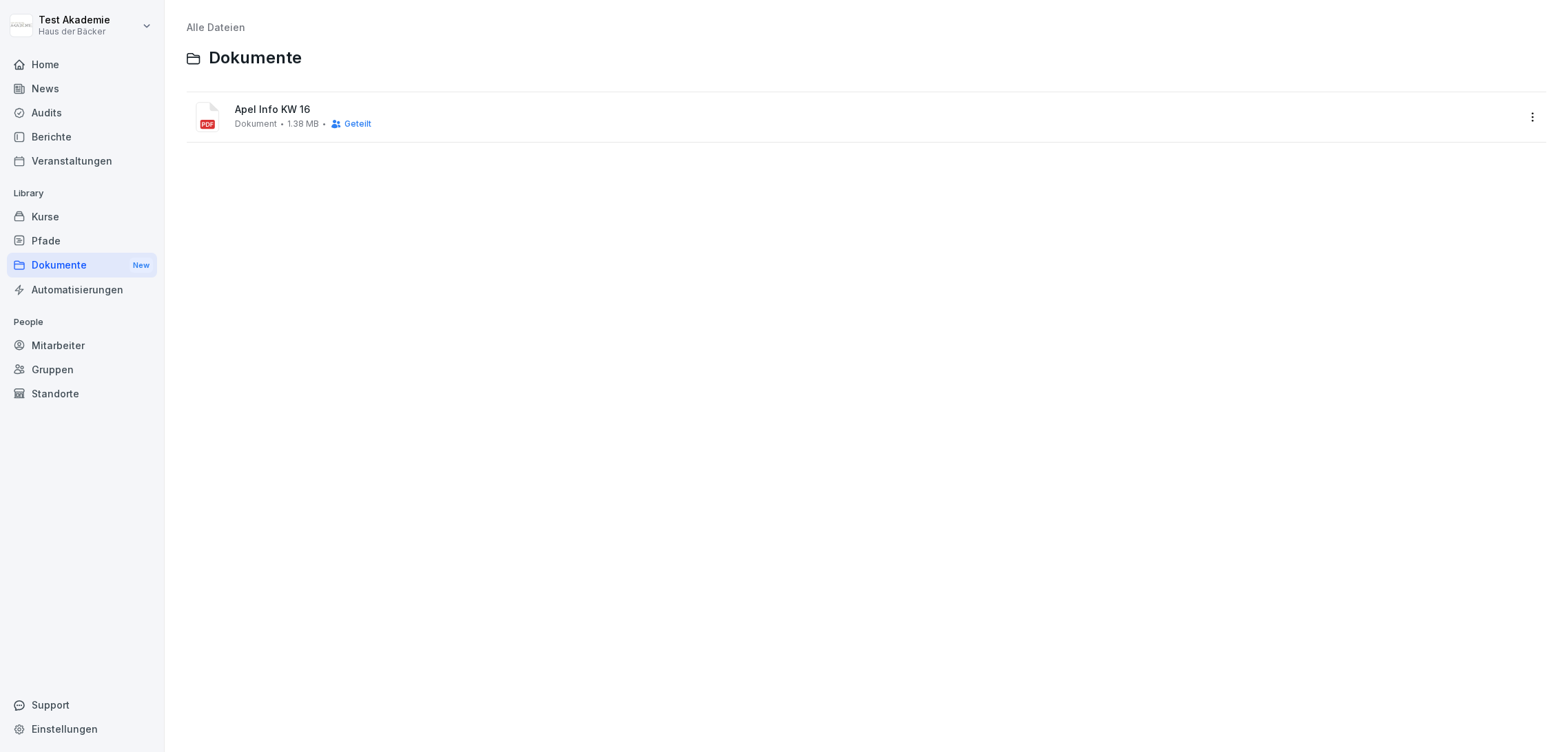
click at [125, 295] on div "Automatisierungen" at bounding box center [82, 289] width 150 height 24
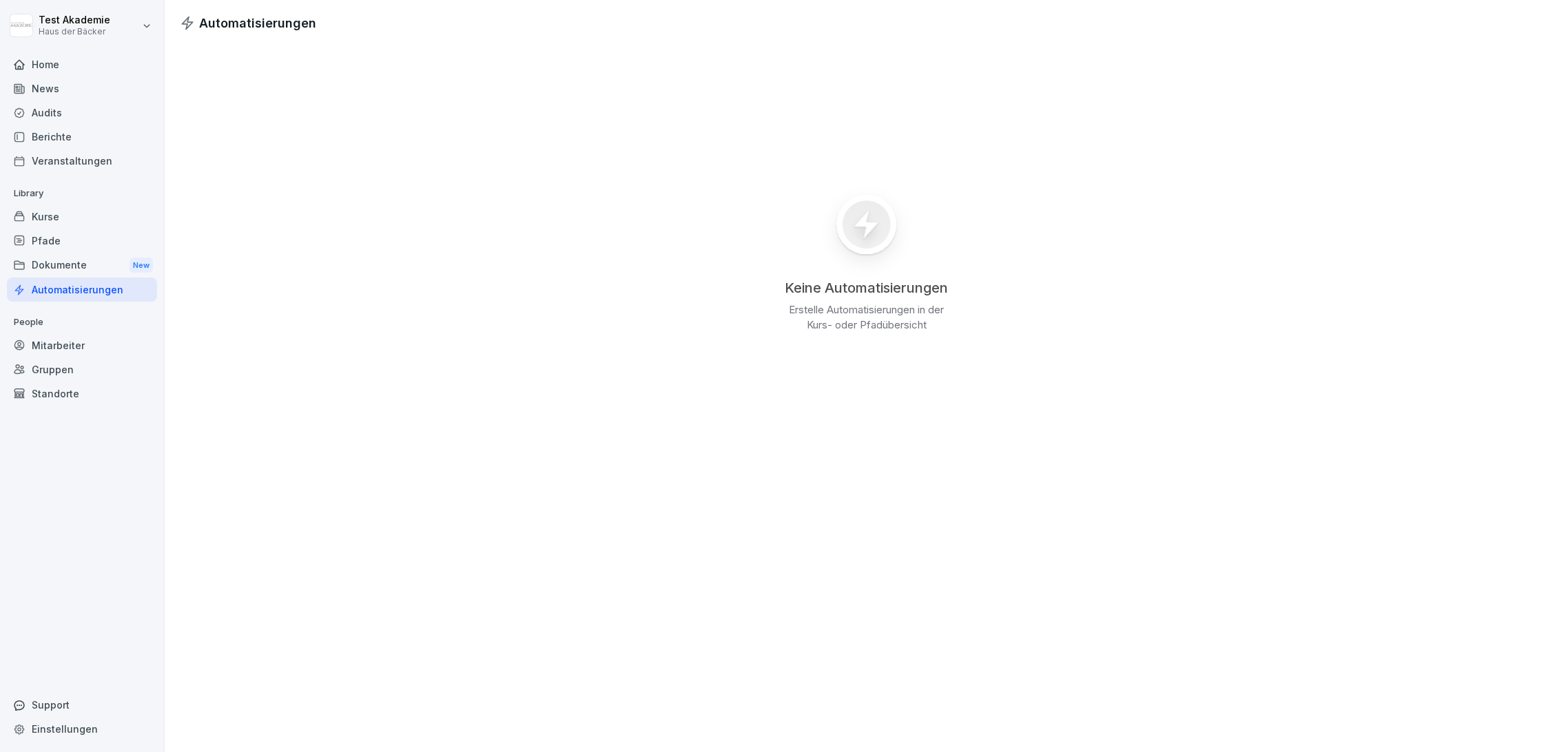
click at [97, 352] on div "Mitarbeiter" at bounding box center [82, 345] width 150 height 24
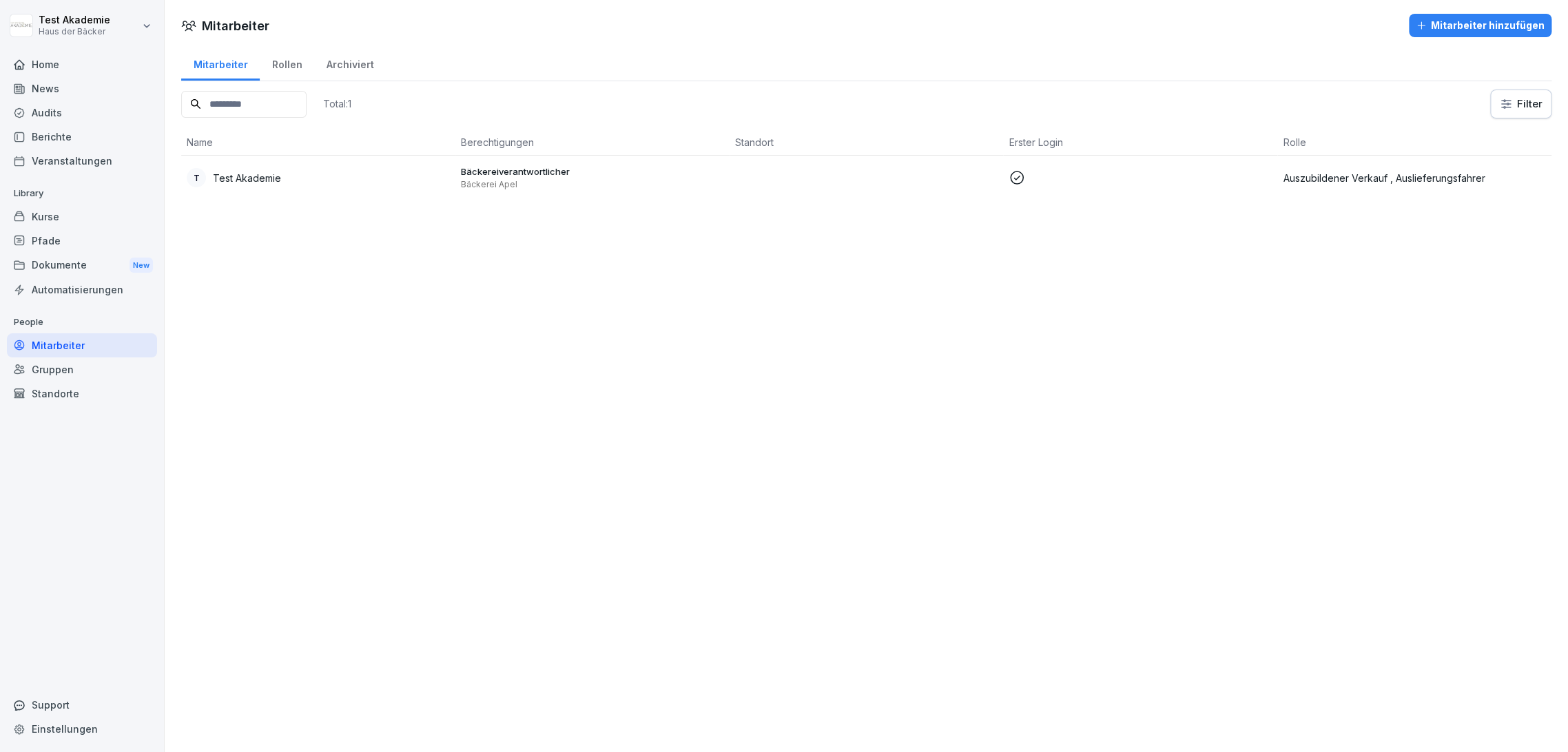
click at [102, 377] on div "Gruppen" at bounding box center [82, 369] width 150 height 24
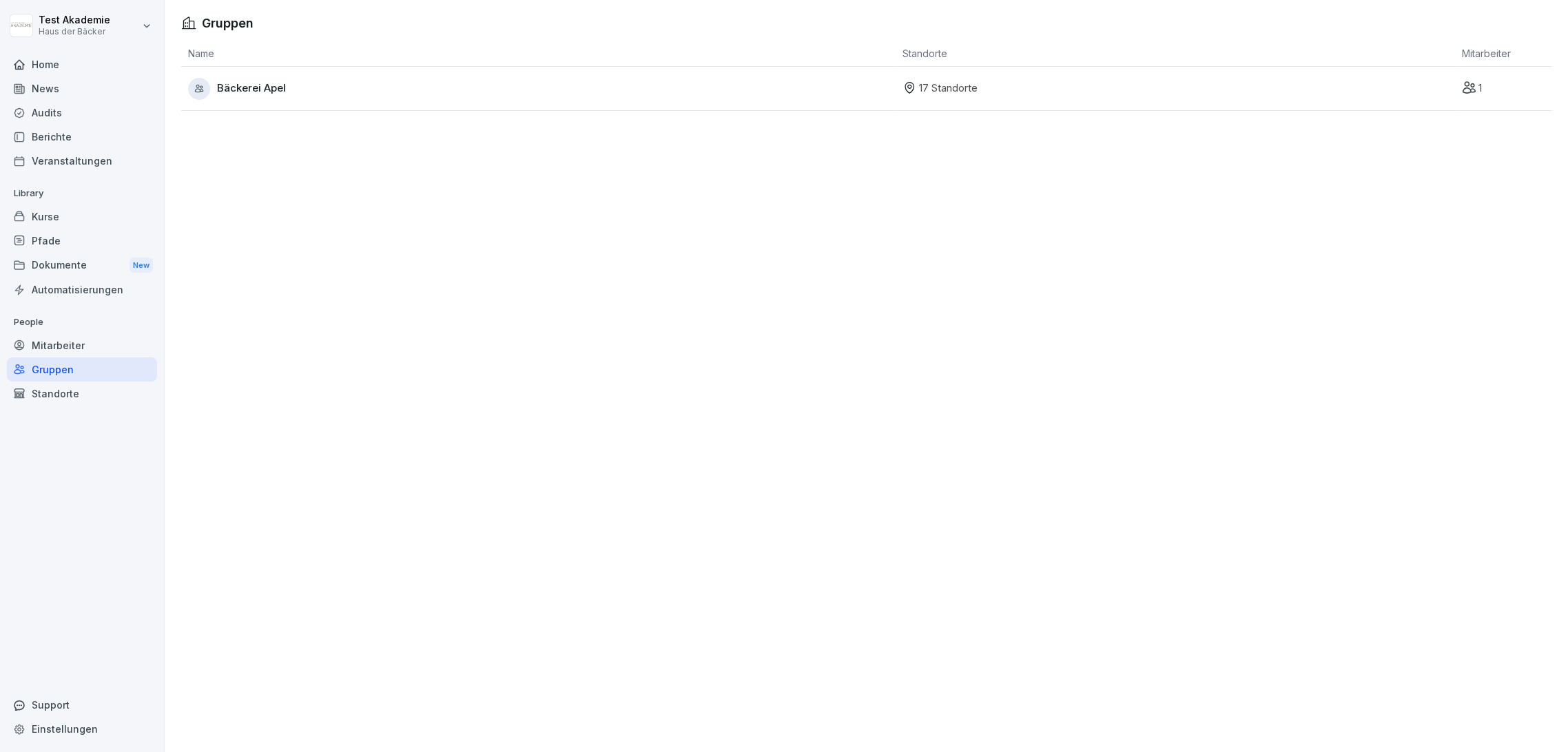
click at [96, 394] on div "Standorte" at bounding box center [82, 394] width 150 height 24
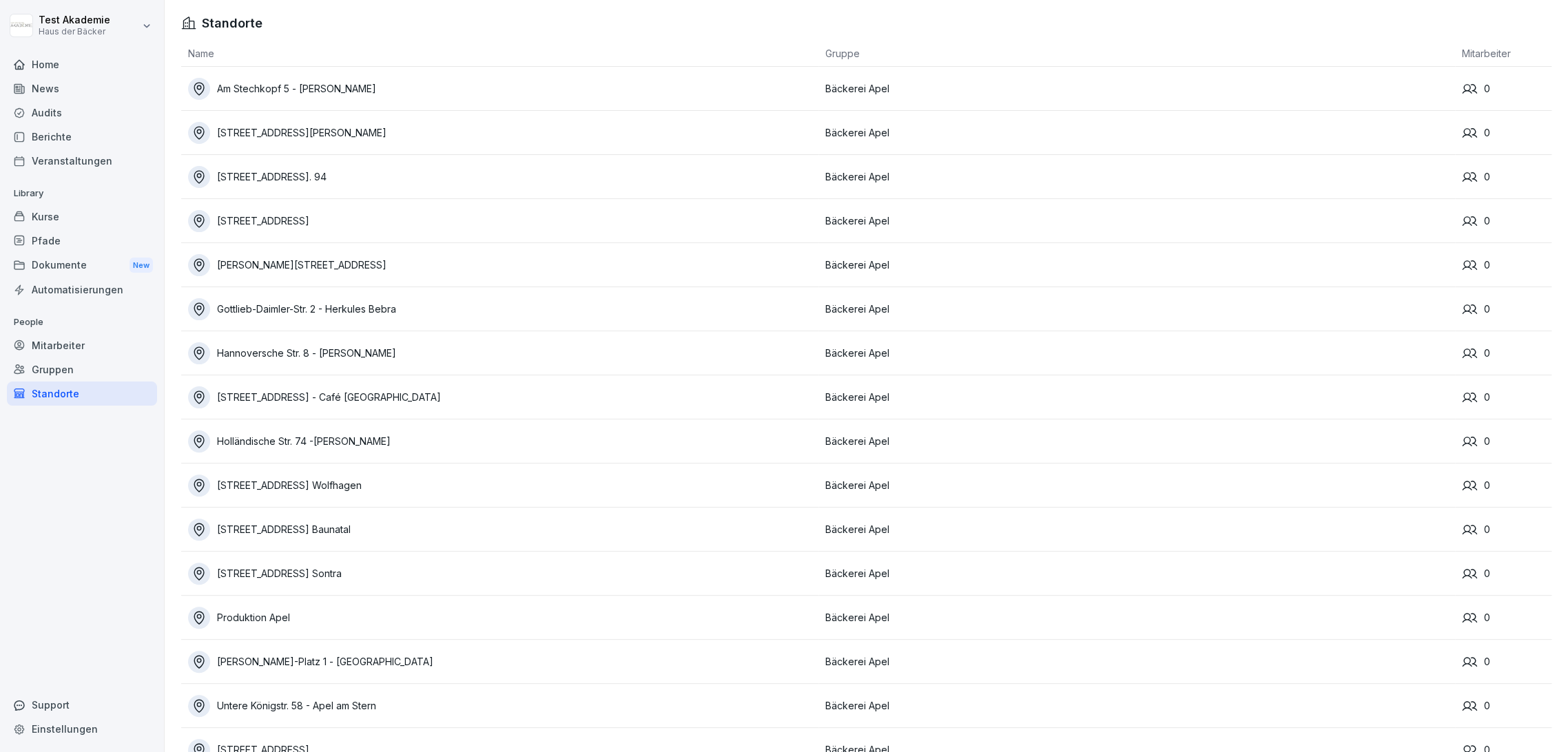
click at [87, 362] on div "Gruppen" at bounding box center [82, 369] width 150 height 24
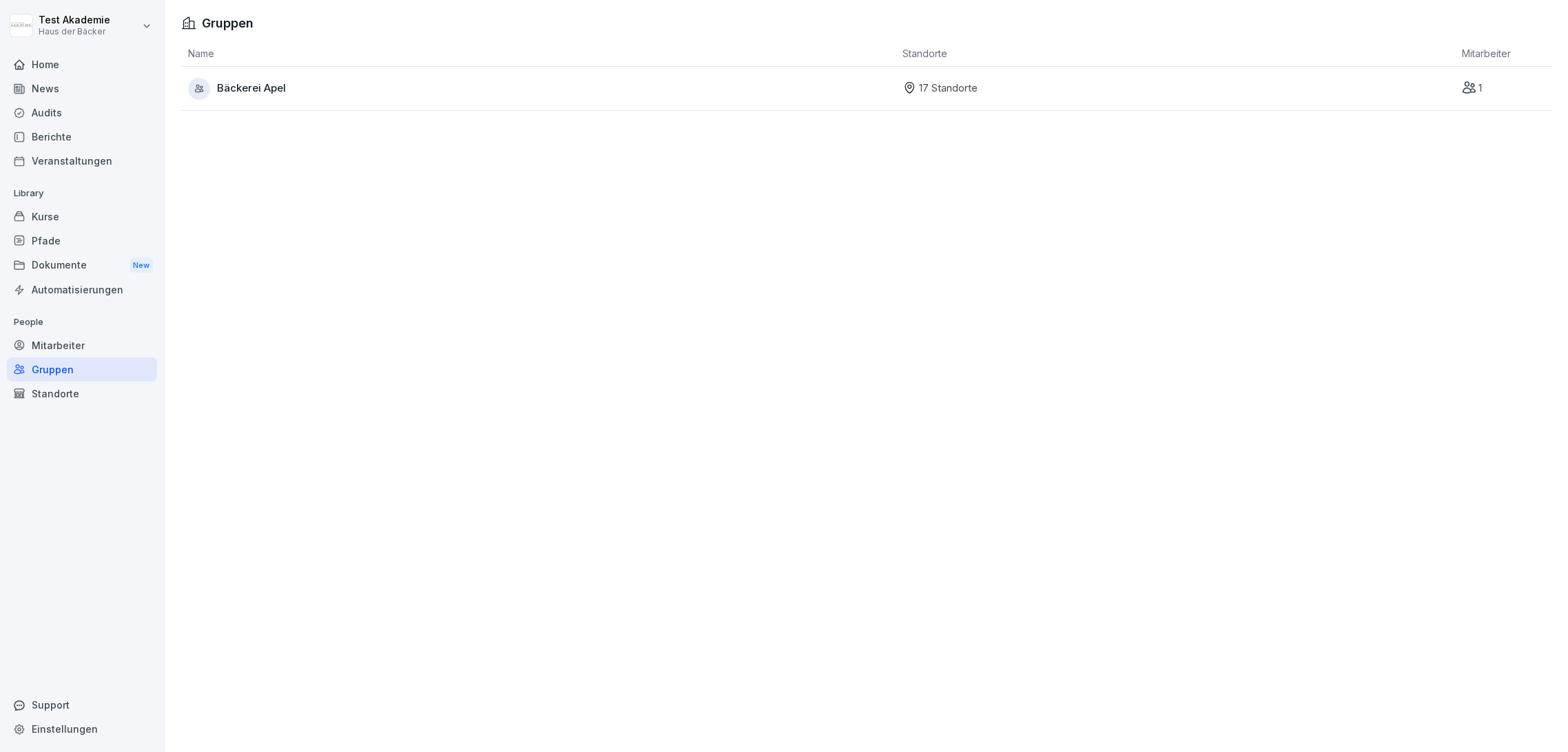
click at [87, 347] on div "Mitarbeiter" at bounding box center [82, 345] width 150 height 24
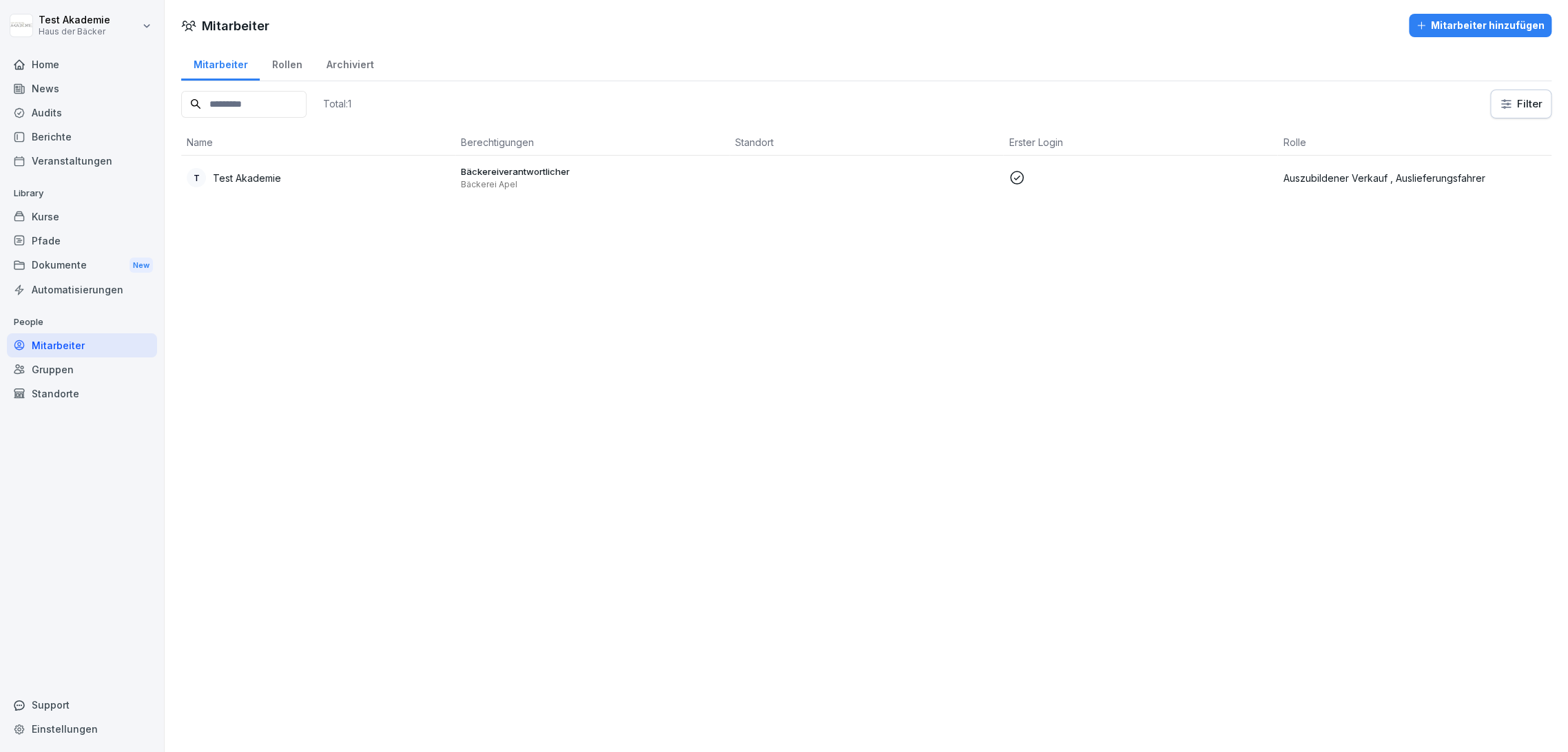
click at [81, 383] on div "Standorte" at bounding box center [82, 394] width 150 height 24
click at [84, 375] on div "Gruppen" at bounding box center [82, 369] width 150 height 24
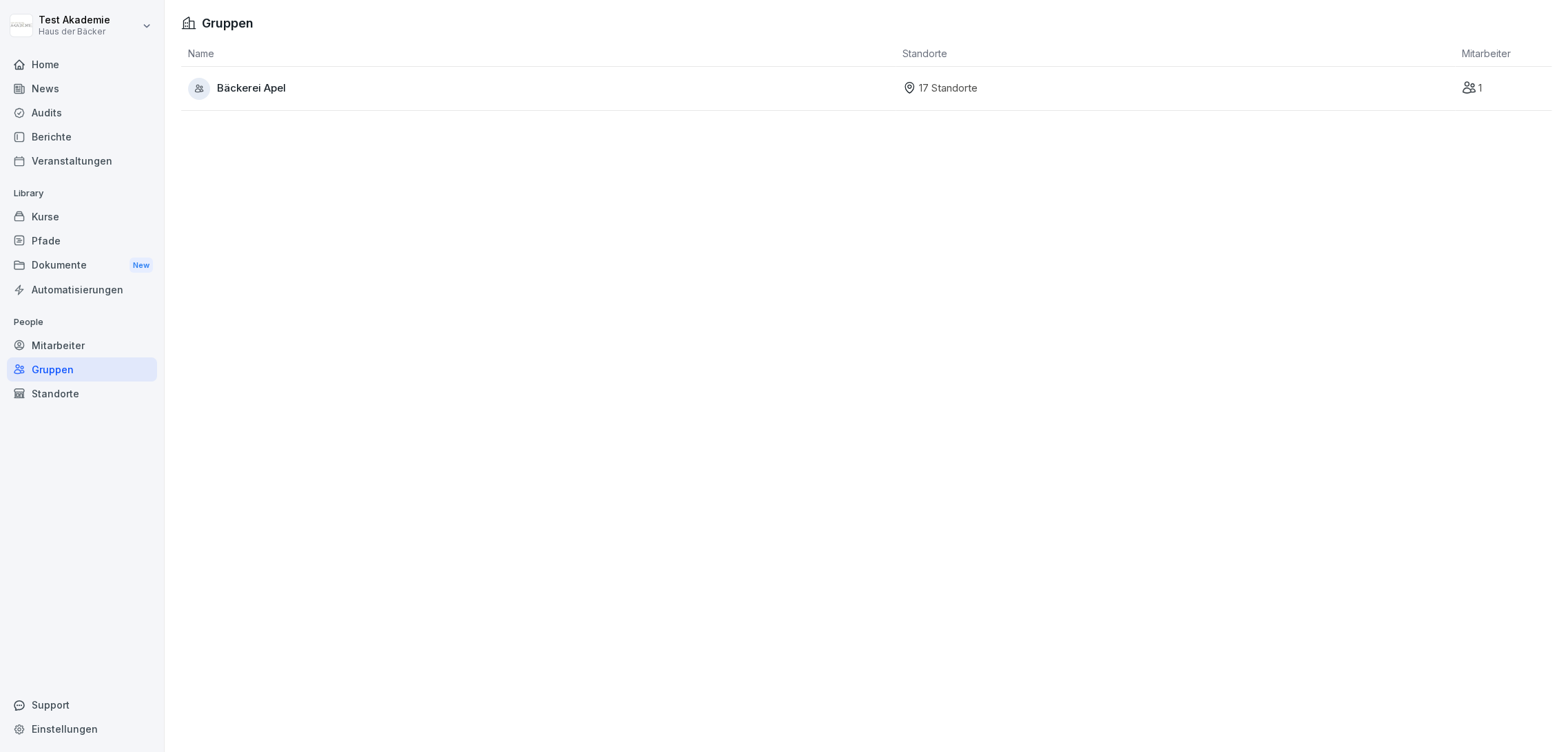
click at [91, 397] on div "Standorte" at bounding box center [82, 394] width 150 height 24
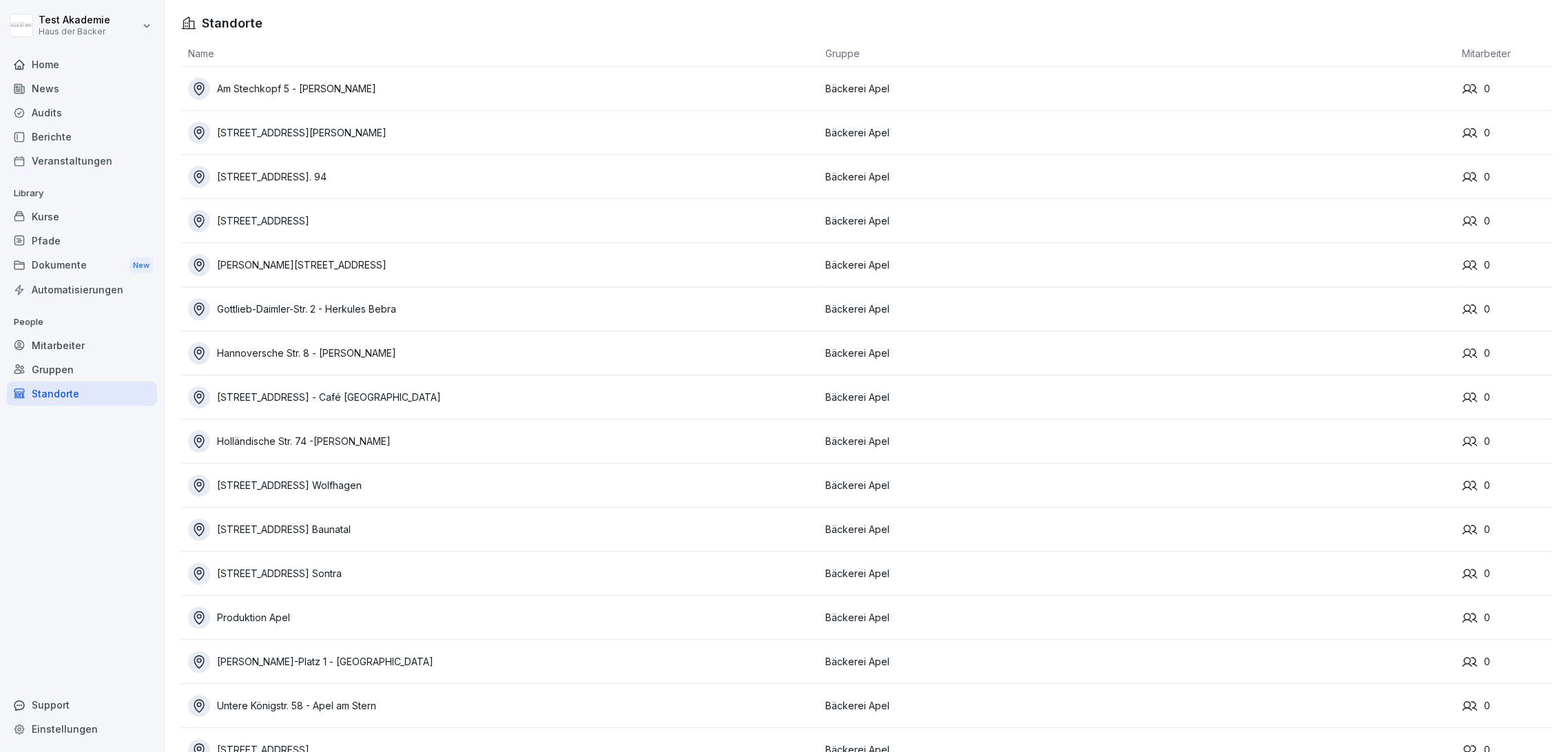
click at [87, 102] on div "Audits" at bounding box center [82, 112] width 150 height 24
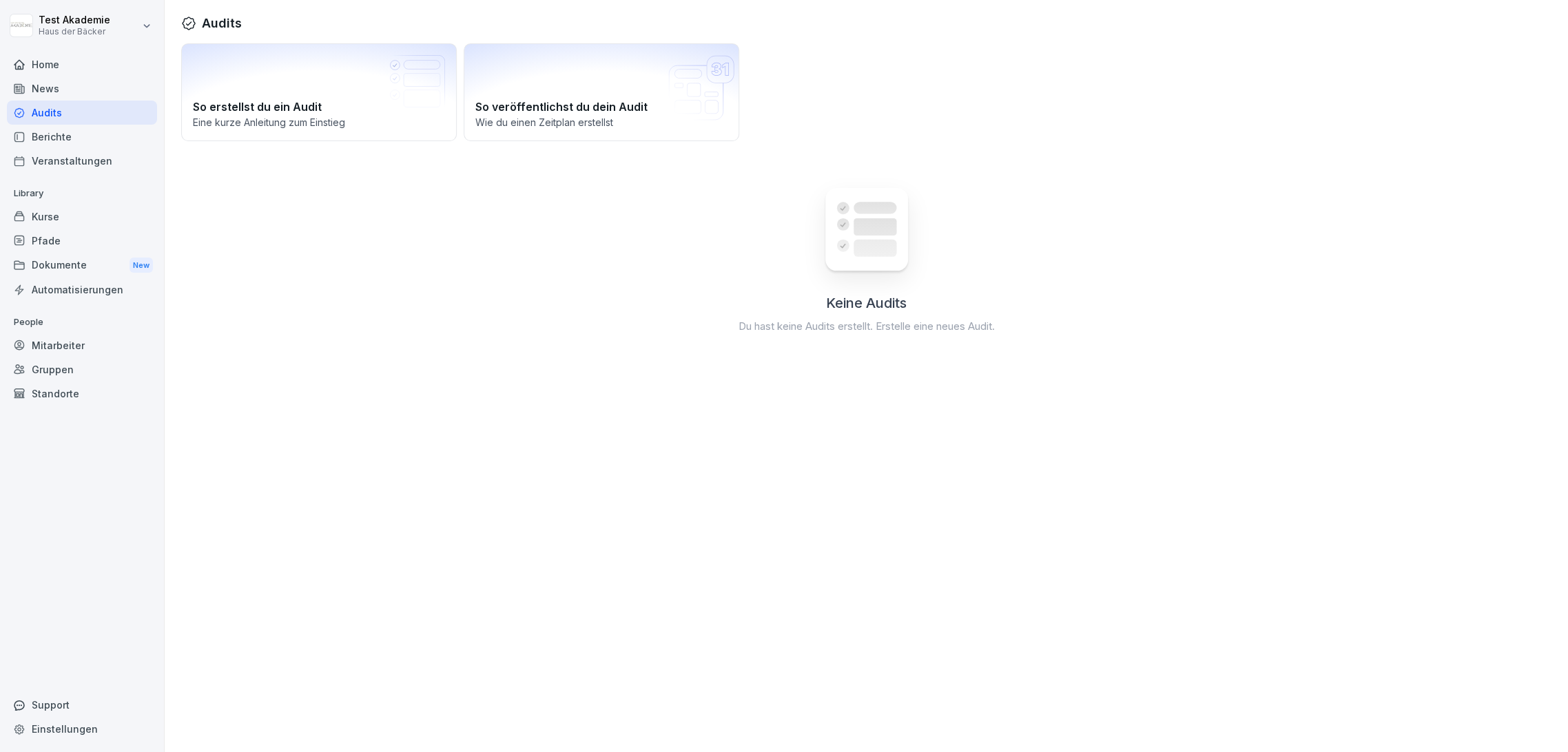
click at [87, 84] on div "News" at bounding box center [82, 88] width 150 height 24
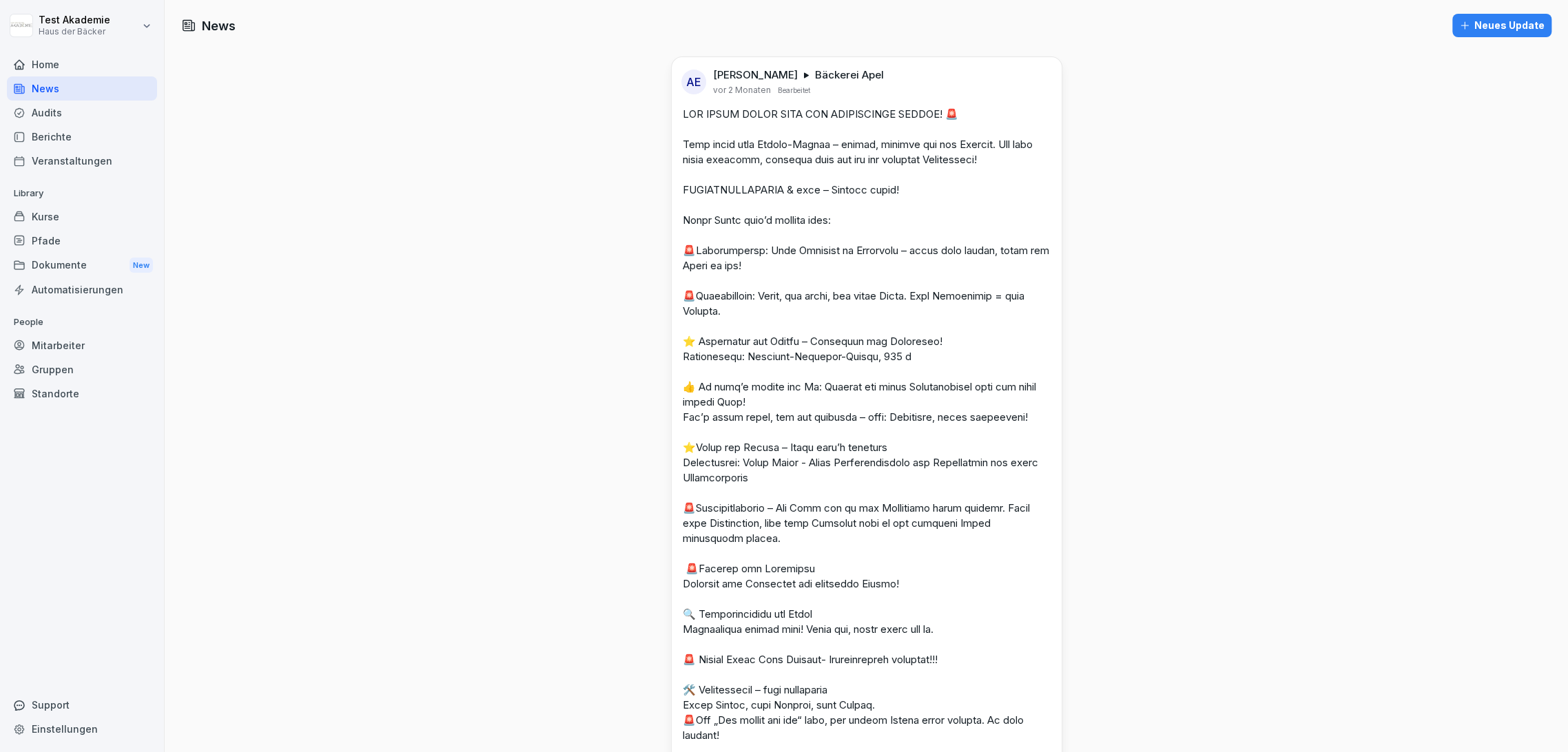
click at [87, 70] on div "Home" at bounding box center [82, 64] width 150 height 24
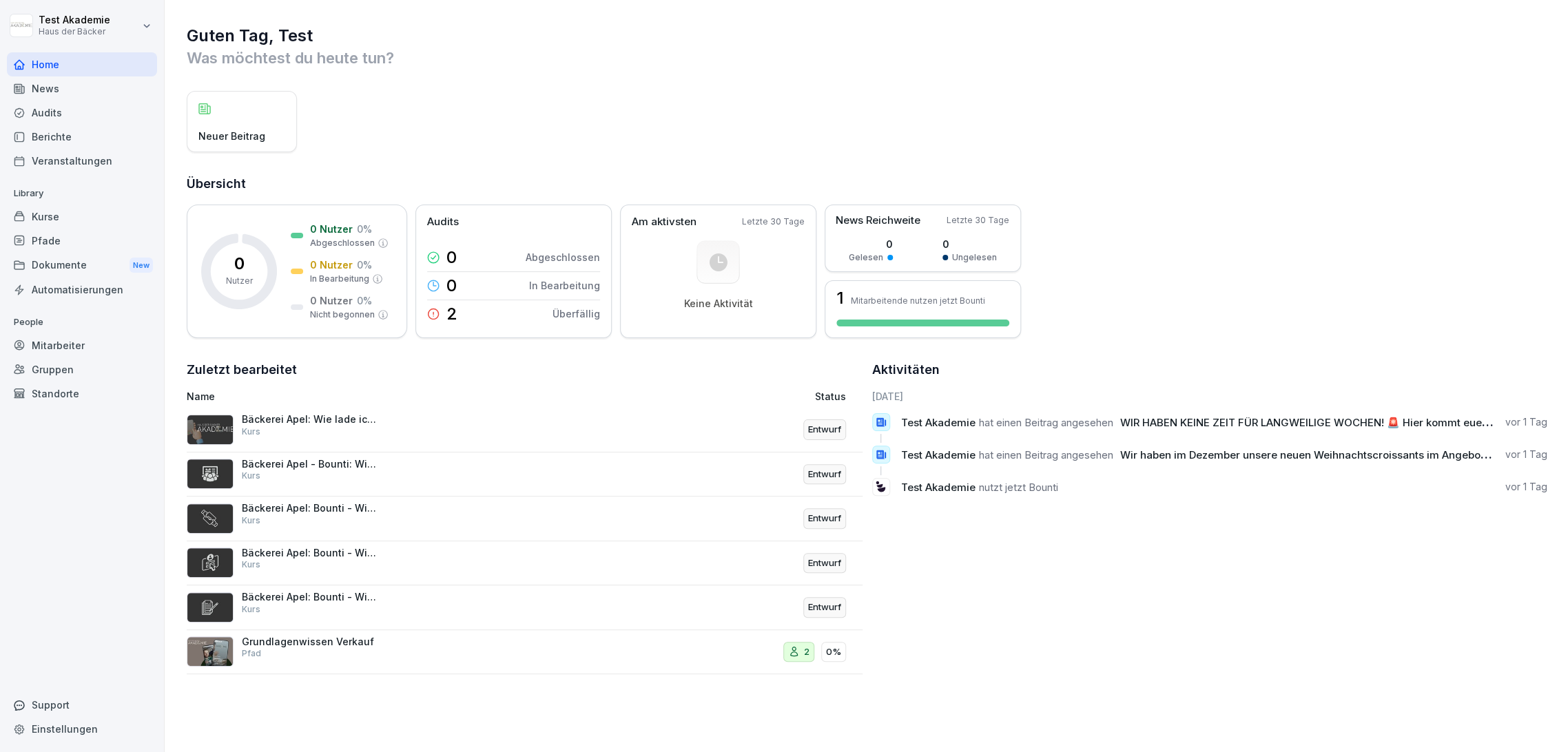
click at [95, 217] on div "Kurse" at bounding box center [82, 217] width 150 height 24
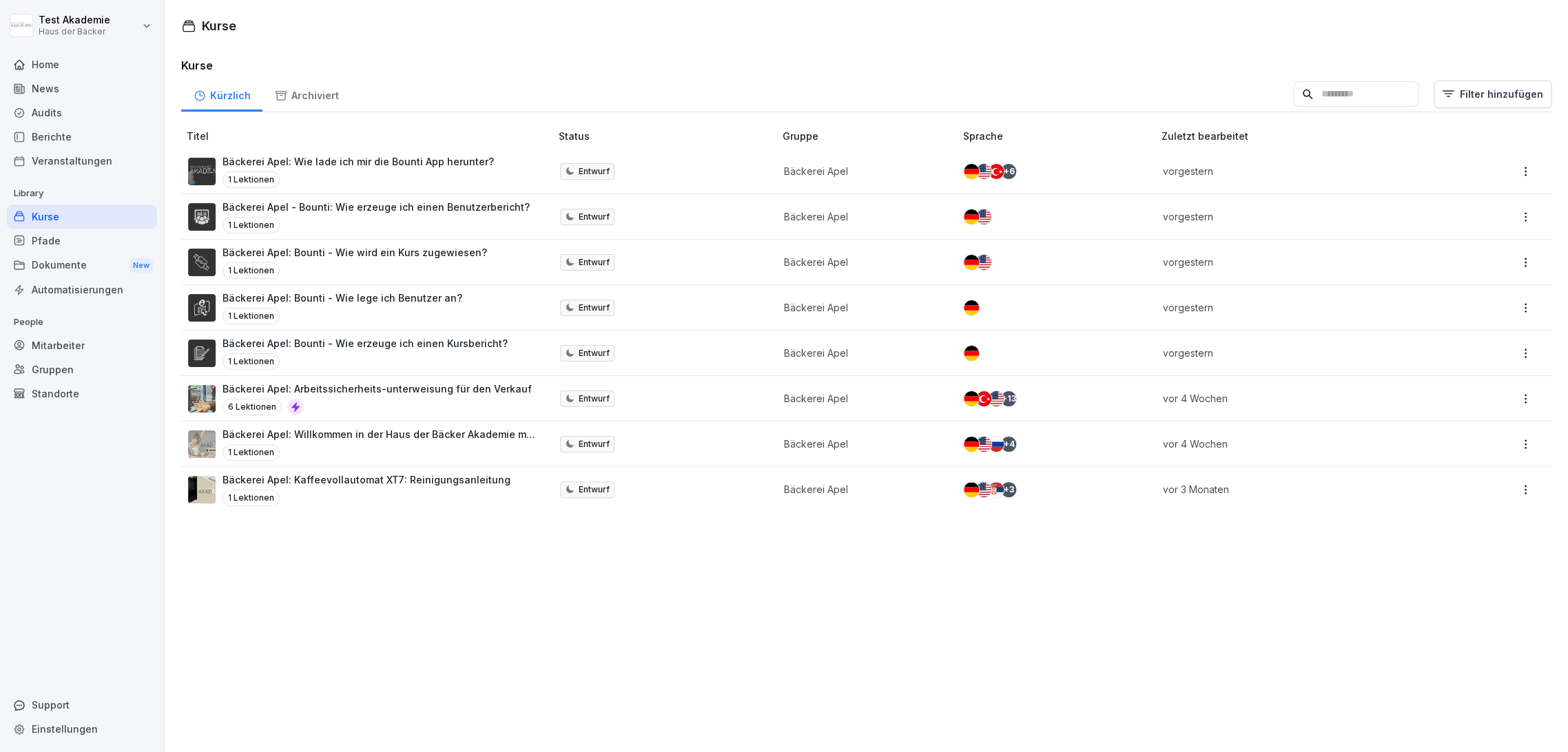
click at [97, 163] on div "Veranstaltungen" at bounding box center [82, 161] width 150 height 24
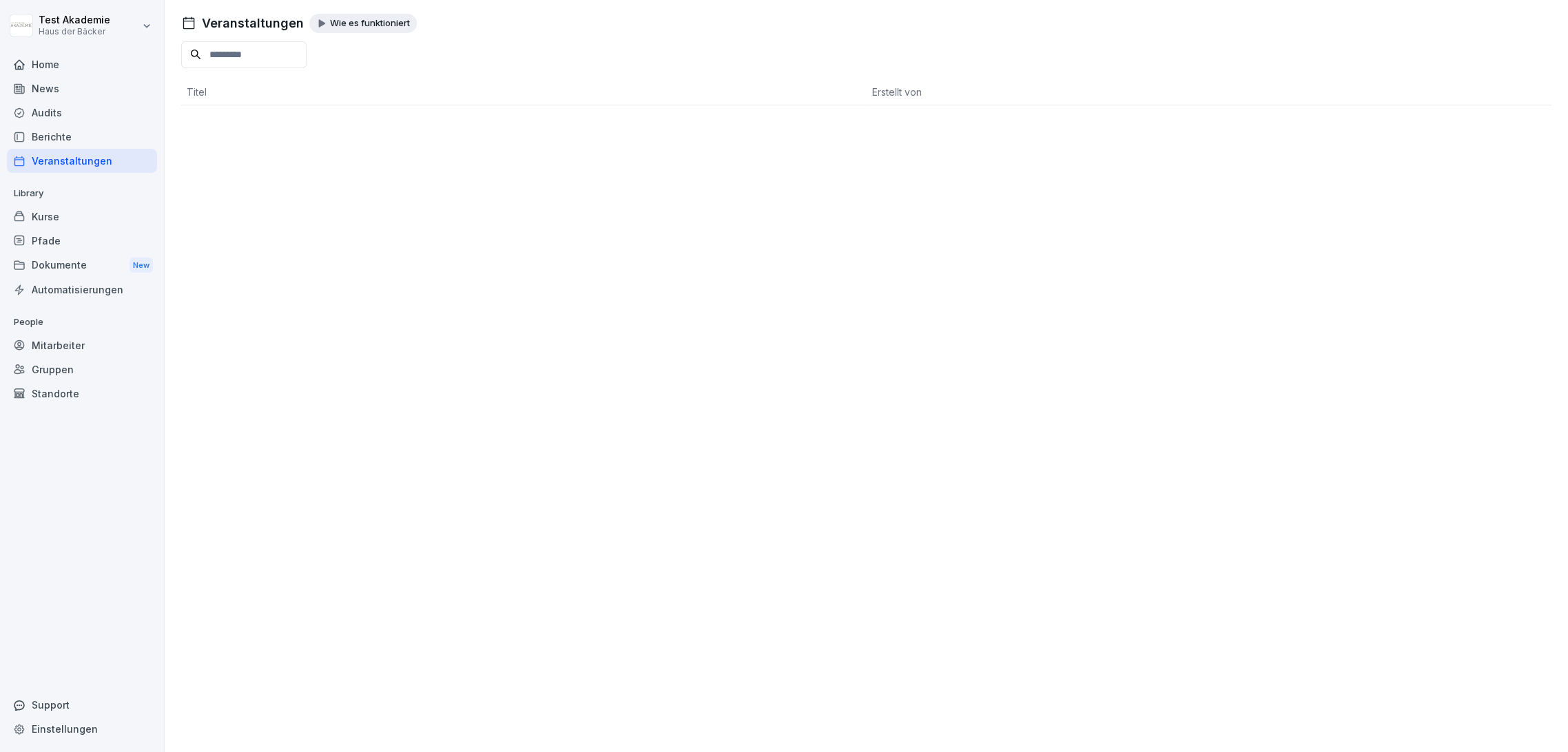
click at [92, 133] on div "Berichte" at bounding box center [82, 136] width 150 height 24
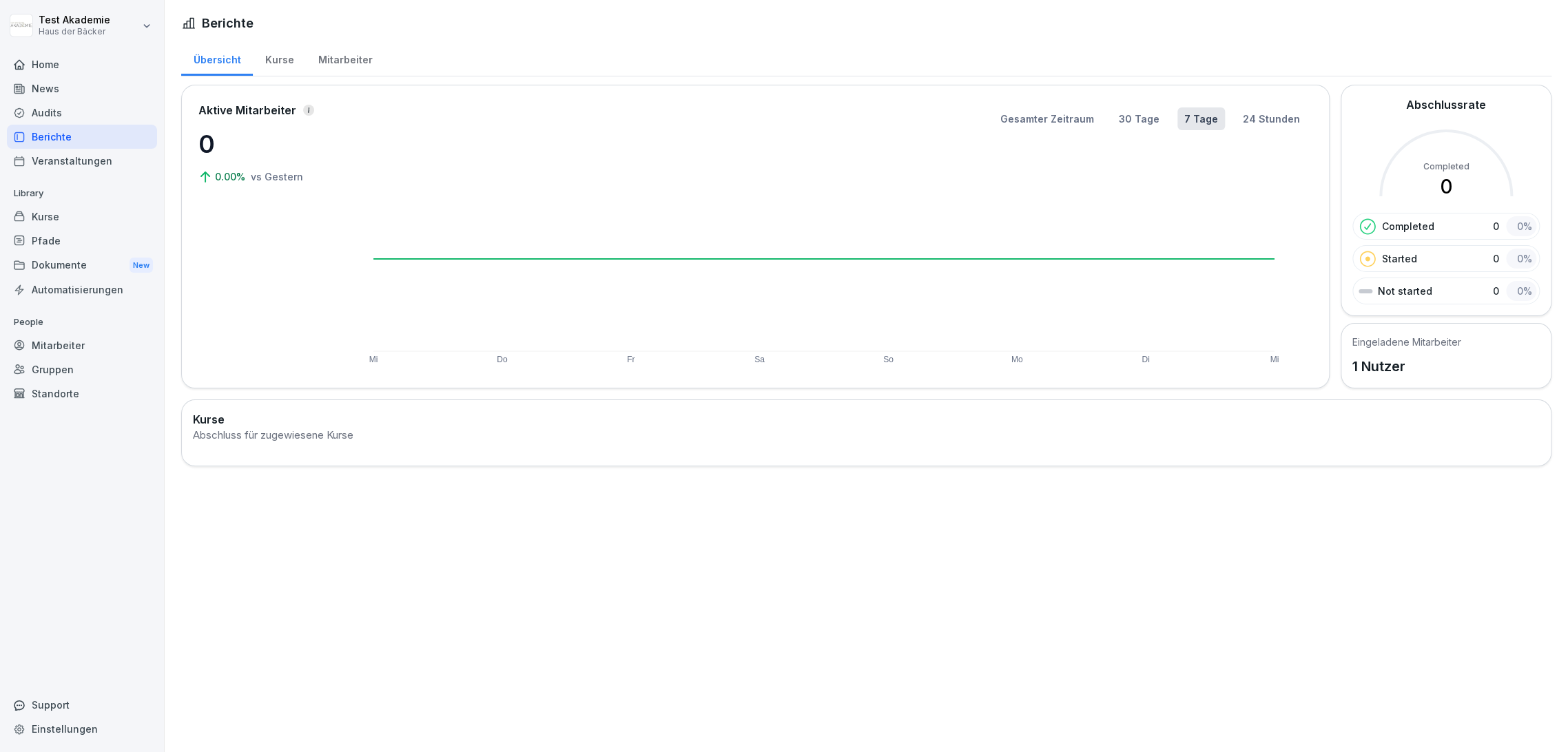
drag, startPoint x: 90, startPoint y: 104, endPoint x: 97, endPoint y: 115, distance: 13.0
click at [97, 112] on div "Audits" at bounding box center [82, 112] width 150 height 24
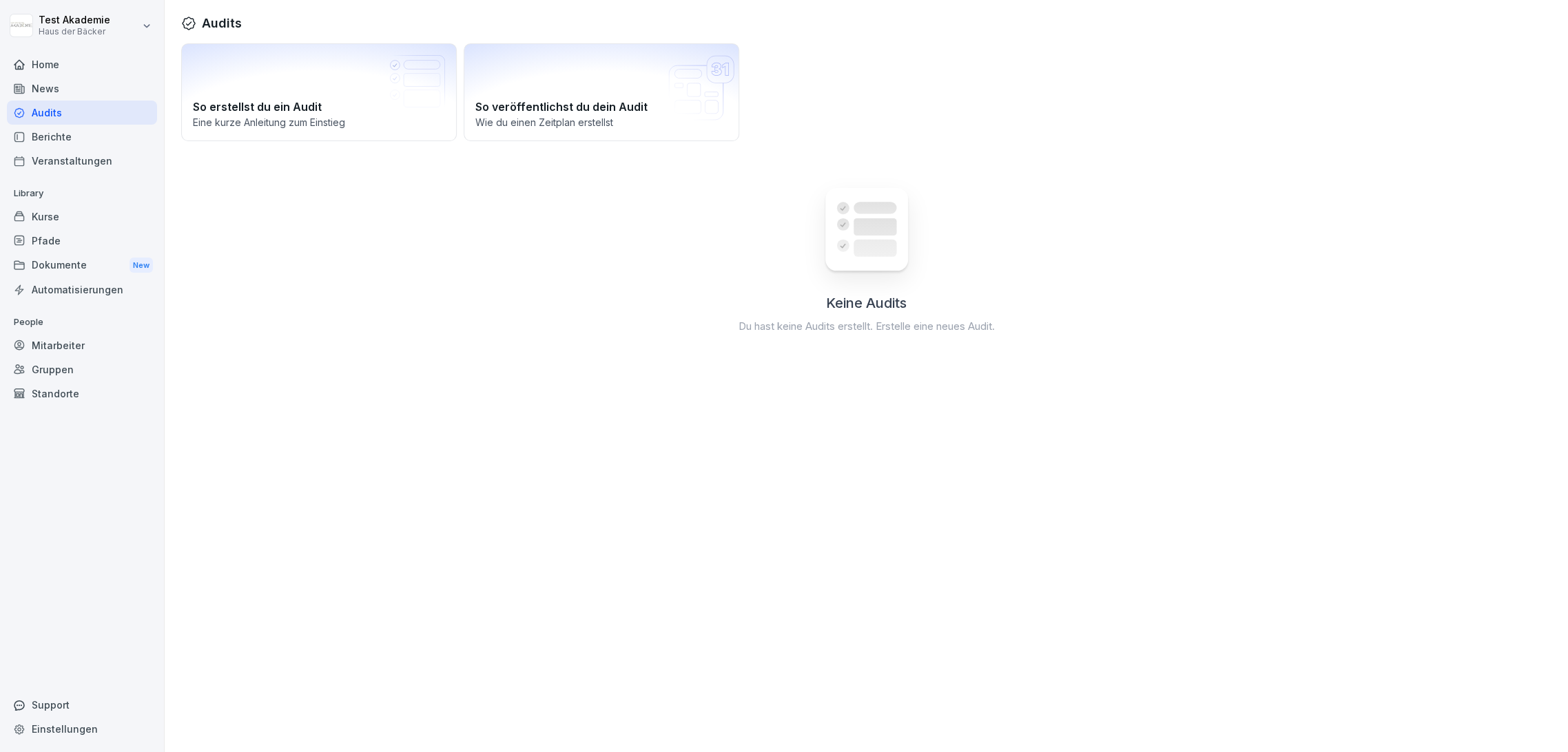
click at [92, 81] on div "News" at bounding box center [82, 88] width 150 height 24
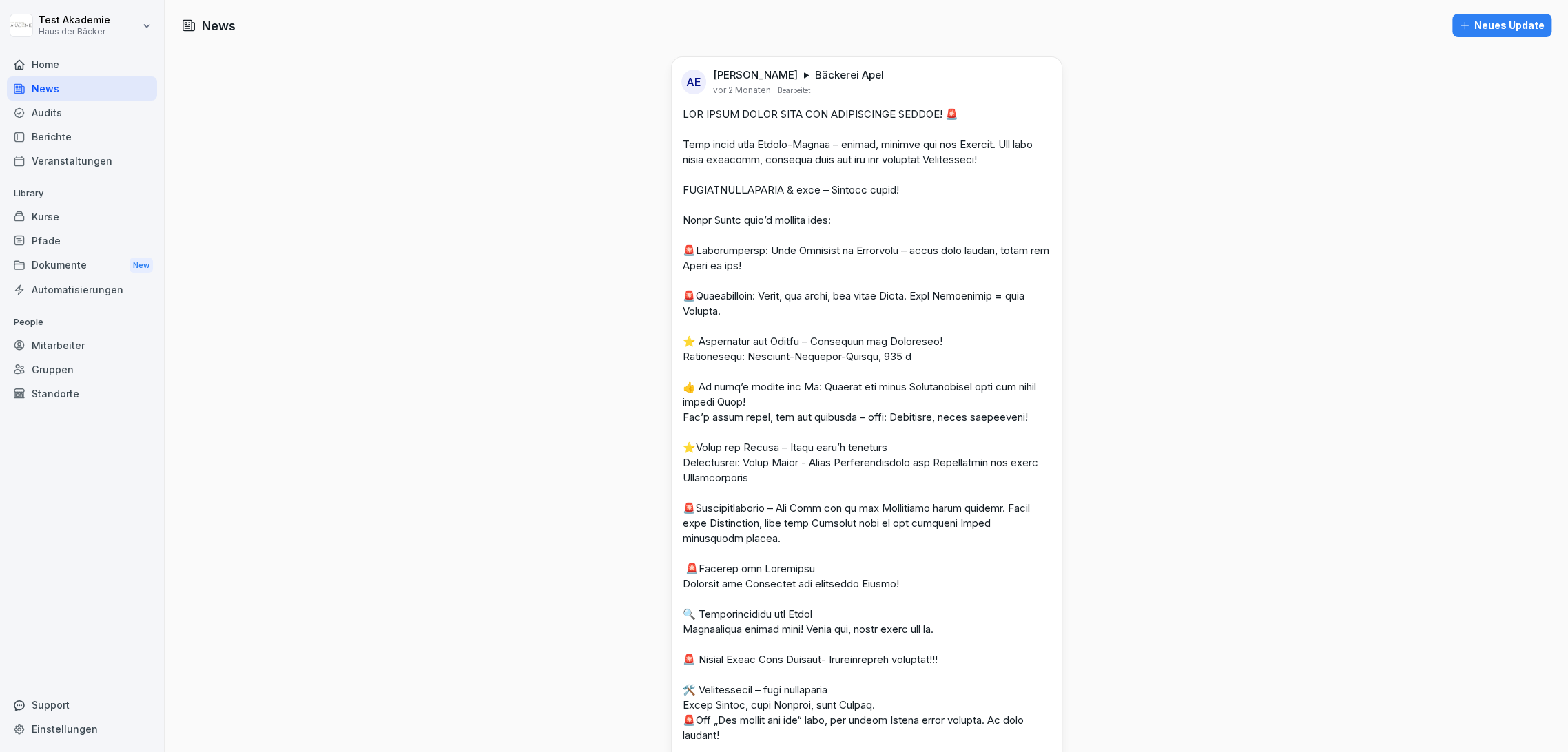
click at [89, 65] on div "Home" at bounding box center [82, 64] width 150 height 24
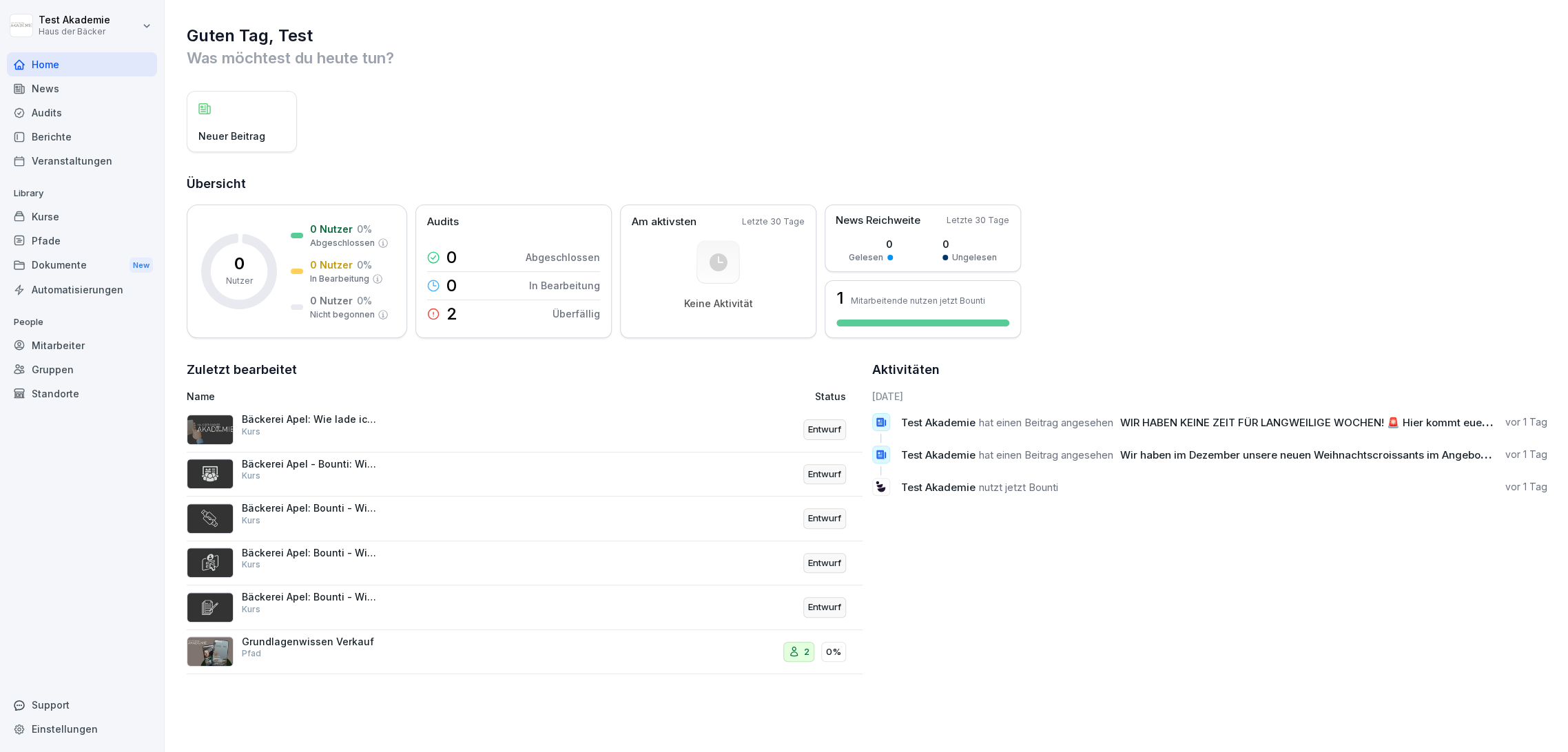
click at [127, 337] on div "Mitarbeiter" at bounding box center [82, 345] width 150 height 24
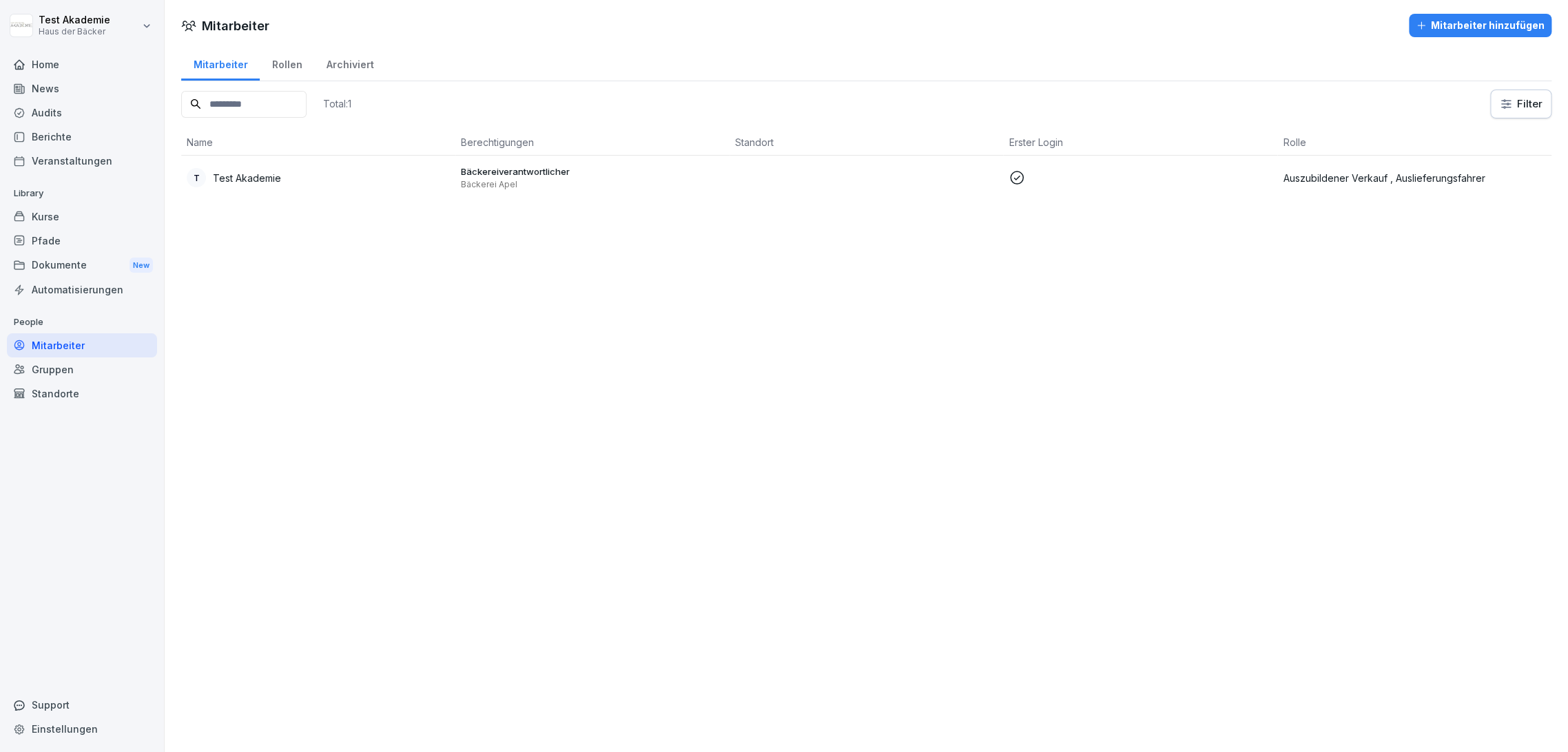
click at [127, 382] on link "Standorte" at bounding box center [82, 394] width 150 height 24
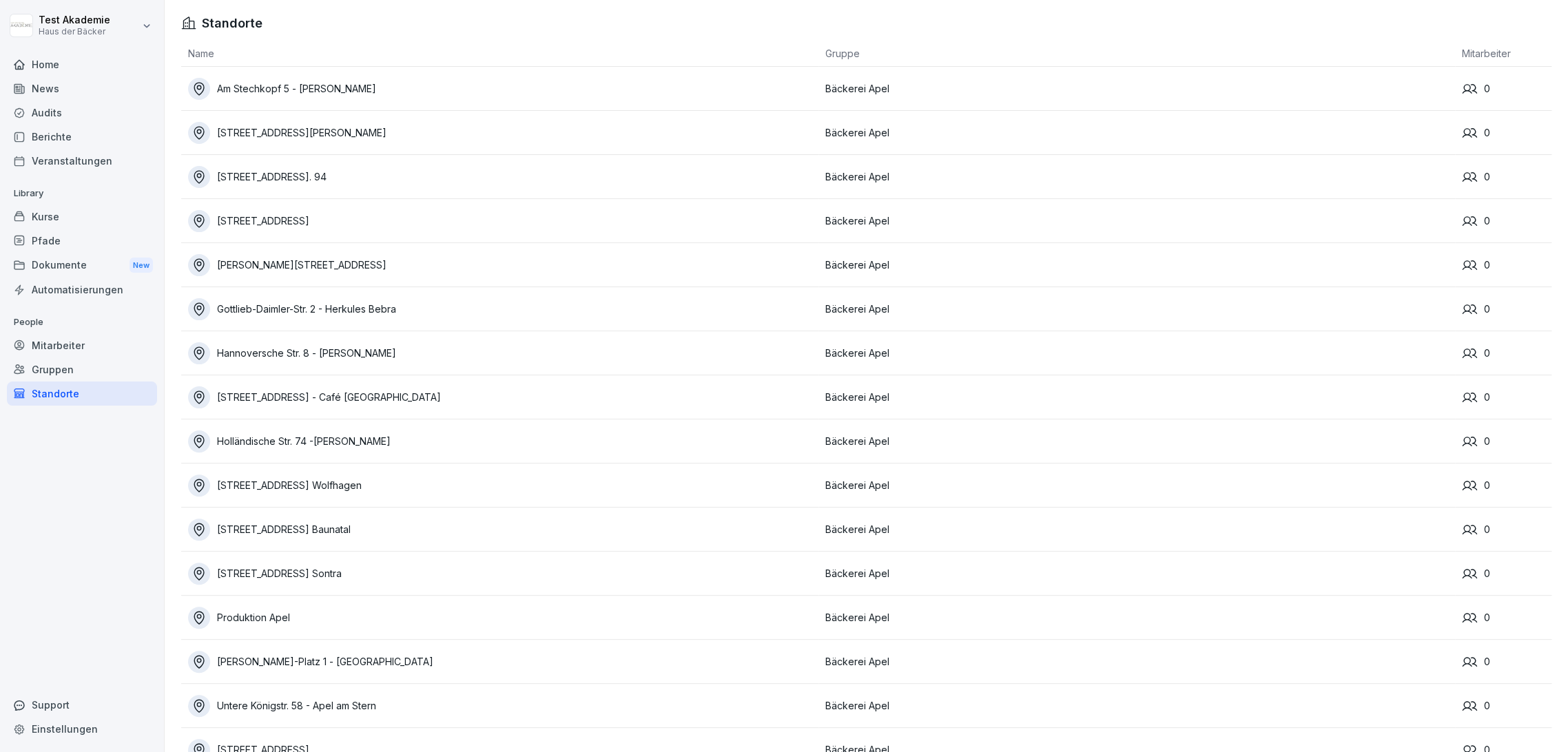
click at [126, 370] on div "Gruppen" at bounding box center [82, 369] width 150 height 24
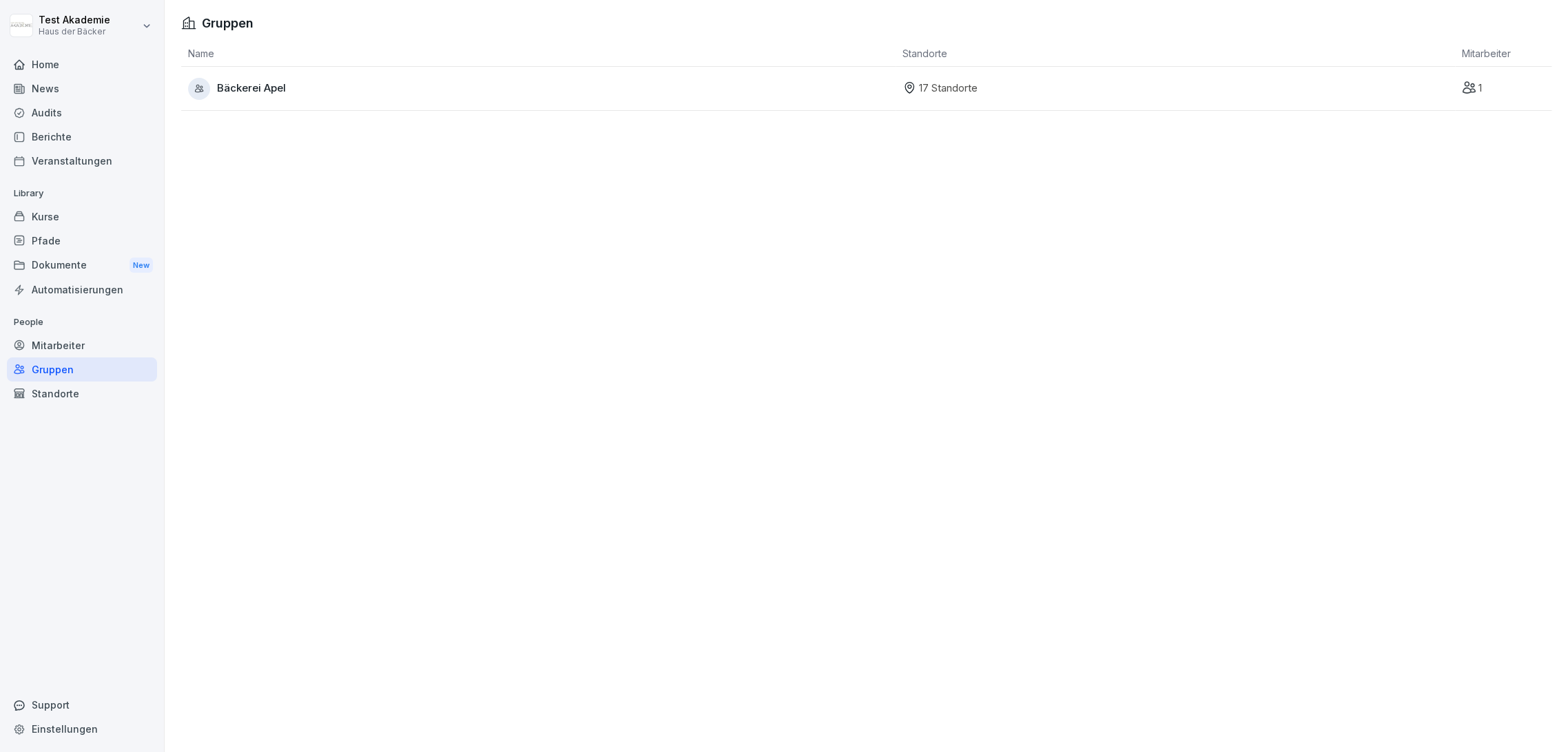
click at [120, 404] on div "Standorte" at bounding box center [82, 394] width 150 height 24
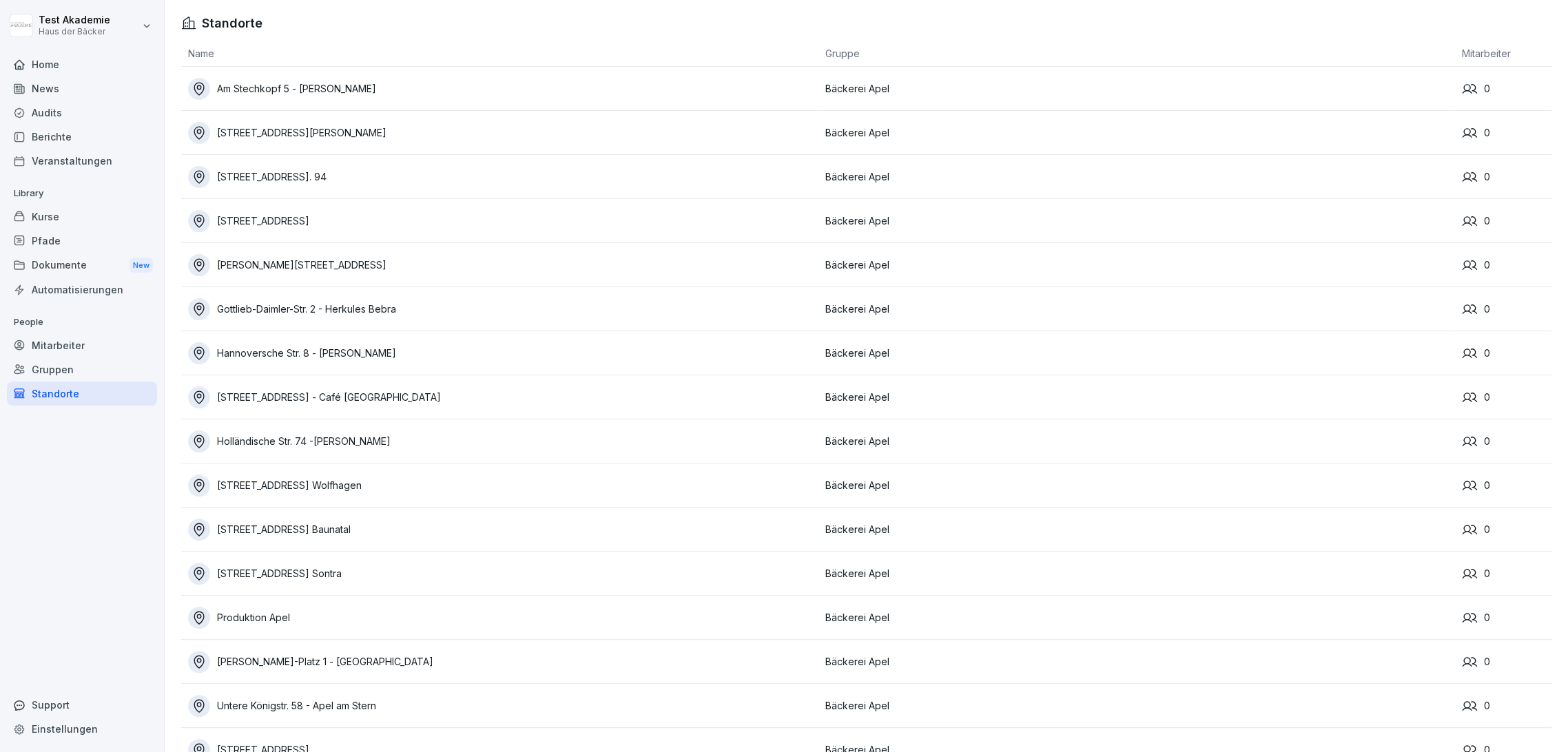
click at [114, 383] on div "Standorte" at bounding box center [82, 394] width 150 height 24
click at [111, 362] on div "Gruppen" at bounding box center [82, 369] width 150 height 24
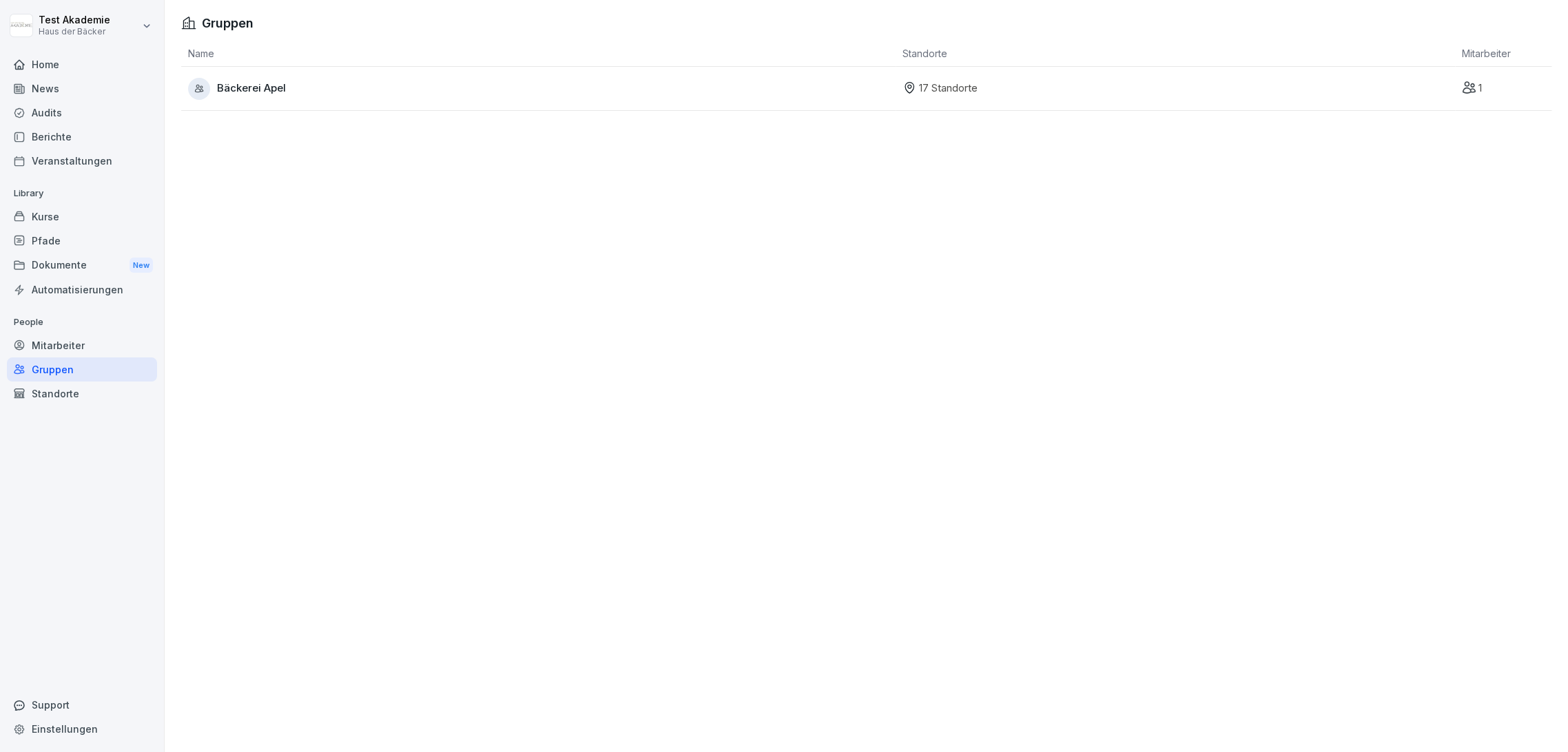
click at [110, 348] on div "Mitarbeiter" at bounding box center [82, 345] width 150 height 24
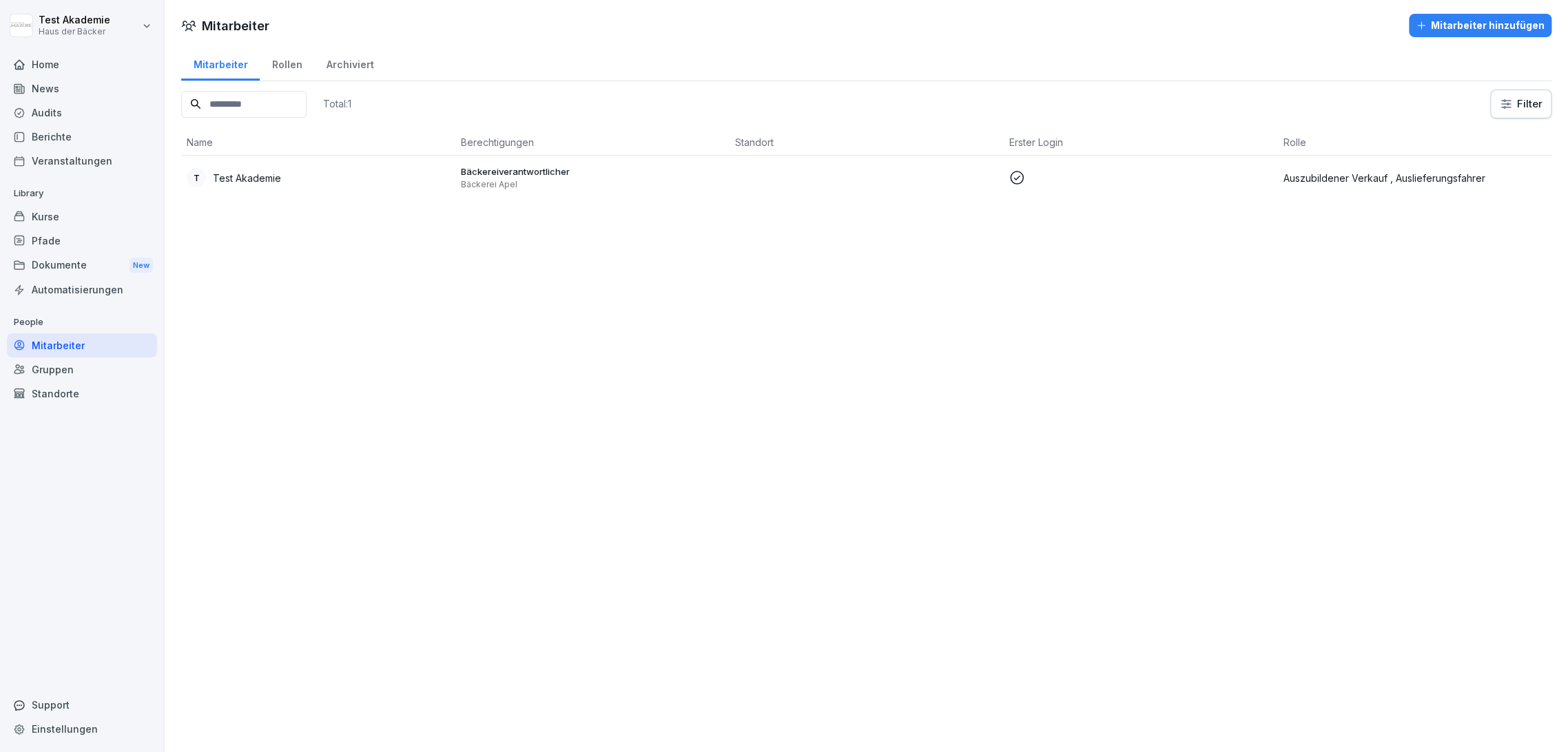
click at [110, 293] on div "Automatisierungen" at bounding box center [82, 289] width 150 height 24
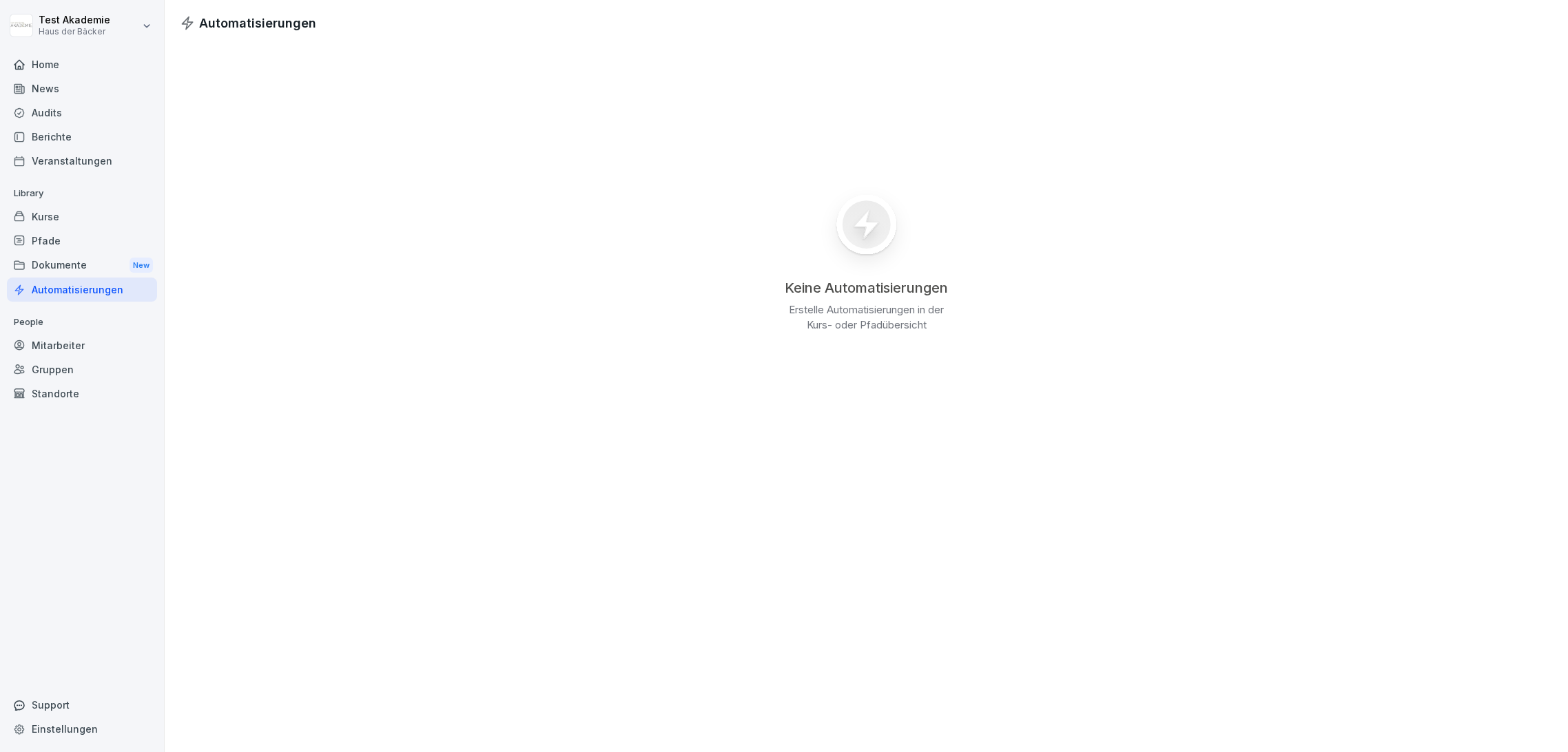
click at [110, 264] on div "Dokumente New" at bounding box center [82, 265] width 150 height 26
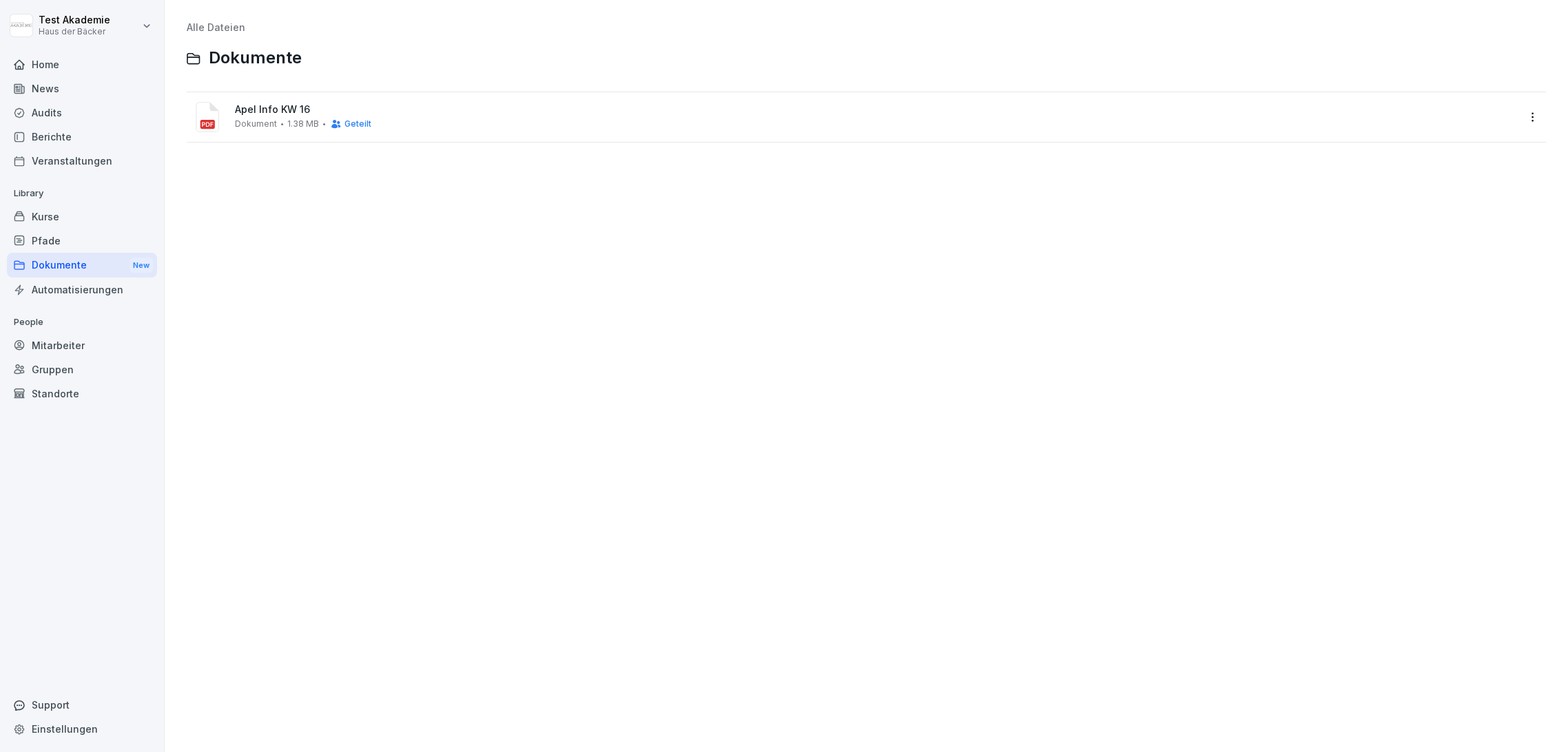
click at [110, 252] on div "Dokumente New" at bounding box center [82, 265] width 150 height 26
click at [110, 249] on div "Pfade" at bounding box center [82, 240] width 150 height 24
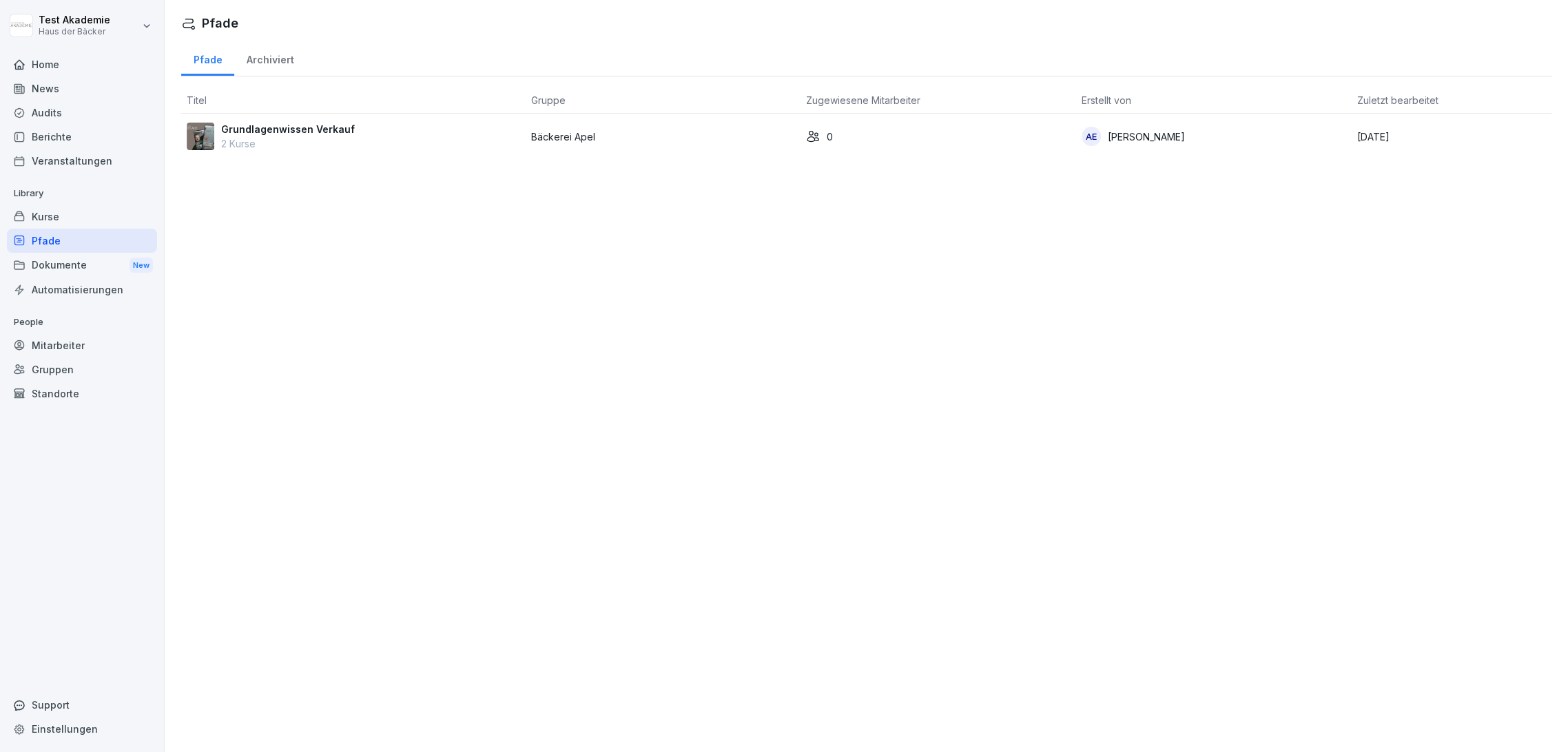
click at [112, 217] on div "Kurse" at bounding box center [82, 217] width 150 height 24
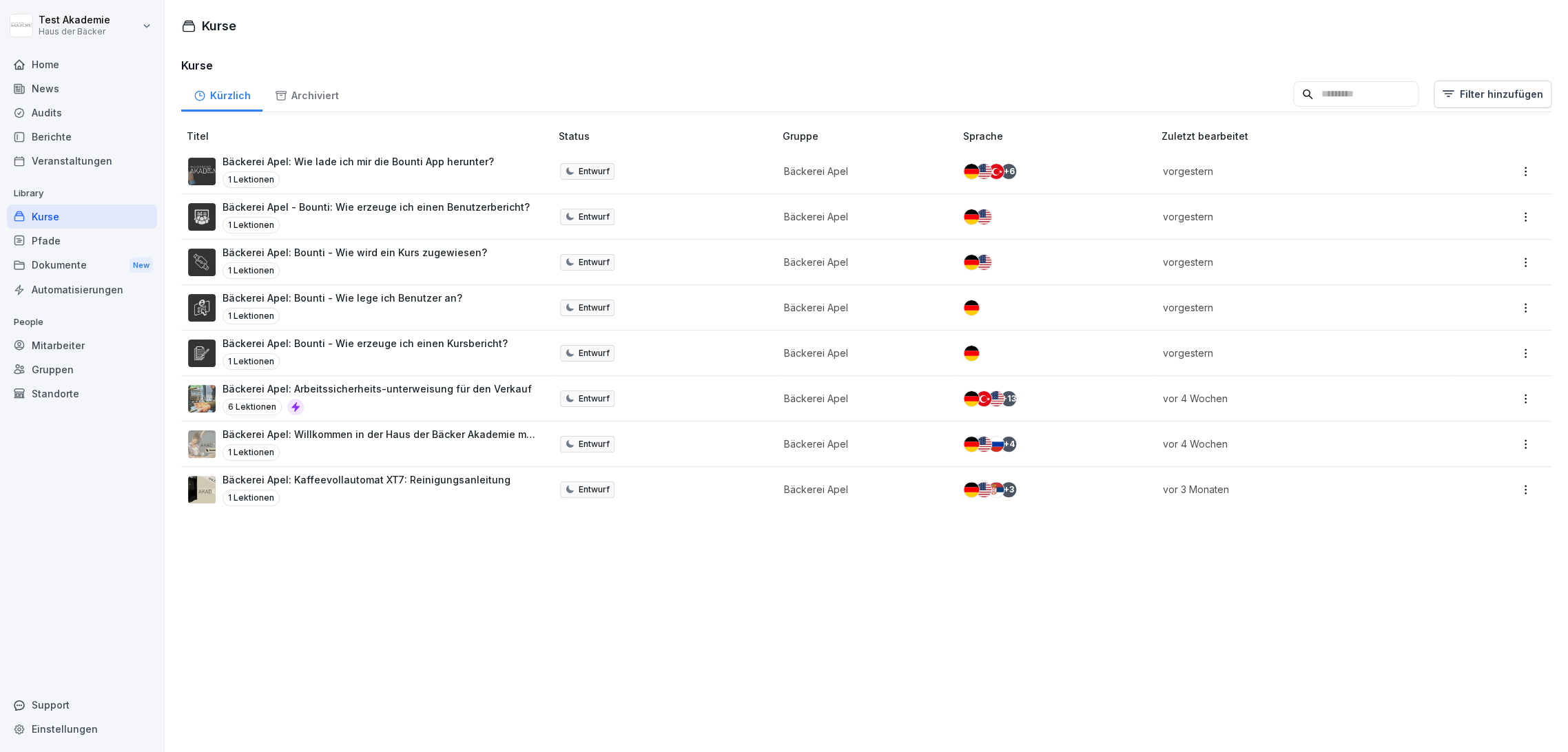
click at [115, 211] on div "Kurse" at bounding box center [82, 217] width 150 height 24
click at [110, 164] on div "Veranstaltungen" at bounding box center [82, 161] width 150 height 24
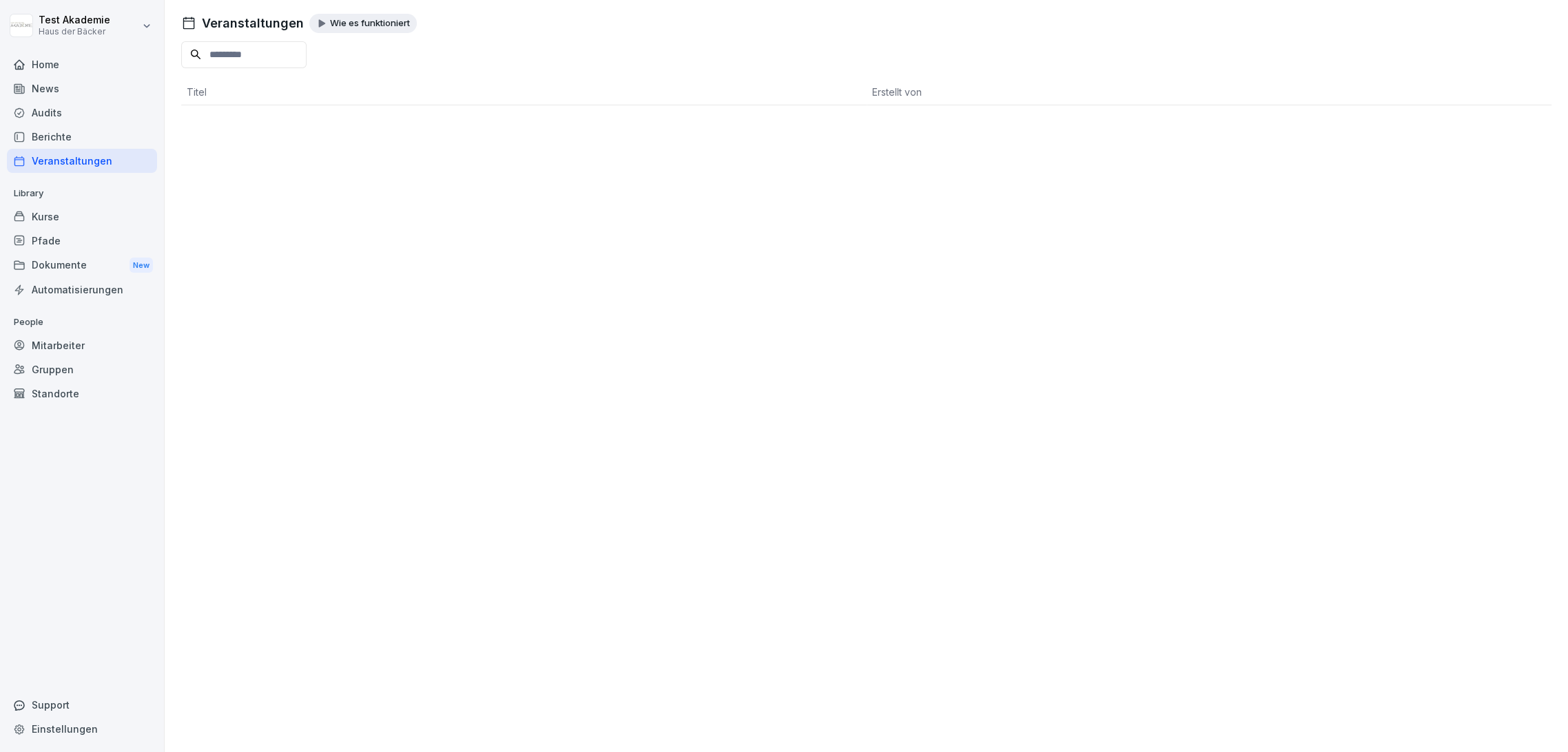
click at [110, 139] on div "Berichte" at bounding box center [82, 136] width 150 height 24
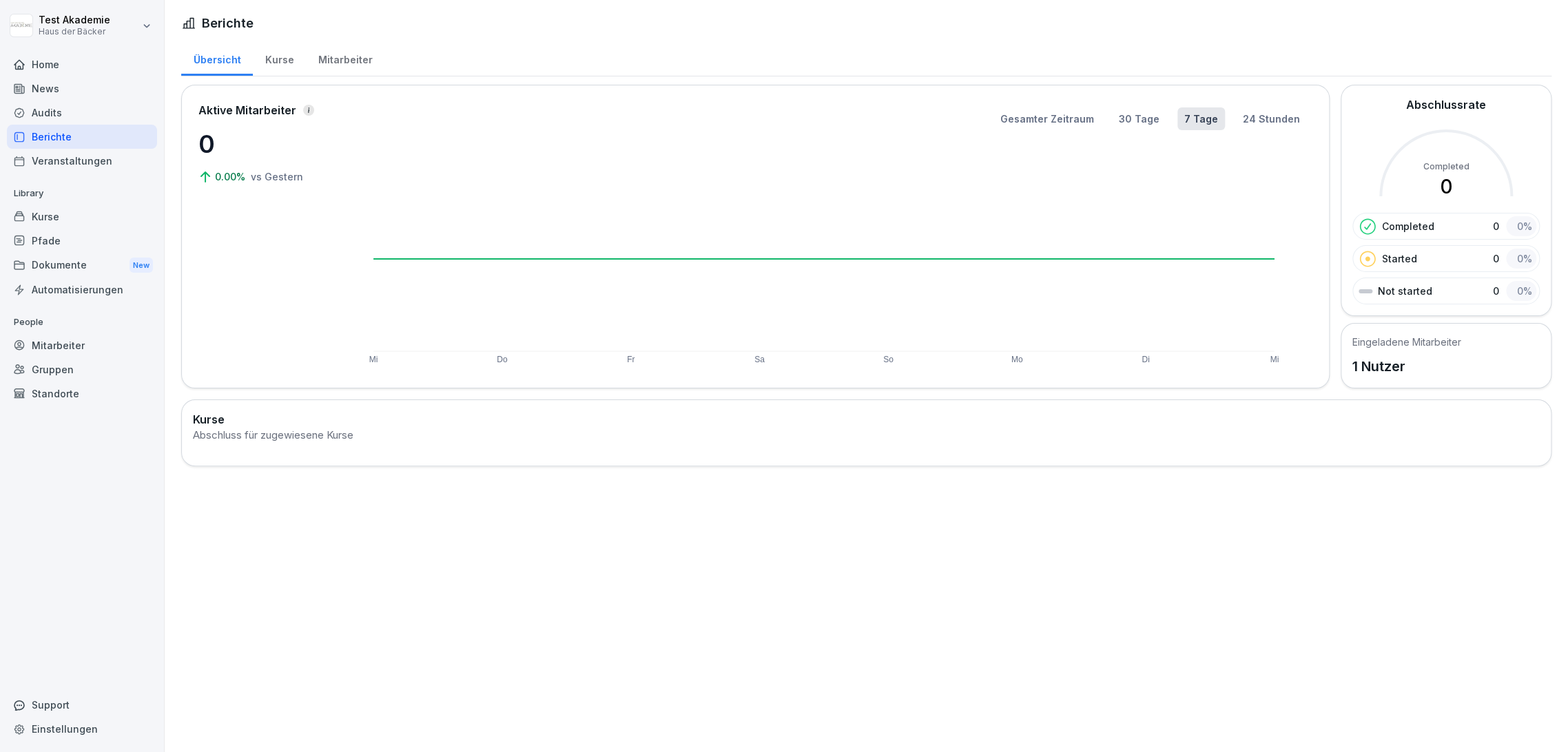
click at [104, 115] on div "Audits" at bounding box center [82, 112] width 150 height 24
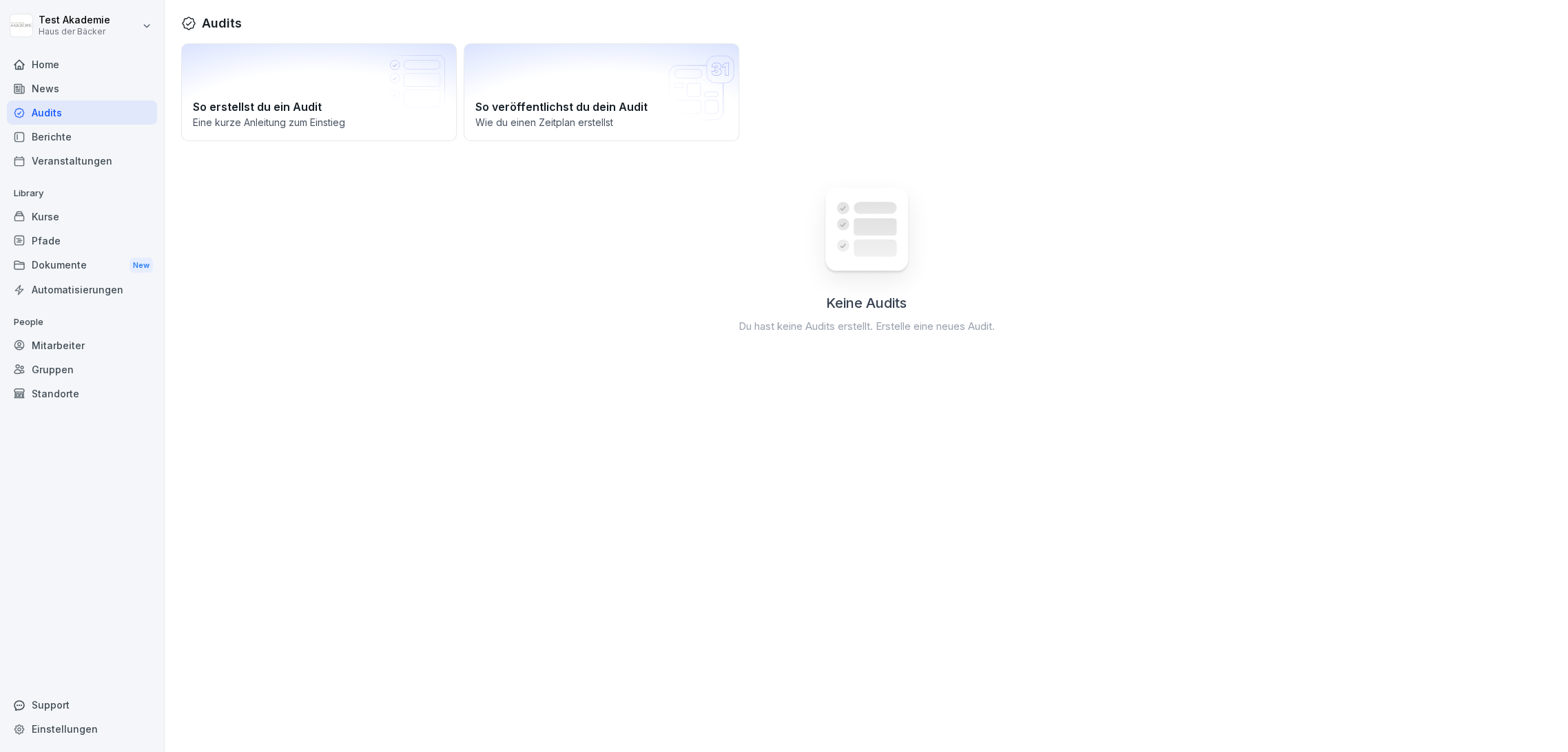
click at [102, 93] on div "News" at bounding box center [82, 88] width 150 height 24
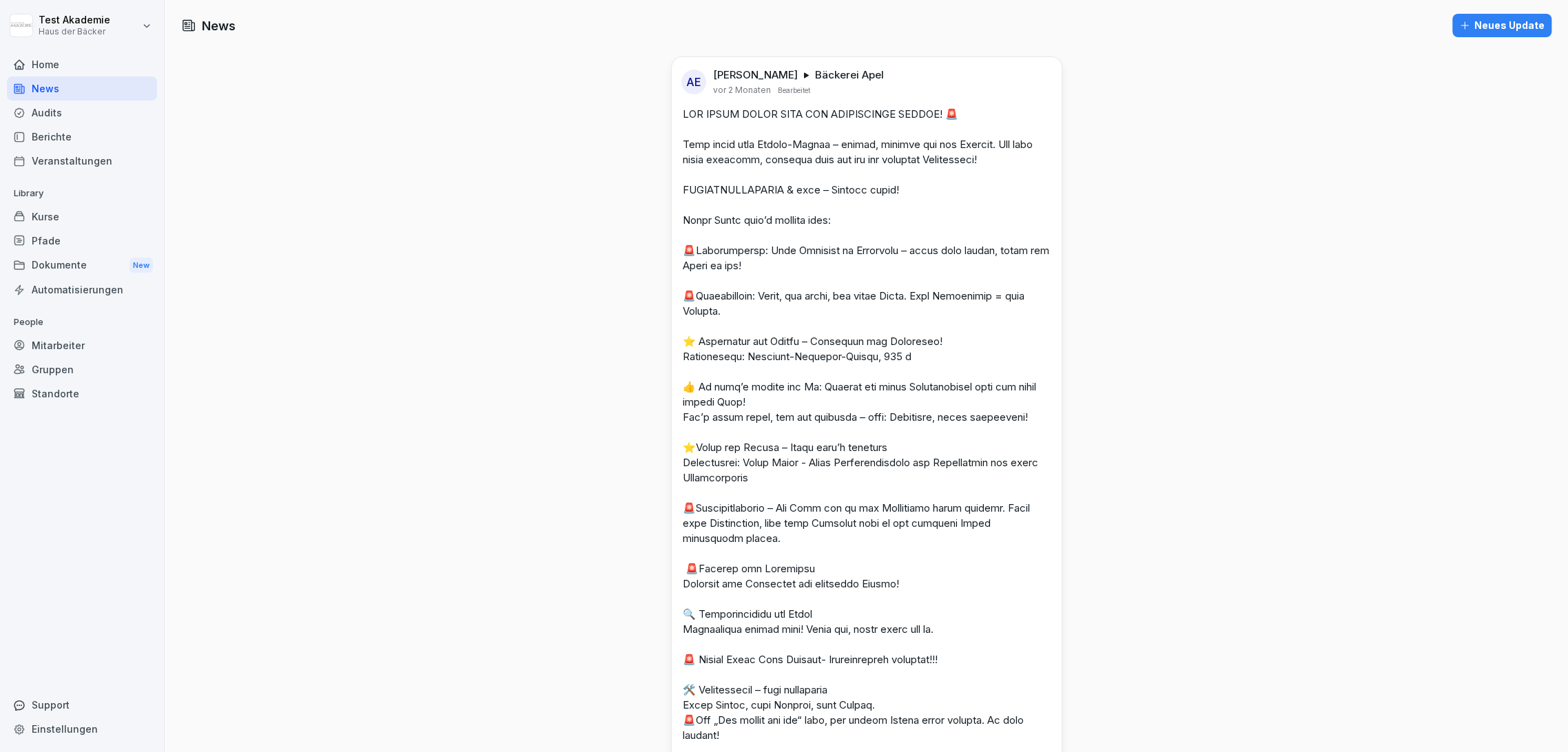
click at [104, 70] on div "Home" at bounding box center [82, 64] width 150 height 24
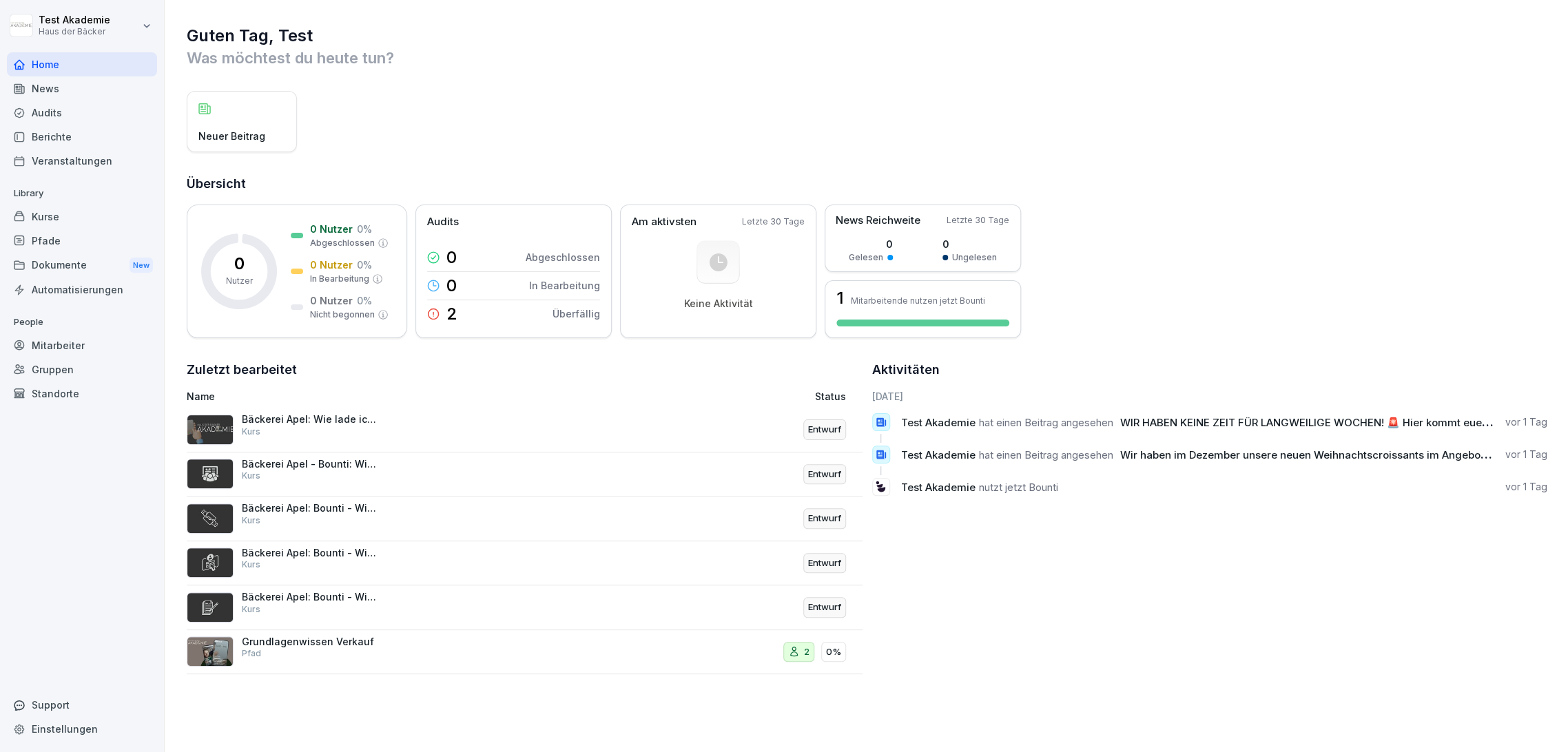
click at [116, 23] on html "Test Akademie Haus der Bäcker Home News Audits Berichte Veranstaltungen Library…" at bounding box center [784, 376] width 1568 height 752
click at [116, 74] on div "Abmelden" at bounding box center [88, 86] width 136 height 26
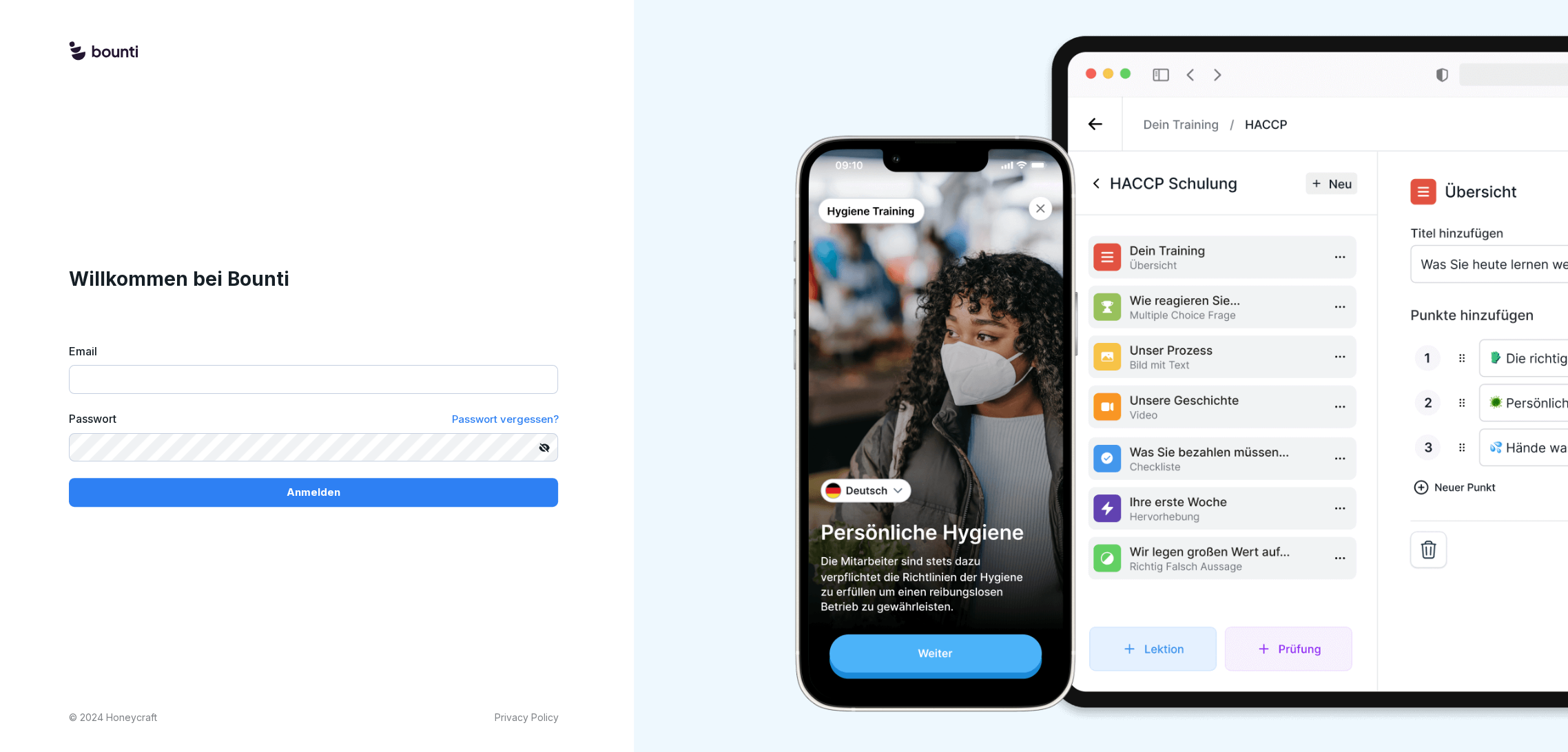
click at [235, 383] on input "Email" at bounding box center [313, 379] width 489 height 29
paste input "**********"
type input "**********"
click at [332, 496] on p "Anmelden" at bounding box center [313, 492] width 54 height 15
